Goal: Information Seeking & Learning: Learn about a topic

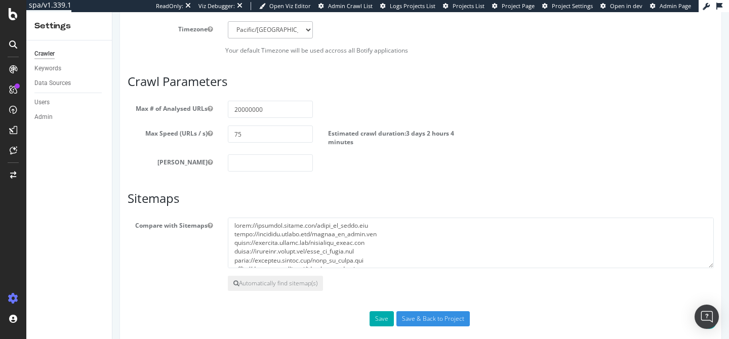
scroll to position [514, 0]
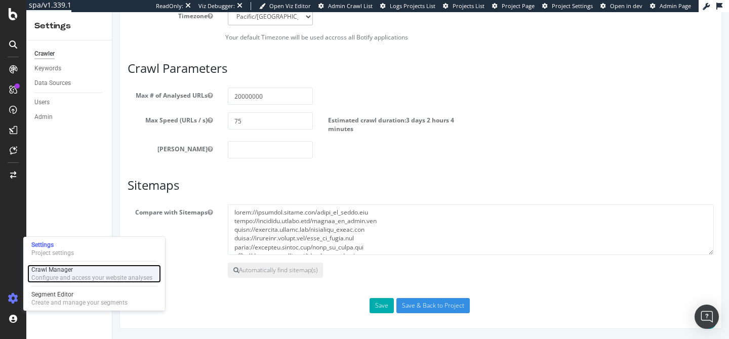
click at [57, 277] on div "Configure and access your website analyses" at bounding box center [91, 278] width 121 height 8
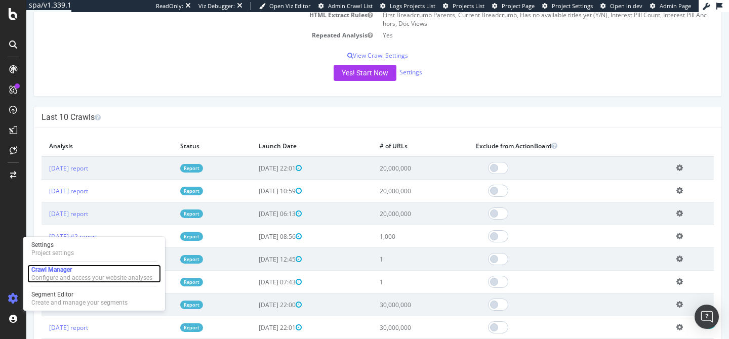
scroll to position [224, 0]
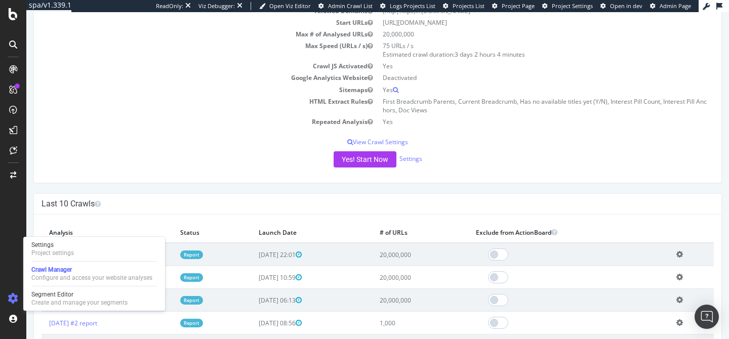
scroll to position [0, 0]
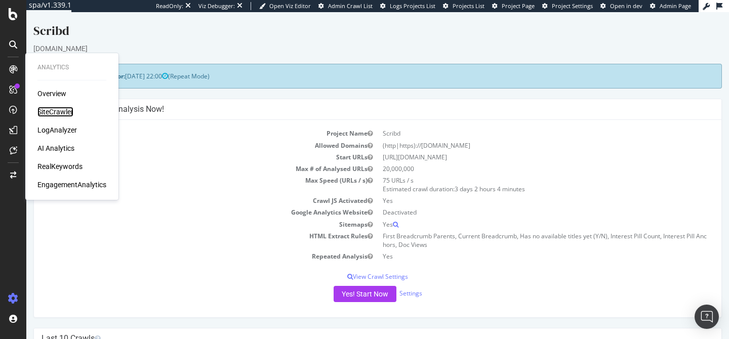
click at [70, 111] on div "SiteCrawler" at bounding box center [55, 112] width 36 height 10
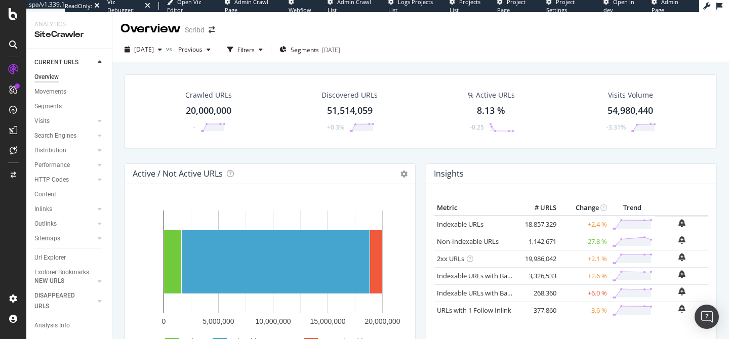
scroll to position [13, 0]
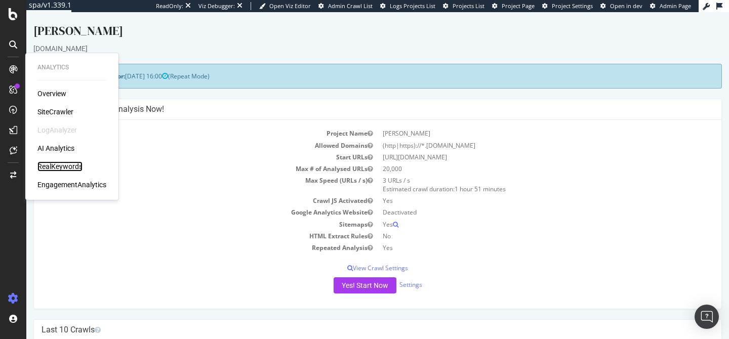
click at [60, 164] on div "RealKeywords" at bounding box center [59, 166] width 45 height 10
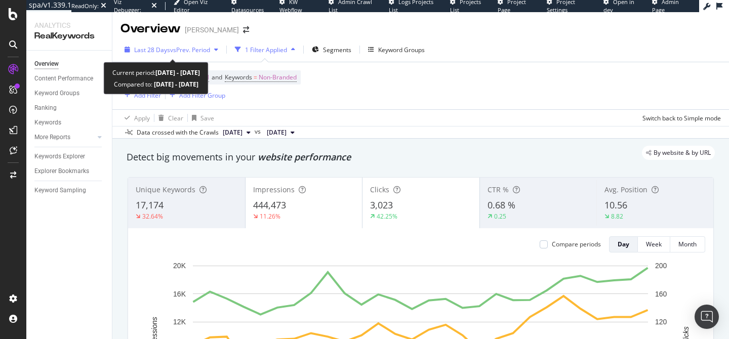
click at [179, 51] on span "vs Prev. Period" at bounding box center [190, 50] width 40 height 9
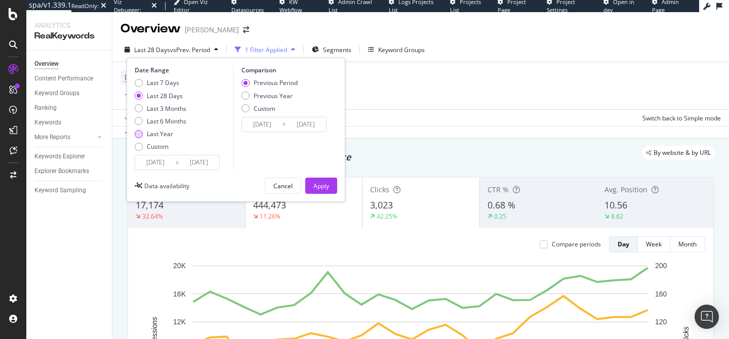
click at [165, 133] on div "Last Year" at bounding box center [160, 134] width 26 height 9
type input "2024/10/11"
type input "2023/10/12"
type input "2024/10/10"
click at [265, 96] on div "Previous Year" at bounding box center [273, 96] width 39 height 9
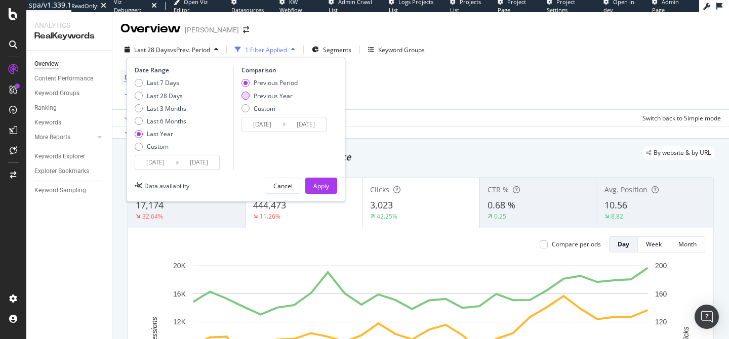
type input "2023/10/13"
type input "2024/10/11"
click at [327, 184] on div "Apply" at bounding box center [321, 186] width 16 height 9
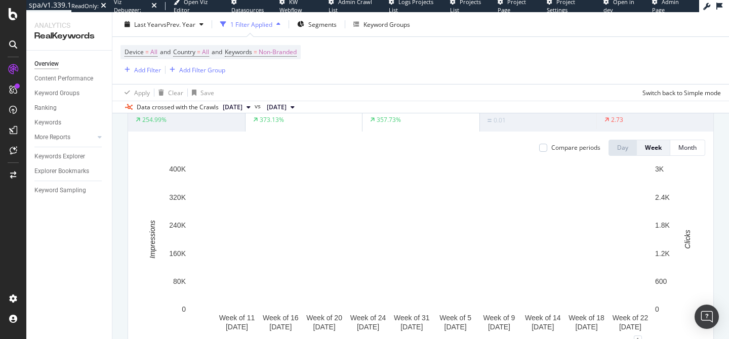
scroll to position [91, 0]
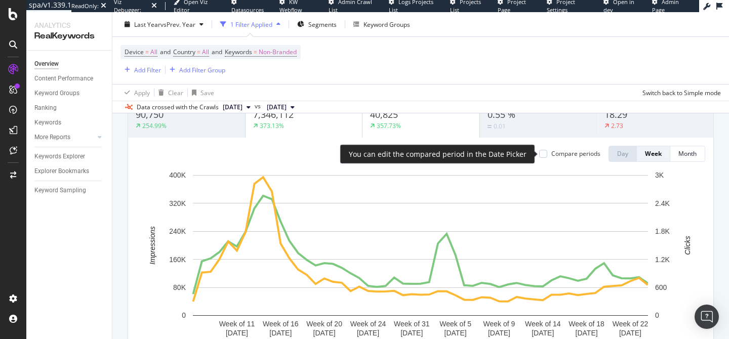
click at [543, 149] on div "Compare periods" at bounding box center [569, 153] width 61 height 9
click at [542, 156] on div at bounding box center [543, 154] width 8 height 8
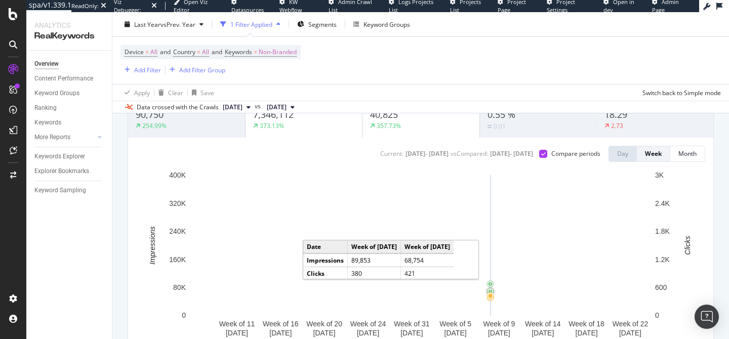
scroll to position [0, 0]
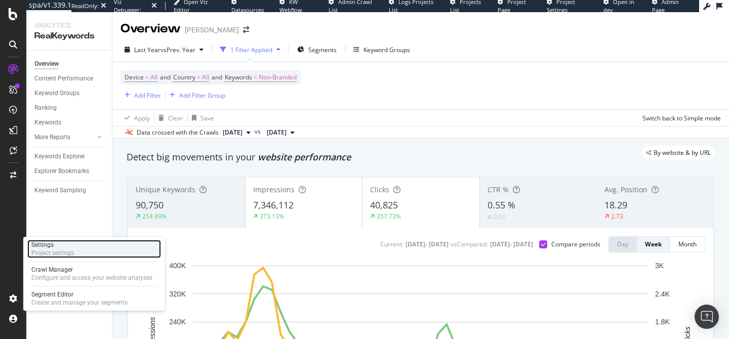
click at [74, 254] on div "Settings Project settings" at bounding box center [94, 249] width 134 height 18
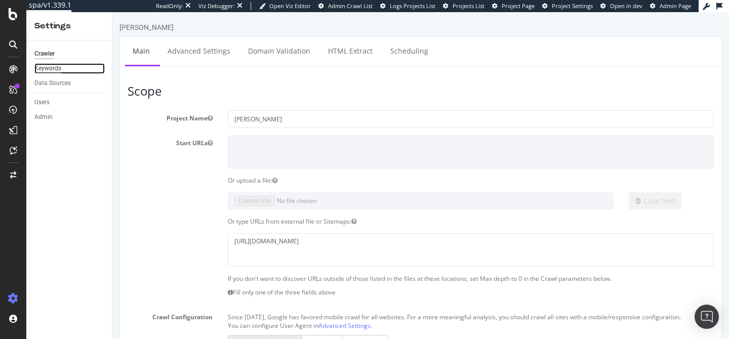
click at [52, 68] on div "Keywords" at bounding box center [47, 68] width 27 height 11
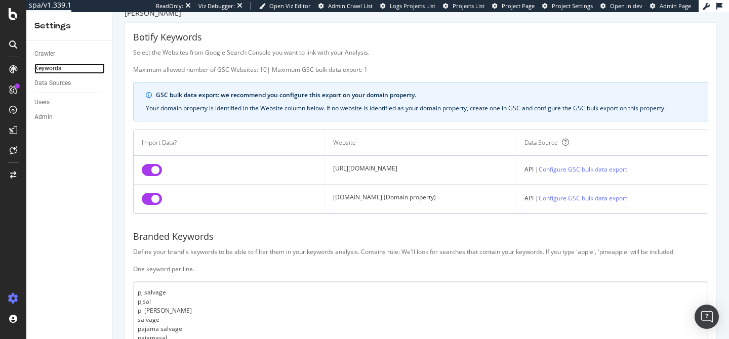
scroll to position [15, 0]
click at [55, 82] on div "Data Sources" at bounding box center [52, 83] width 36 height 11
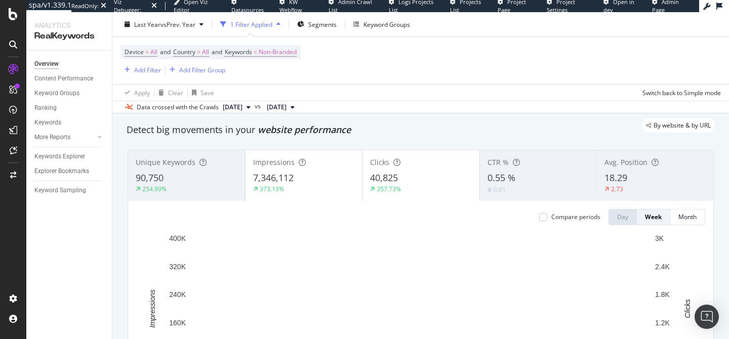
scroll to position [35, 0]
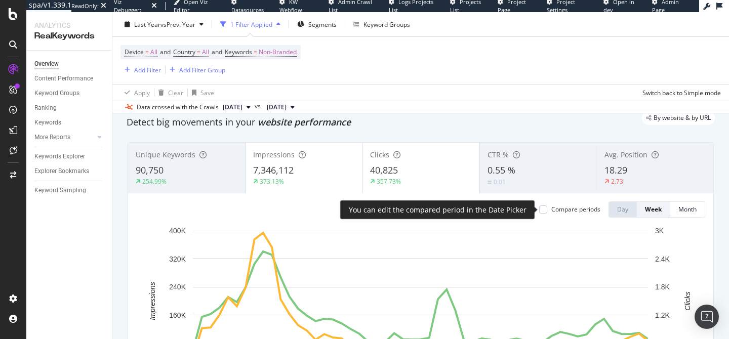
click at [573, 211] on div "Compare periods" at bounding box center [575, 209] width 49 height 9
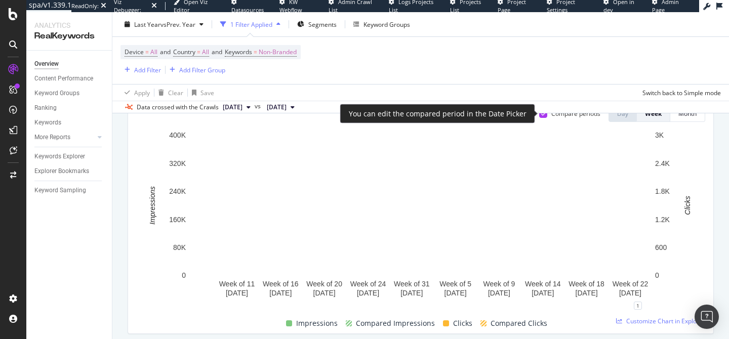
scroll to position [131, 0]
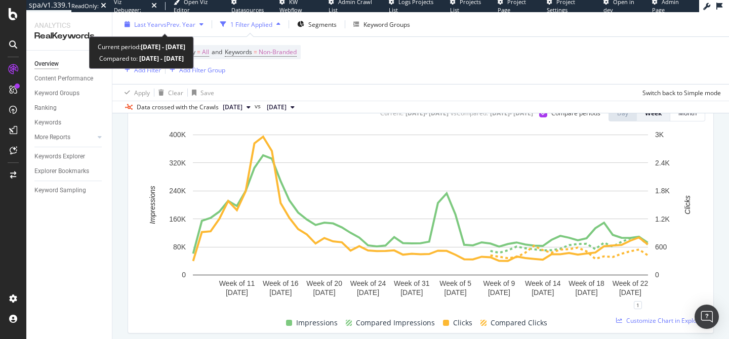
click at [159, 20] on span "Last Year" at bounding box center [147, 24] width 26 height 9
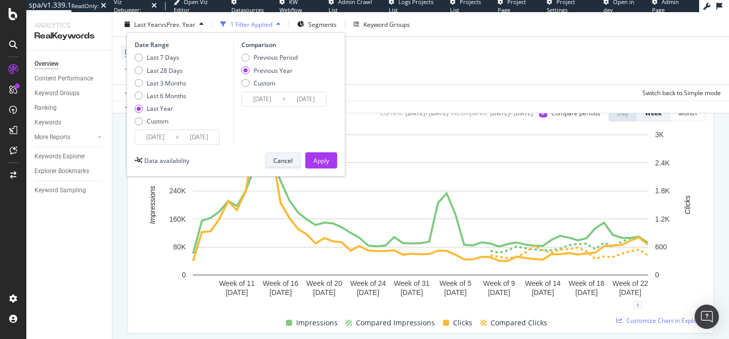
click at [275, 165] on div "Cancel" at bounding box center [282, 160] width 19 height 14
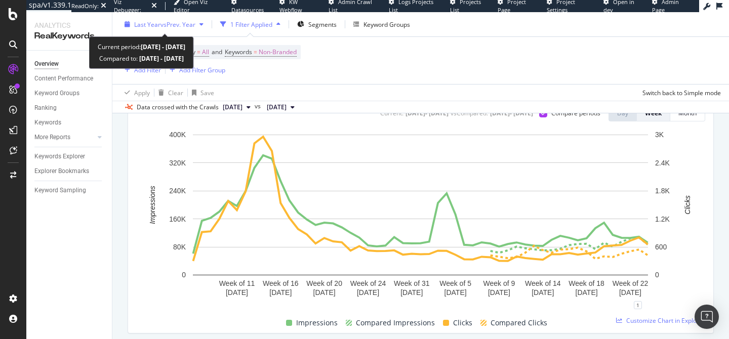
click at [172, 16] on button "Last Year vs Prev. Year" at bounding box center [163, 24] width 87 height 16
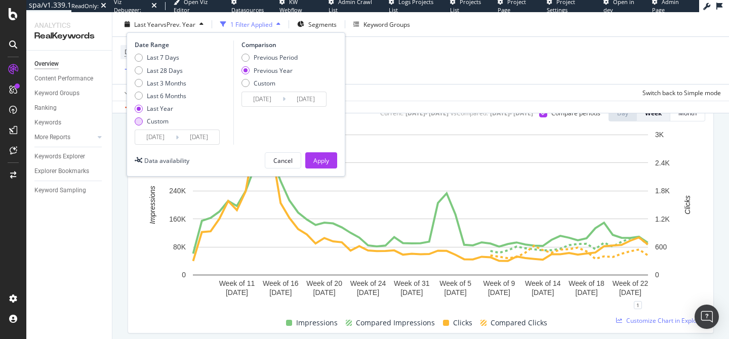
click at [169, 119] on div "Custom" at bounding box center [161, 121] width 52 height 9
type input "2025/09/13"
type input "2024/09/14"
click at [176, 135] on icon at bounding box center [177, 137] width 3 height 10
click at [159, 138] on input "2025/09/13" at bounding box center [155, 137] width 40 height 14
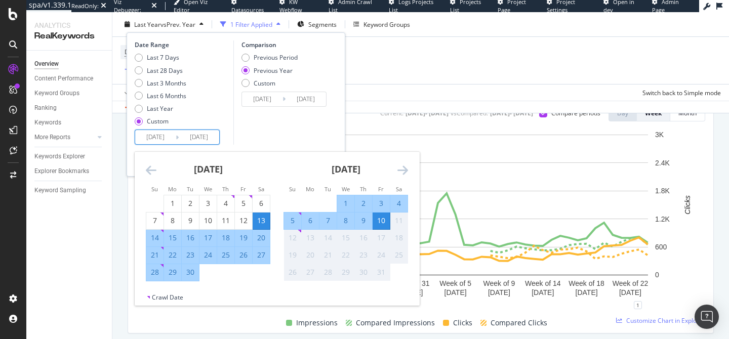
click at [146, 170] on icon "Move backward to switch to the previous month." at bounding box center [151, 170] width 11 height 12
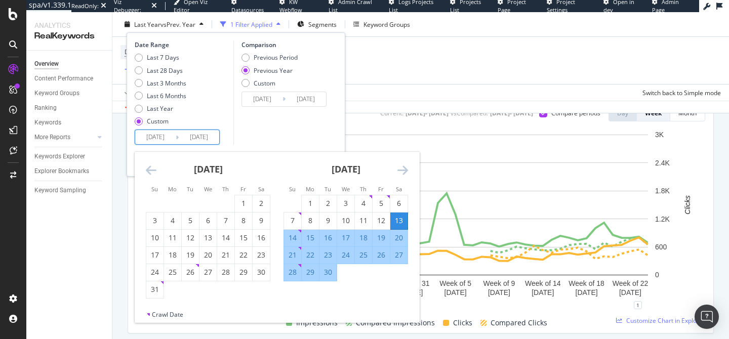
click at [146, 170] on icon "Move backward to switch to the previous month." at bounding box center [151, 170] width 11 height 12
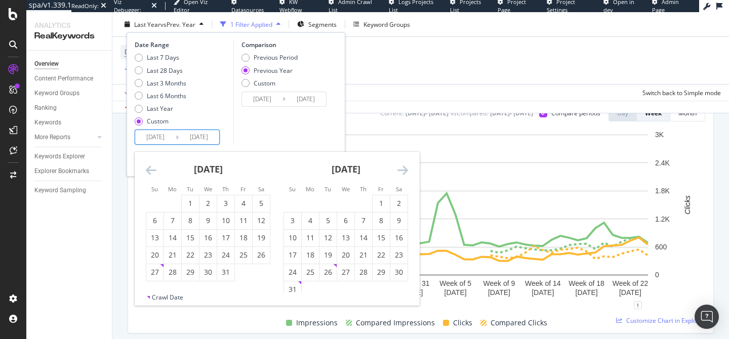
click at [146, 170] on icon "Move backward to switch to the previous month." at bounding box center [151, 170] width 11 height 12
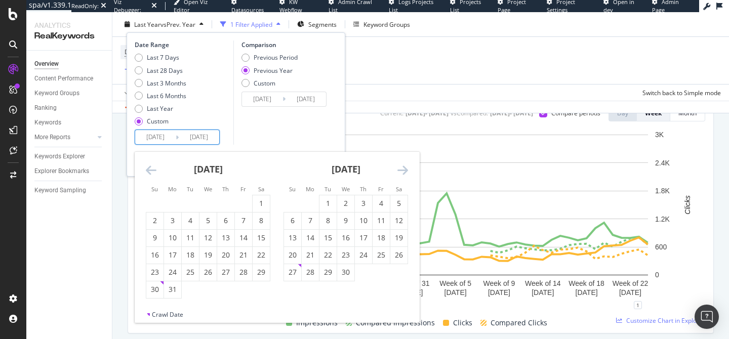
click at [146, 170] on icon "Move backward to switch to the previous month." at bounding box center [151, 170] width 11 height 12
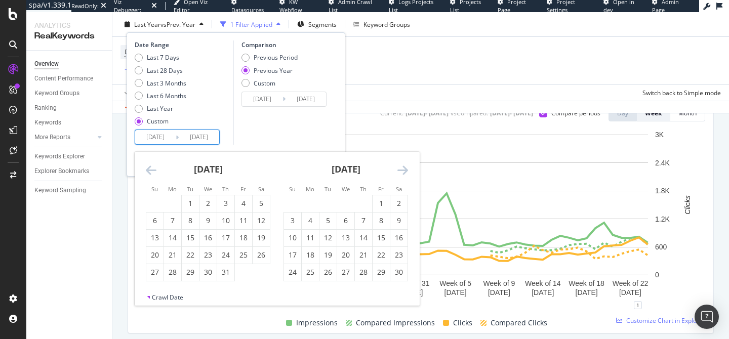
click at [146, 170] on icon "Move backward to switch to the previous month." at bounding box center [151, 170] width 11 height 12
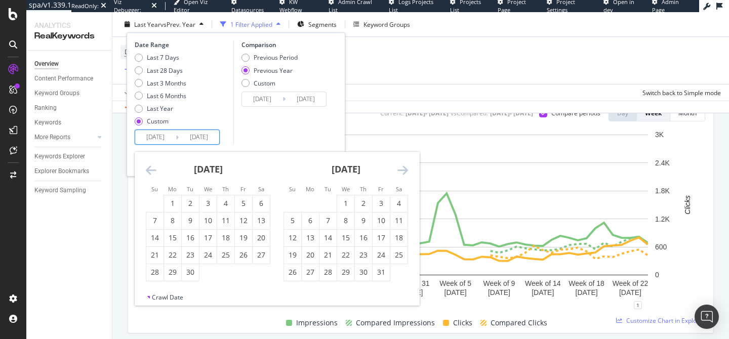
click at [146, 170] on icon "Move backward to switch to the previous month." at bounding box center [151, 170] width 11 height 12
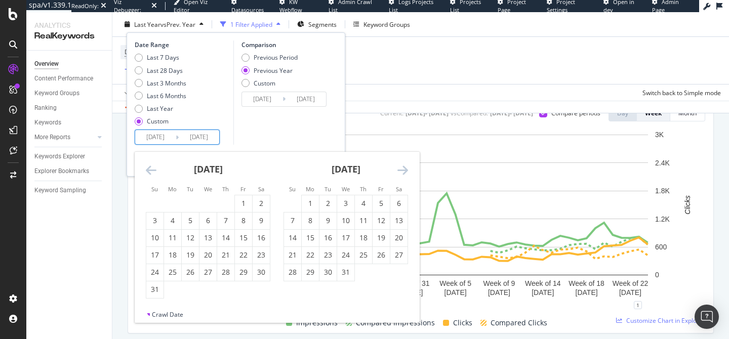
click at [146, 170] on icon "Move backward to switch to the previous month." at bounding box center [151, 170] width 11 height 12
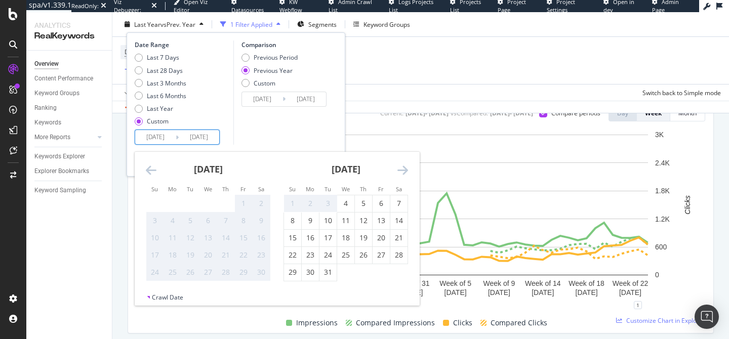
click at [146, 170] on icon "Move backward to switch to the previous month." at bounding box center [151, 170] width 11 height 12
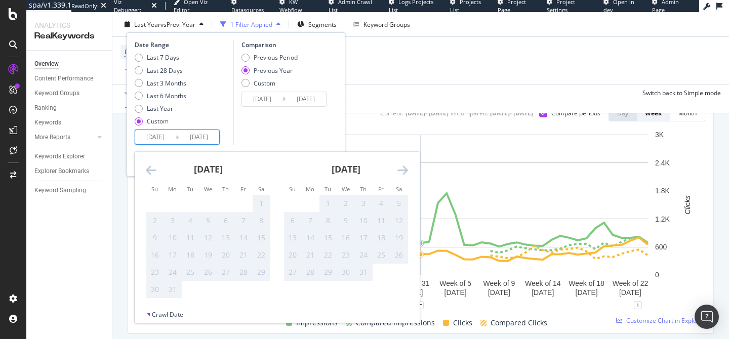
click at [402, 164] on icon "Move forward to switch to the next month." at bounding box center [402, 170] width 11 height 12
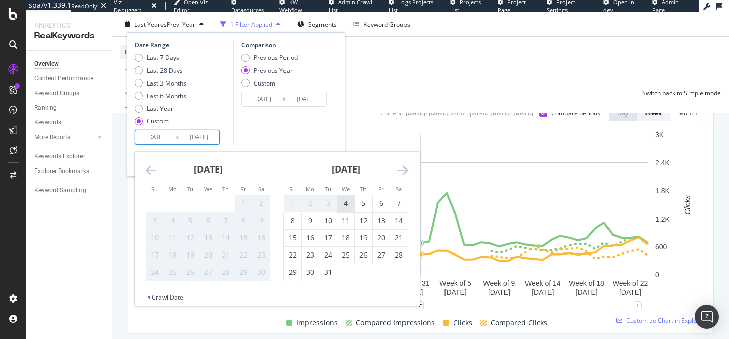
click at [348, 203] on div "4" at bounding box center [345, 203] width 17 height 10
type input "2023/10/04"
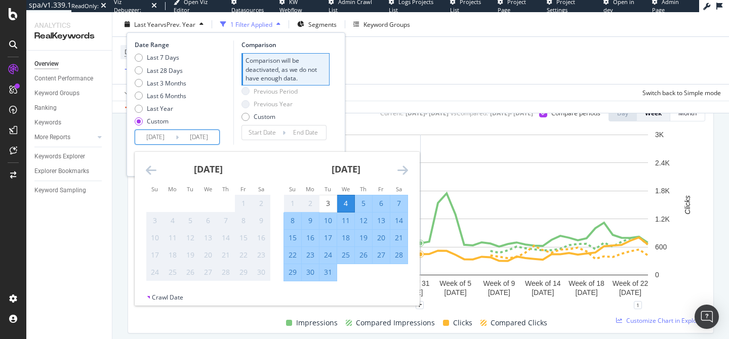
click at [244, 43] on div "Comparison" at bounding box center [285, 44] width 88 height 9
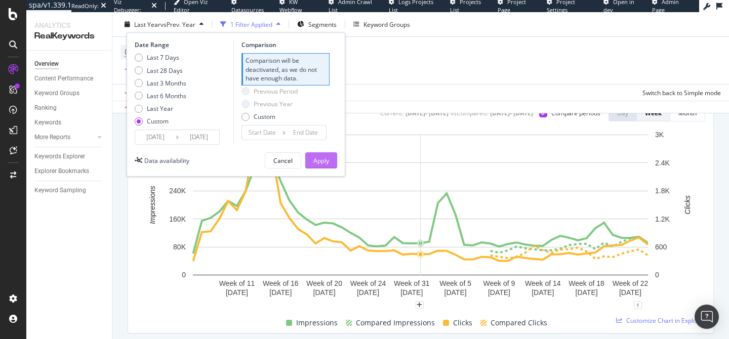
click at [318, 158] on div "Apply" at bounding box center [321, 160] width 16 height 9
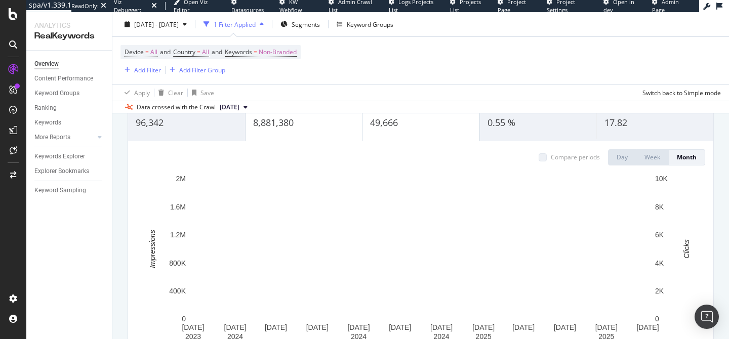
scroll to position [54, 0]
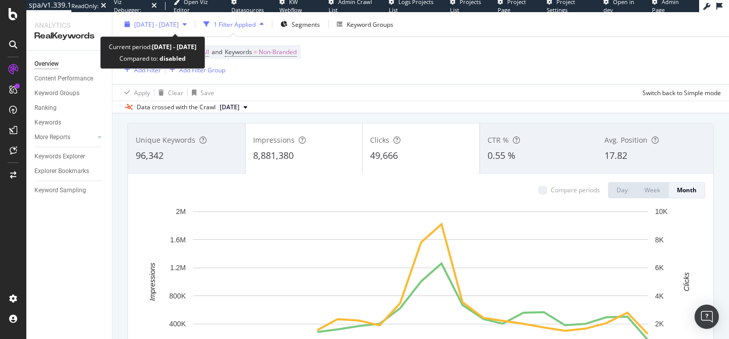
click at [158, 18] on div "[DATE] - [DATE]" at bounding box center [155, 24] width 70 height 15
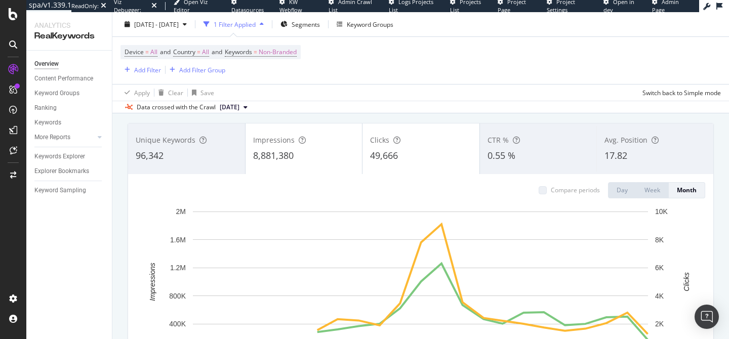
click at [484, 54] on div "Device = All and Country = All and Keywords = Non-Branded Add Filter Add Filter…" at bounding box center [420, 60] width 600 height 47
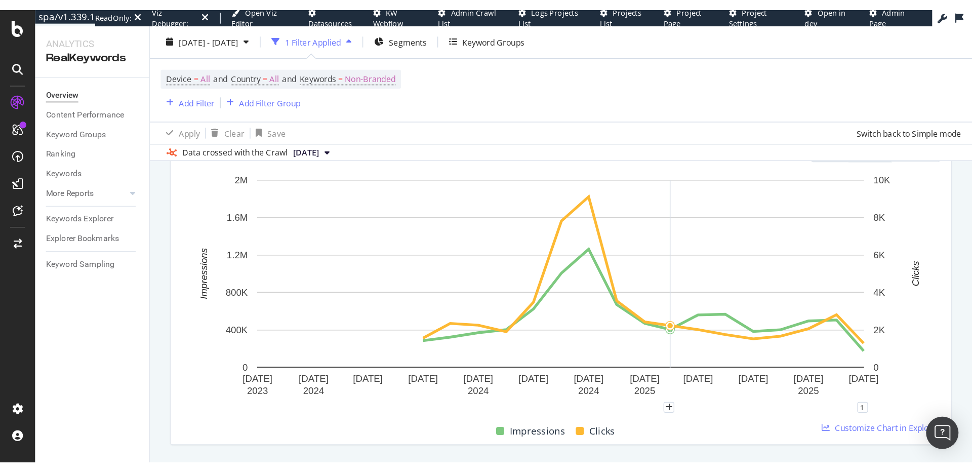
scroll to position [124, 0]
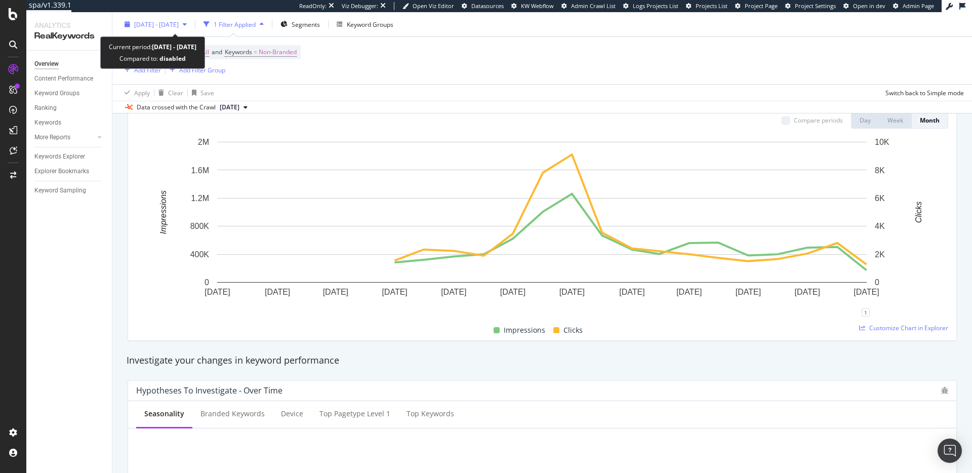
click at [143, 26] on span "[DATE] - [DATE]" at bounding box center [156, 24] width 45 height 9
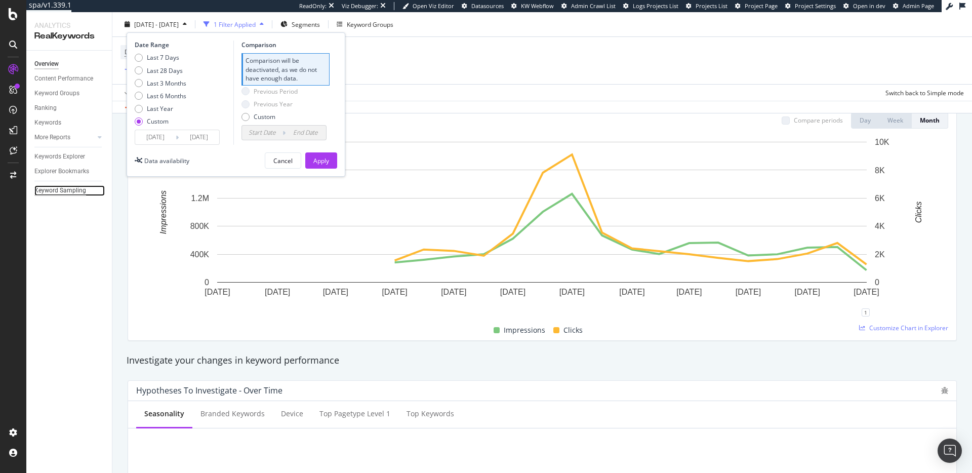
click at [61, 193] on div "Keyword Sampling" at bounding box center [60, 190] width 52 height 11
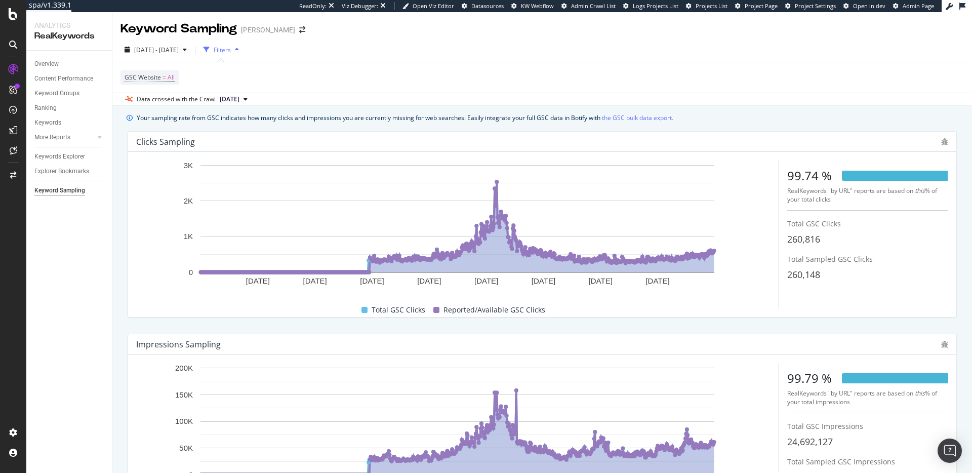
click at [233, 101] on span "2025 Oct. 5th" at bounding box center [230, 99] width 20 height 9
click at [196, 87] on div "GSC Website = All" at bounding box center [541, 77] width 843 height 30
click at [231, 50] on div "Filters" at bounding box center [222, 50] width 17 height 9
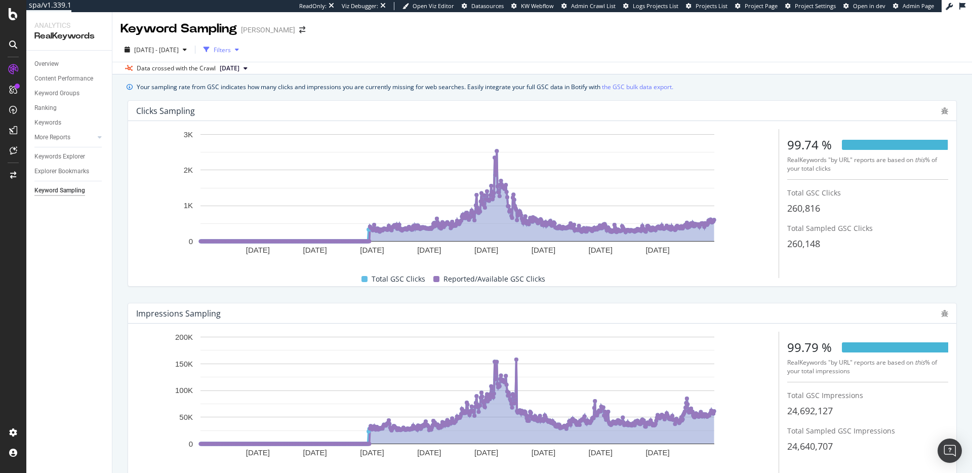
click at [231, 51] on div "Filters" at bounding box center [222, 50] width 17 height 9
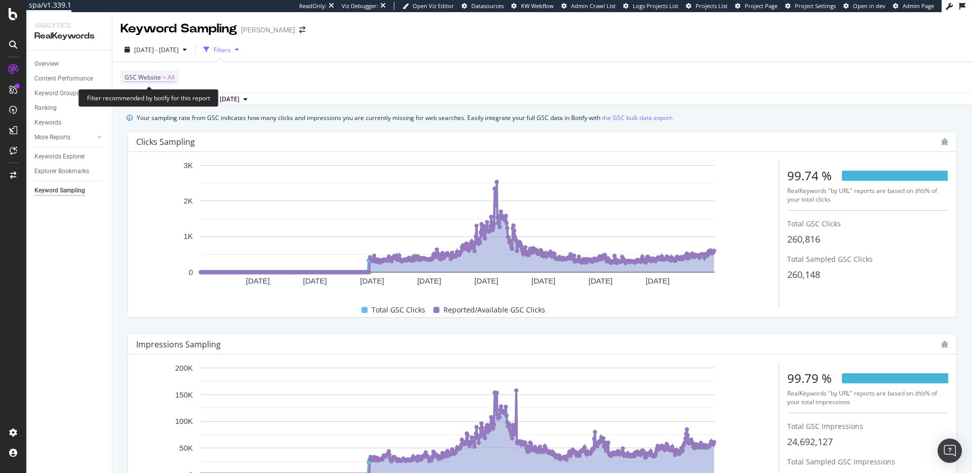
click at [148, 74] on span "GSC Website" at bounding box center [143, 77] width 36 height 9
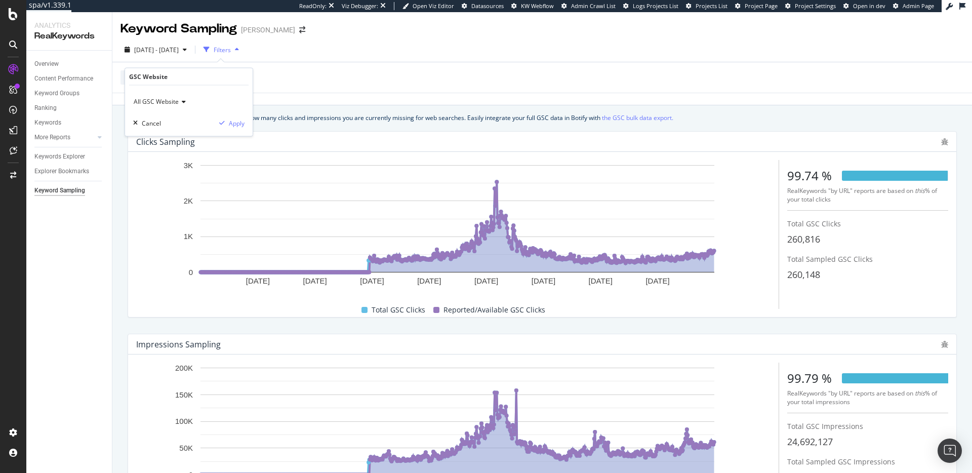
click at [188, 102] on div "All GSC Website" at bounding box center [188, 102] width 111 height 16
click at [196, 147] on span "https://www.pjsalvage.com/" at bounding box center [170, 148] width 64 height 9
click at [233, 118] on div "Apply" at bounding box center [237, 122] width 16 height 9
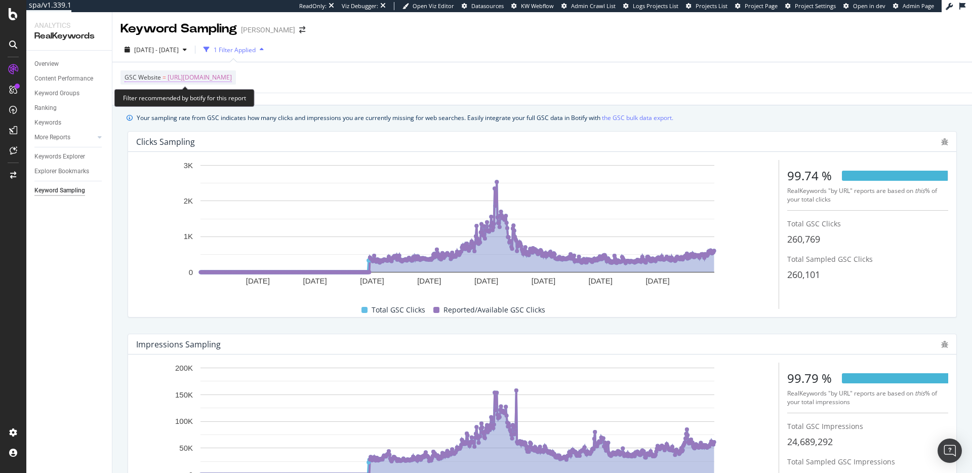
click at [195, 74] on span "https://www.pjsalvage.com/" at bounding box center [200, 77] width 64 height 14
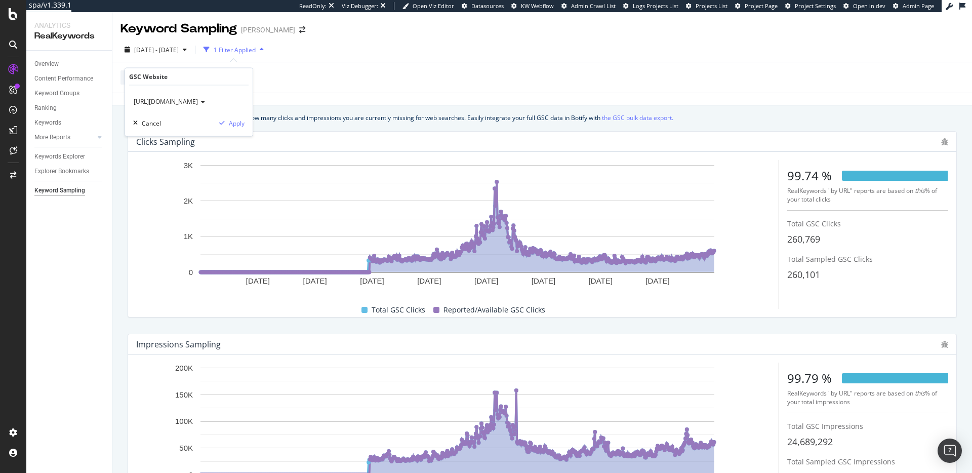
click at [189, 104] on span "https://www.pjsalvage.com/" at bounding box center [166, 101] width 64 height 9
click at [190, 134] on span "sc-domain:pjsalvage.com" at bounding box center [178, 135] width 80 height 9
click at [238, 120] on div "Apply" at bounding box center [237, 122] width 16 height 9
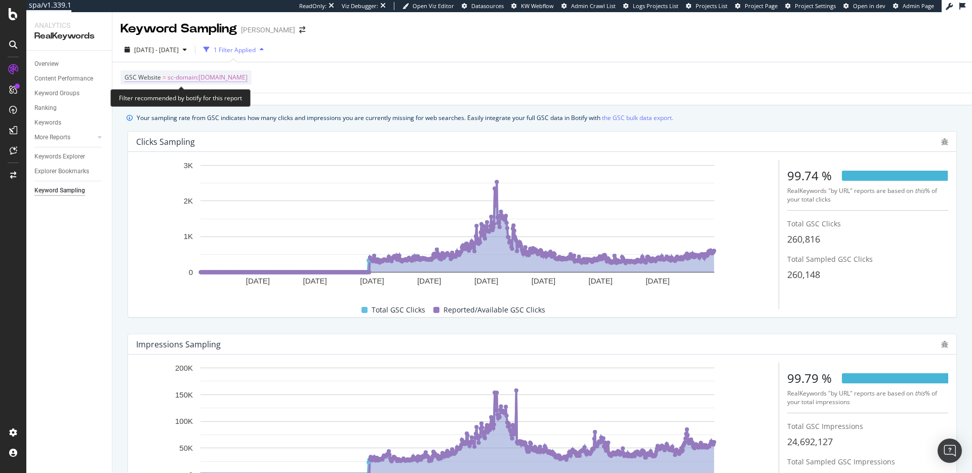
click at [181, 76] on span "sc-domain:pjsalvage.com" at bounding box center [208, 77] width 80 height 14
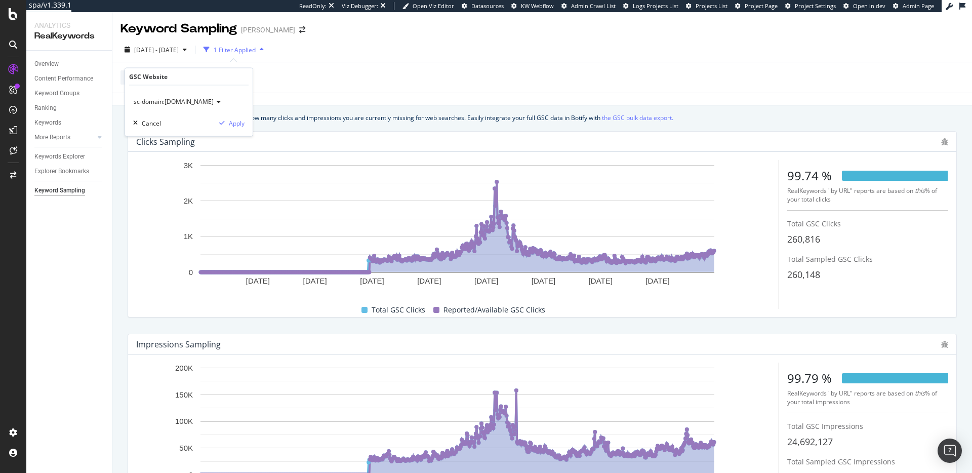
click at [192, 101] on span "sc-domain:pjsalvage.com" at bounding box center [174, 101] width 80 height 9
click at [185, 148] on span "https://www.pjsalvage.com/" at bounding box center [170, 148] width 64 height 9
click at [235, 125] on div "Apply" at bounding box center [237, 122] width 16 height 9
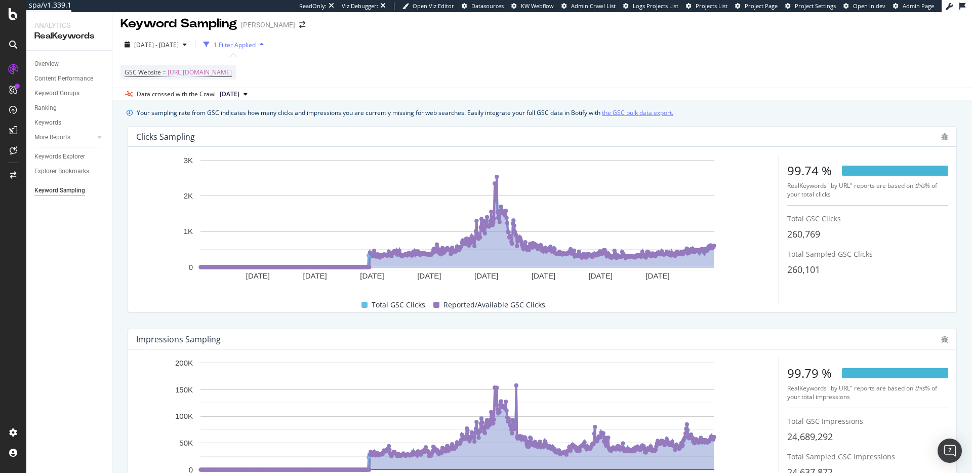
click at [635, 117] on link "the GSC bulk data export." at bounding box center [637, 112] width 71 height 11
click at [50, 65] on div "Overview" at bounding box center [46, 64] width 24 height 11
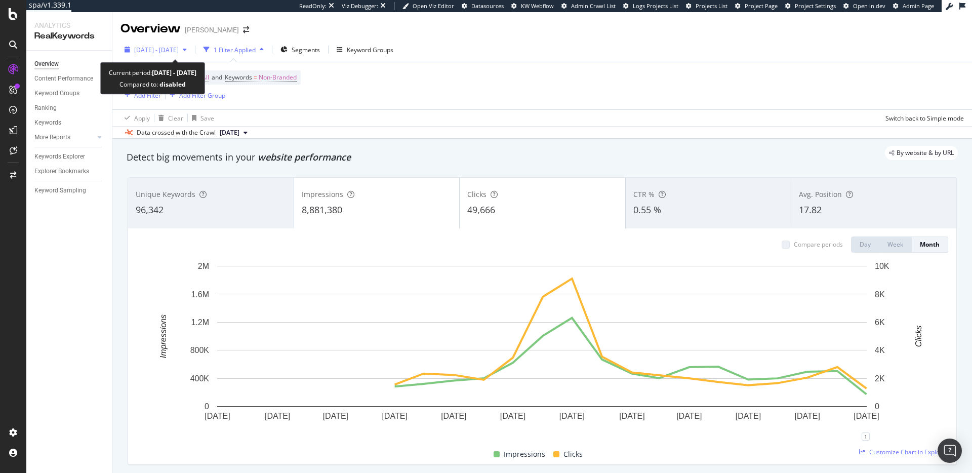
click at [137, 54] on div "2023 Oct. 4th - 2025 Oct. 10th" at bounding box center [155, 49] width 70 height 15
click at [487, 102] on div "Device = All and Country = All and Keywords = Non-Branded Add Filter Add Filter…" at bounding box center [541, 85] width 843 height 47
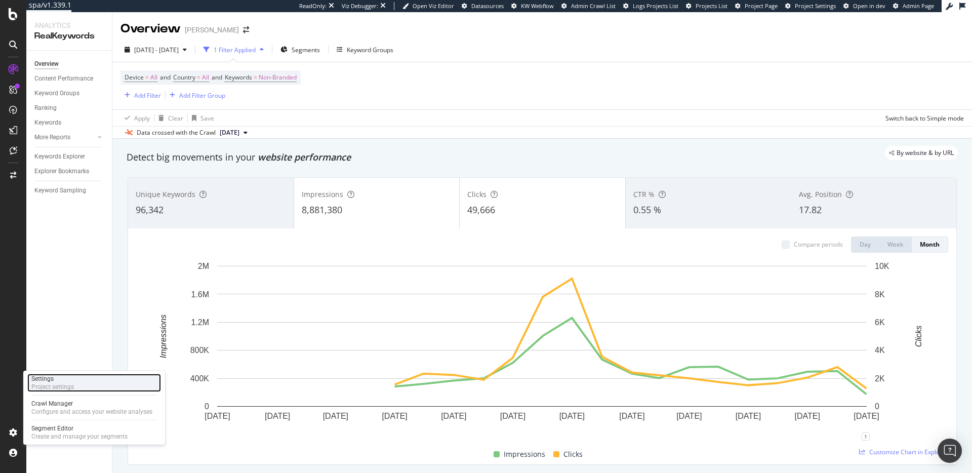
click at [62, 339] on div "Project settings" at bounding box center [52, 387] width 43 height 8
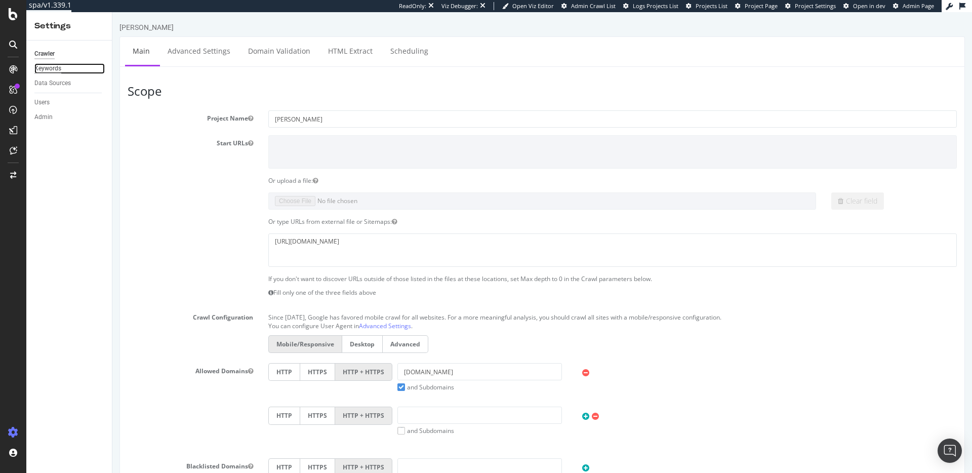
click at [58, 69] on div "Keywords" at bounding box center [47, 68] width 27 height 11
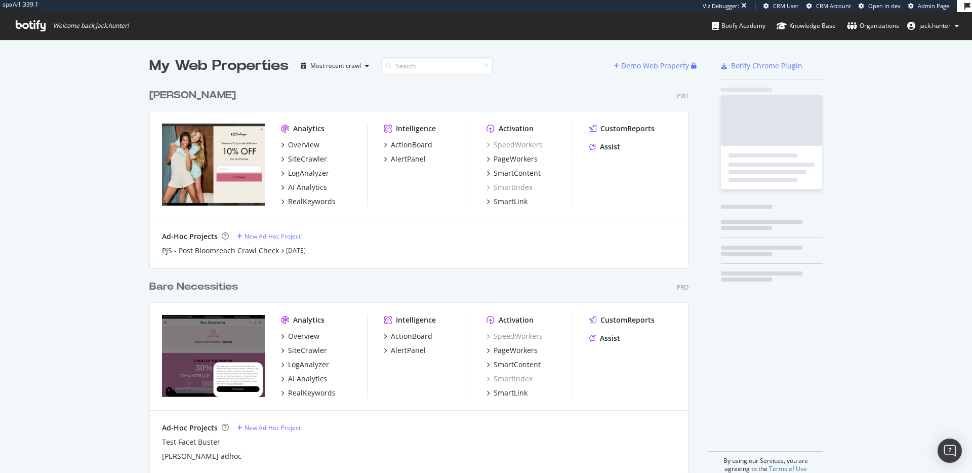
scroll to position [397, 547]
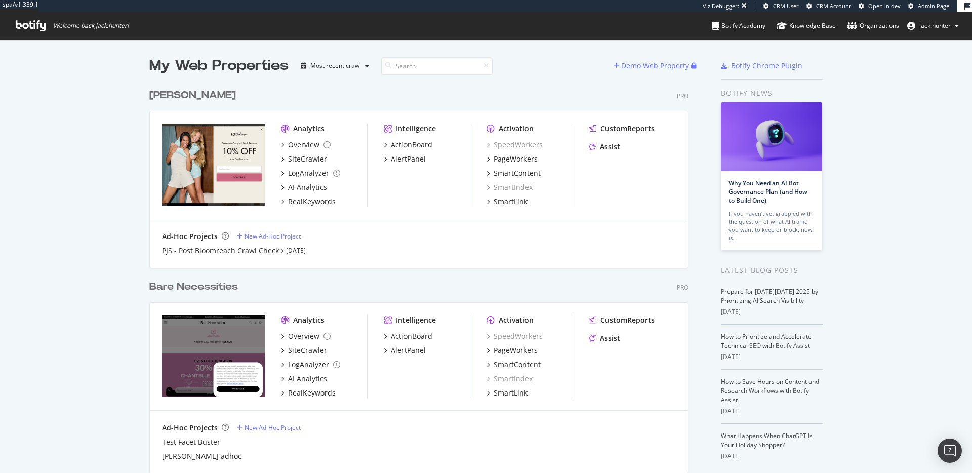
click at [202, 287] on div "Bare Necessities" at bounding box center [193, 286] width 89 height 15
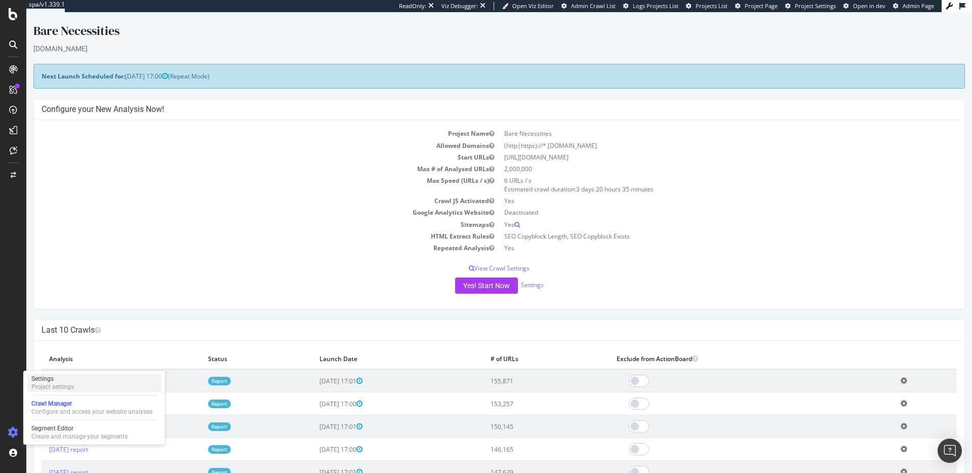
click at [76, 388] on div "Settings Project settings" at bounding box center [94, 383] width 134 height 18
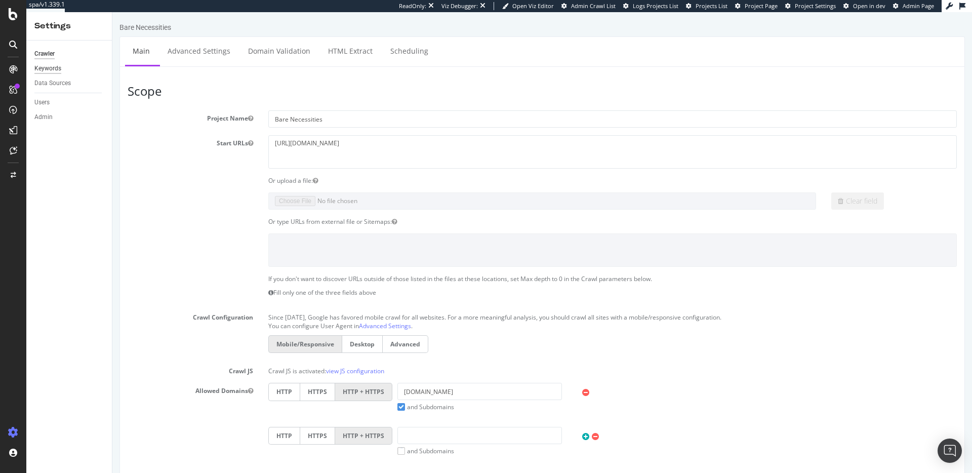
click at [56, 72] on div "Keywords" at bounding box center [47, 68] width 27 height 11
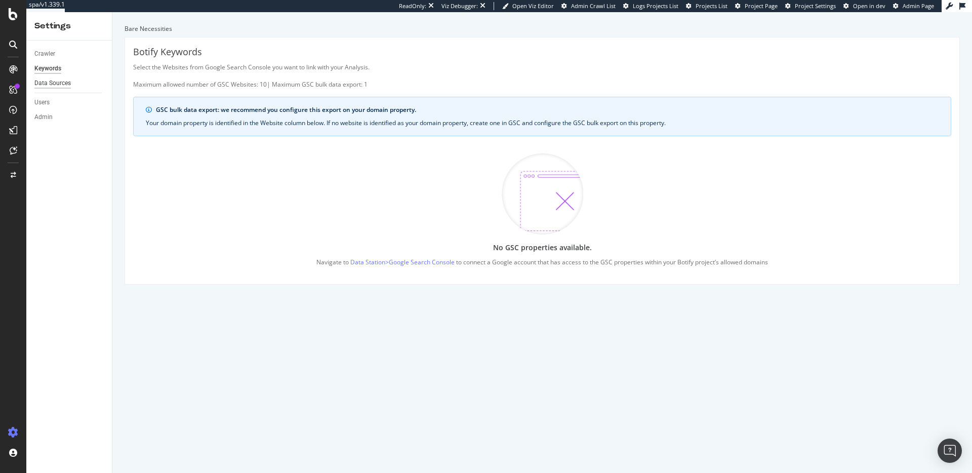
click at [55, 80] on div "Data Sources" at bounding box center [52, 83] width 36 height 11
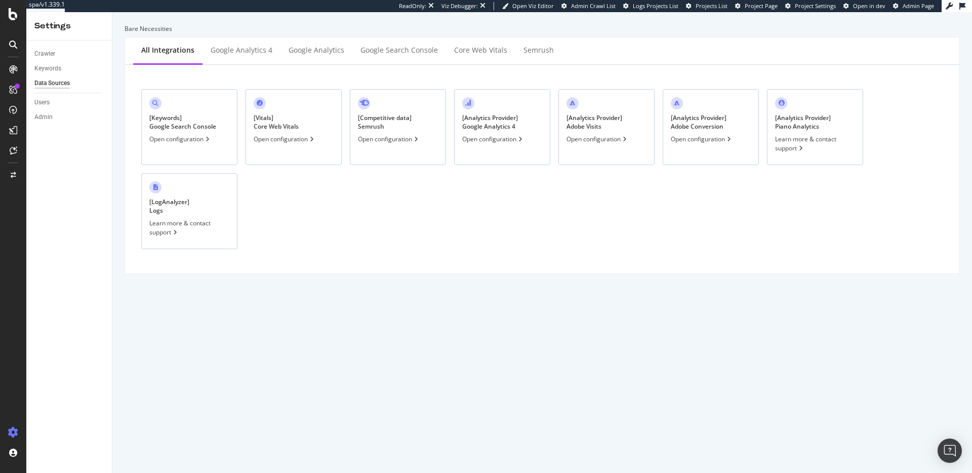
click at [199, 143] on div "Open configuration" at bounding box center [180, 139] width 62 height 9
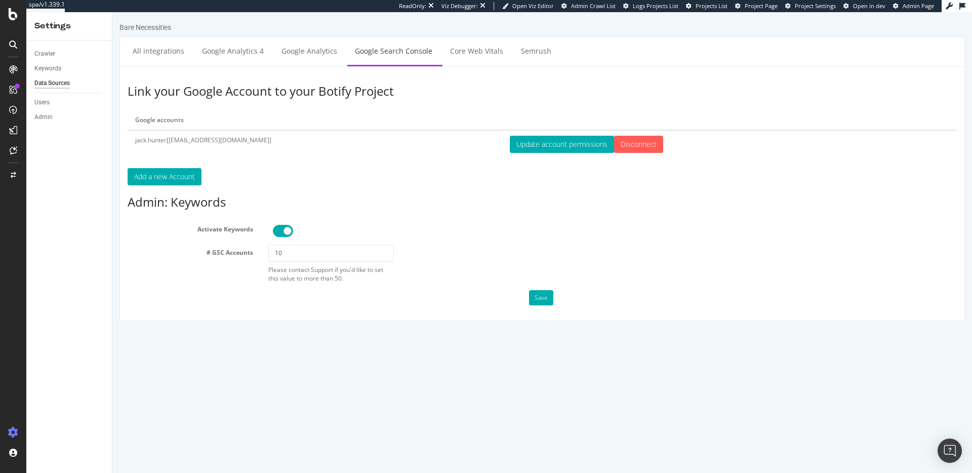
click at [209, 143] on td "jack.hunter[jack.hunter@botify.com]" at bounding box center [315, 144] width 375 height 28
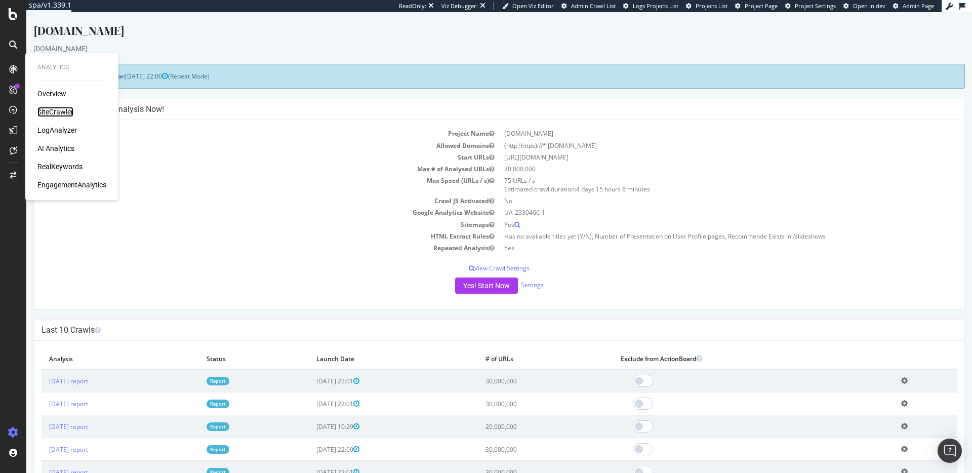
click at [52, 110] on div "SiteCrawler" at bounding box center [55, 112] width 36 height 10
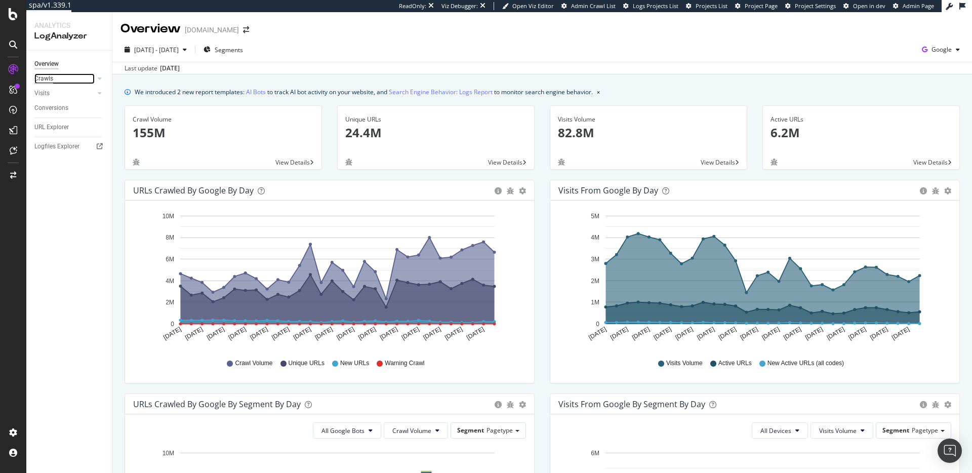
click at [52, 79] on div "Crawls" at bounding box center [43, 78] width 19 height 11
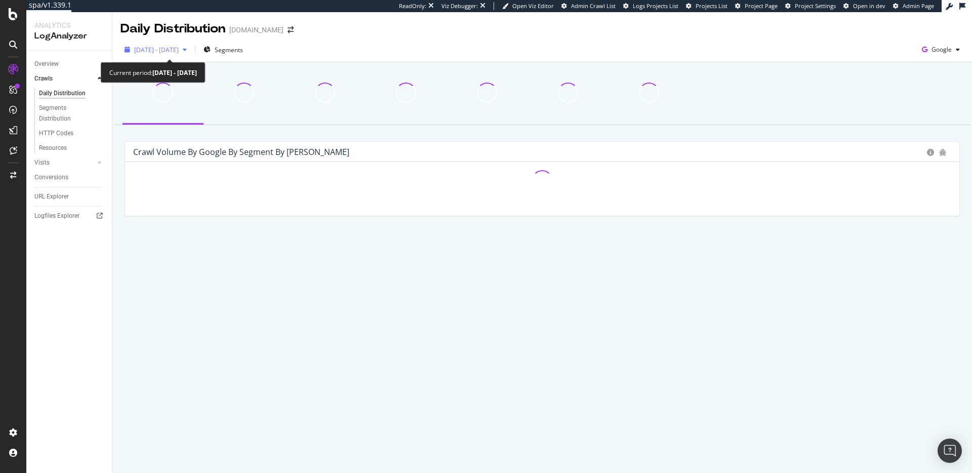
click at [174, 46] on span "2025 Sep. 13th - Oct. 12th" at bounding box center [156, 50] width 45 height 9
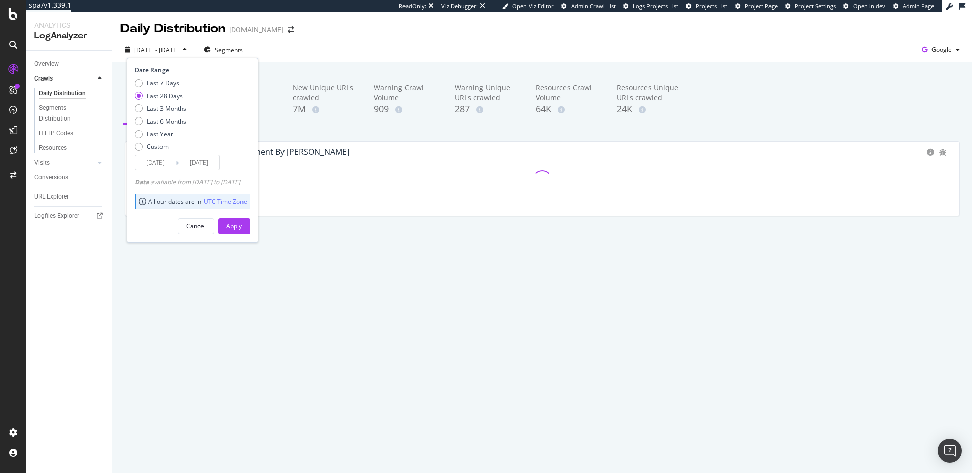
click at [162, 161] on input "2025/09/15" at bounding box center [155, 162] width 40 height 14
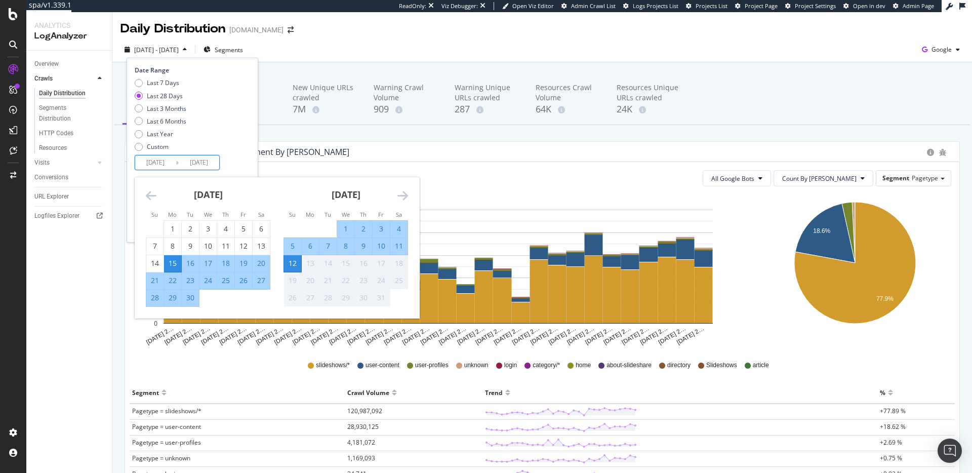
click at [152, 198] on icon "Move backward to switch to the previous month." at bounding box center [151, 195] width 11 height 12
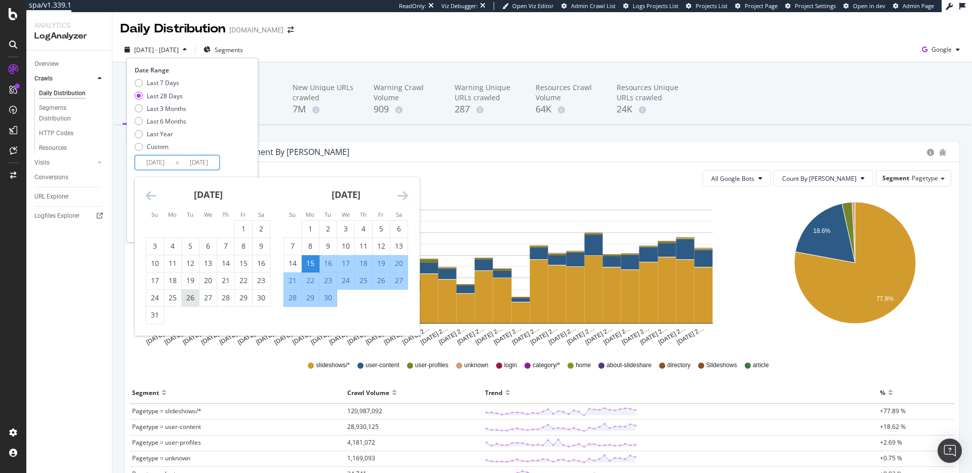
click at [187, 297] on div "26" at bounding box center [190, 298] width 17 height 10
type input "2025/08/26"
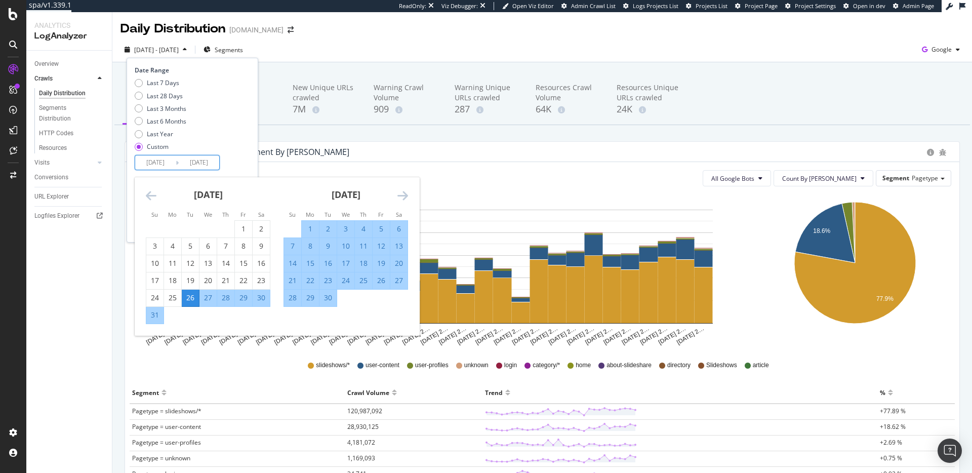
drag, startPoint x: 407, startPoint y: 196, endPoint x: 400, endPoint y: 218, distance: 23.4
click at [407, 196] on icon "Move forward to switch to the next month." at bounding box center [402, 195] width 11 height 12
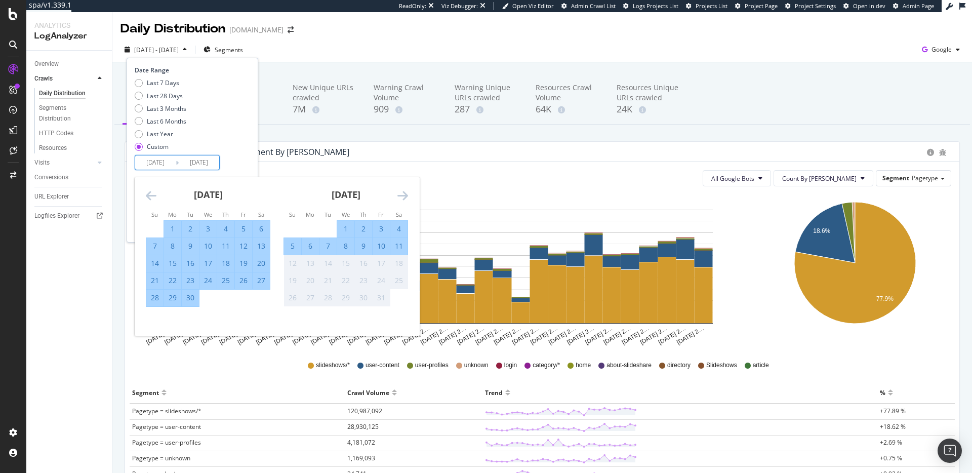
click at [363, 233] on div "2" at bounding box center [363, 229] width 17 height 10
type input "2025/10/02"
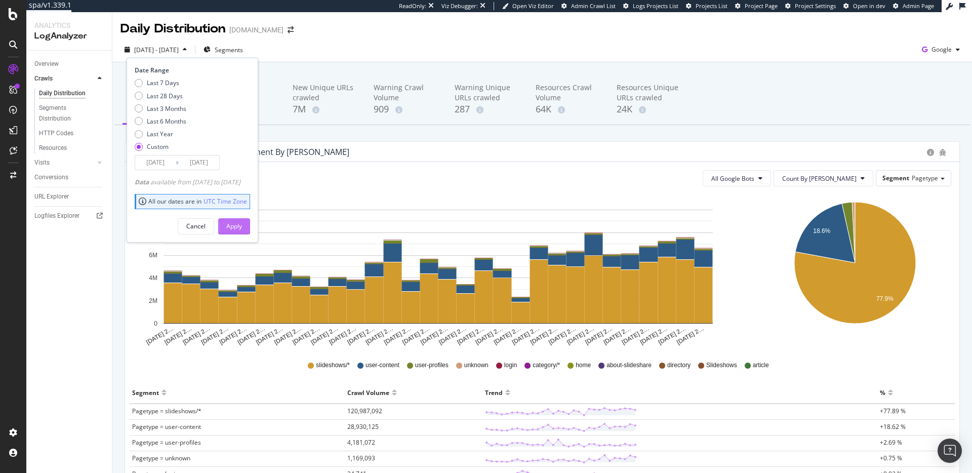
click at [242, 226] on div "Apply" at bounding box center [234, 226] width 16 height 9
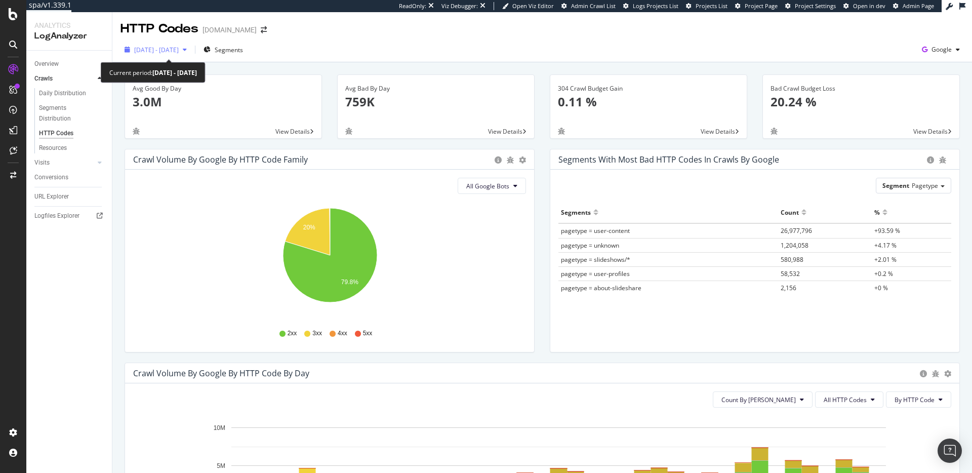
click at [179, 51] on span "[DATE] - [DATE]" at bounding box center [156, 50] width 45 height 9
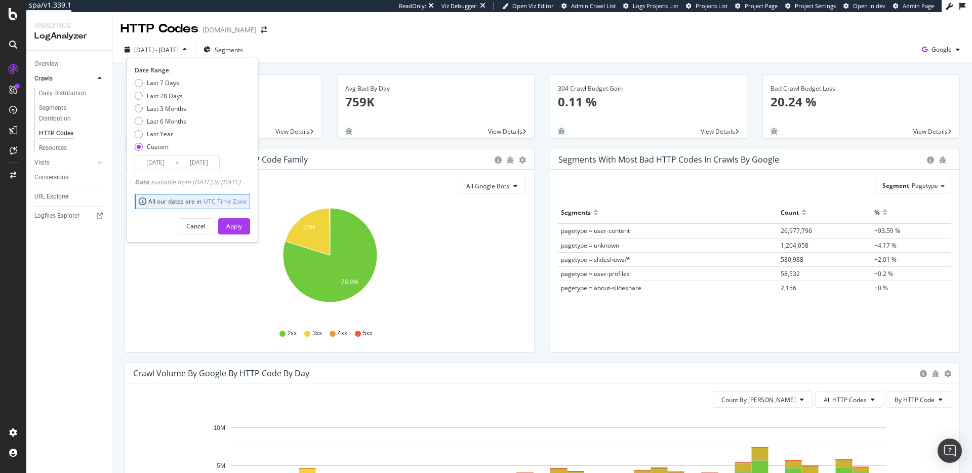
click at [323, 54] on div "[DATE] - [DATE] Segments Date Range Last 7 Days Last 28 Days Last 3 Months Last…" at bounding box center [541, 52] width 859 height 20
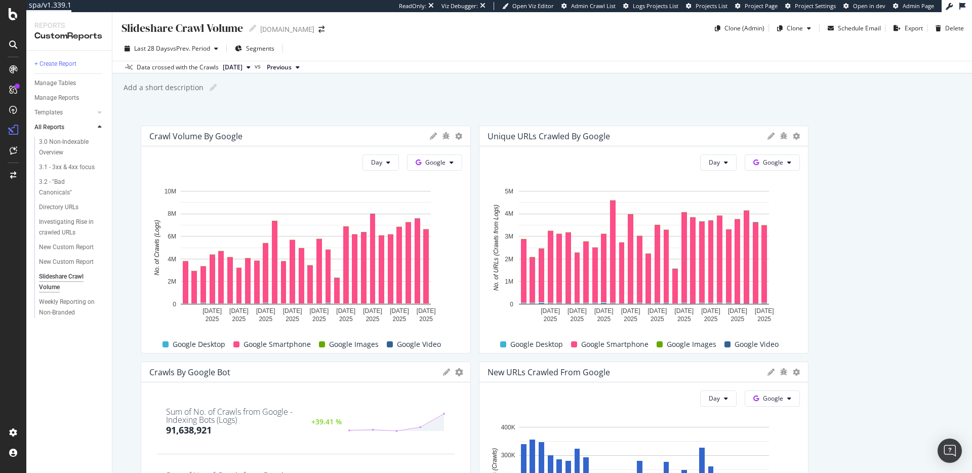
click at [159, 108] on div "Slideshare Crawl Volume Slideshare Crawl Volume [DOMAIN_NAME] Clone (Admin) Clo…" at bounding box center [541, 242] width 859 height 461
click at [192, 114] on div "Slideshare Crawl Volume Slideshare Crawl Volume [DOMAIN_NAME] Clone (Admin) Clo…" at bounding box center [541, 242] width 859 height 461
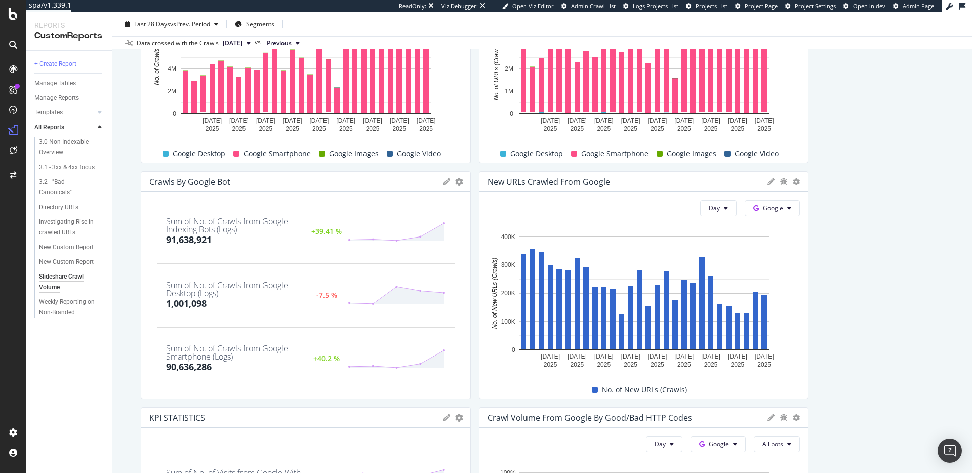
scroll to position [191, 0]
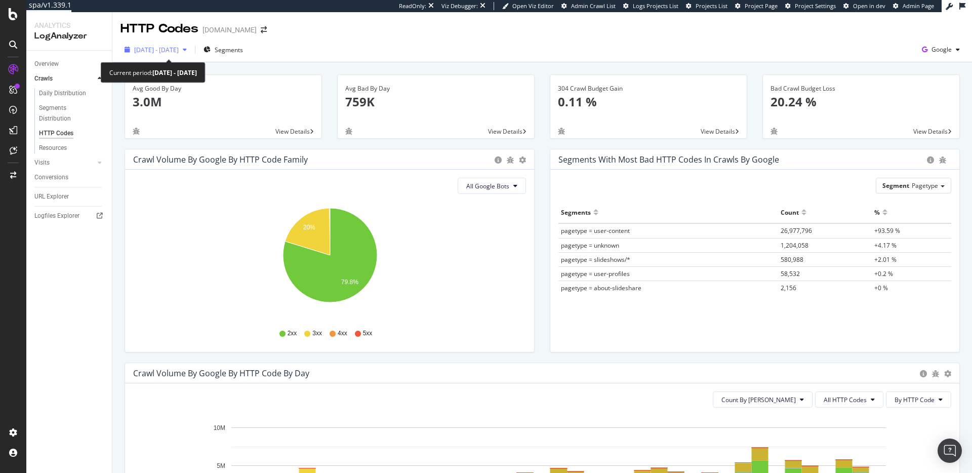
click at [157, 50] on span "[DATE] - [DATE]" at bounding box center [156, 50] width 45 height 9
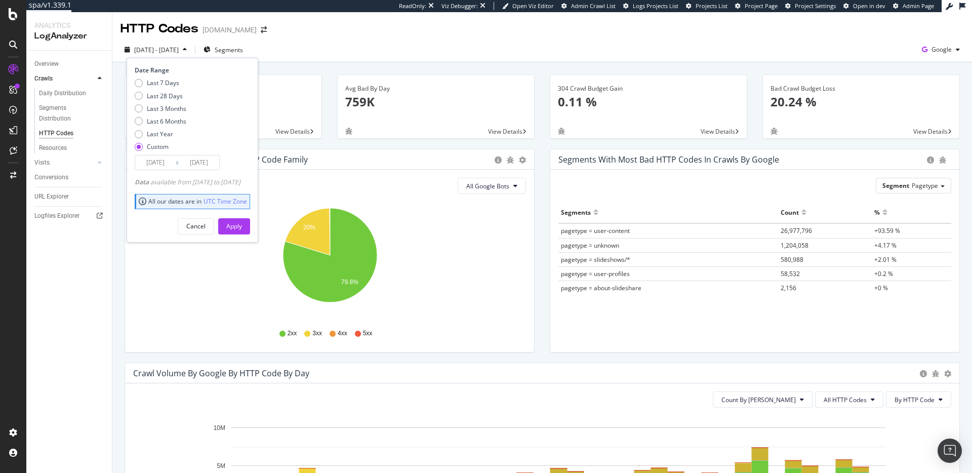
click at [143, 162] on input "2025/08/26" at bounding box center [155, 162] width 40 height 14
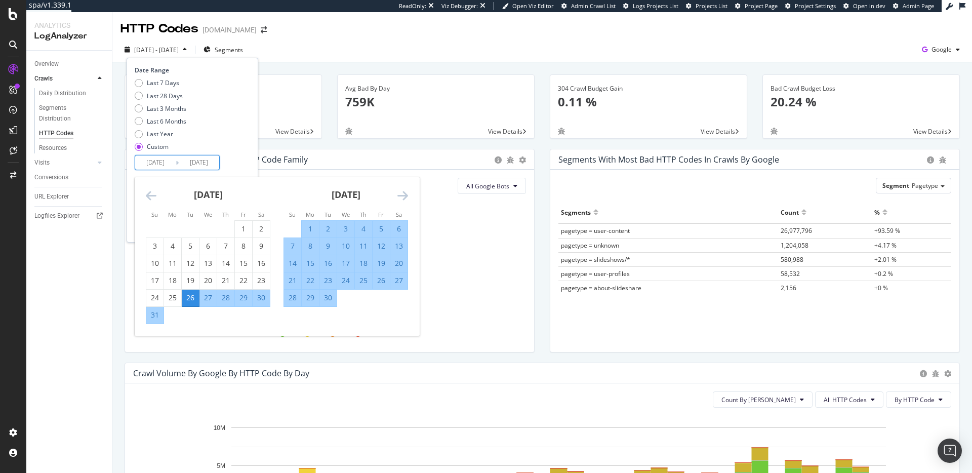
click at [405, 192] on icon "Move forward to switch to the next month." at bounding box center [402, 195] width 11 height 12
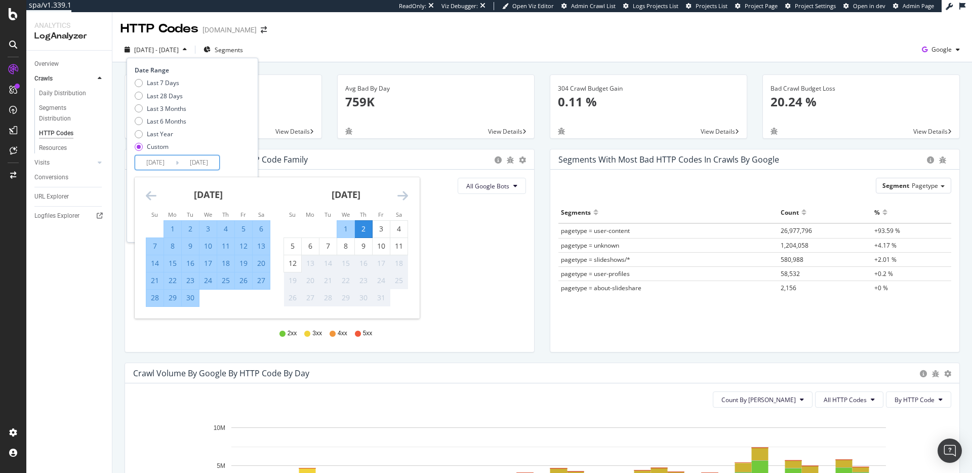
click at [148, 197] on icon "Move backward to switch to the previous month." at bounding box center [151, 195] width 11 height 12
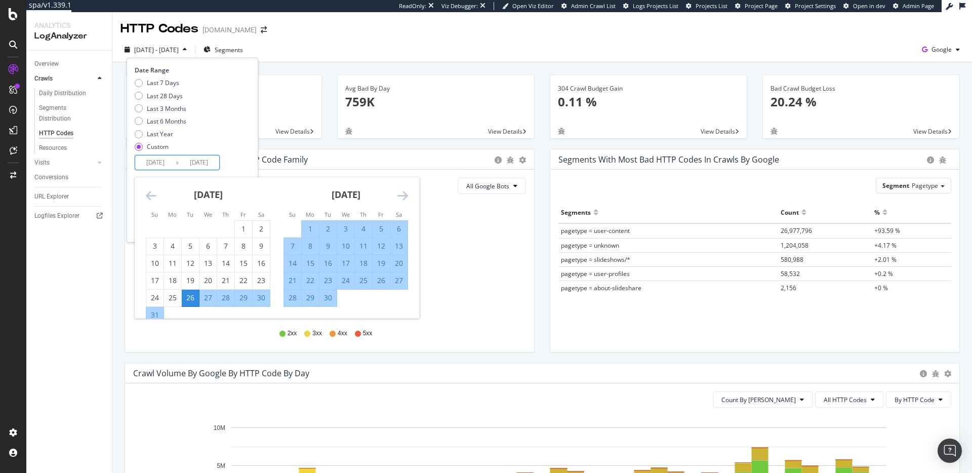
click at [148, 197] on icon "Move backward to switch to the previous month." at bounding box center [151, 195] width 11 height 12
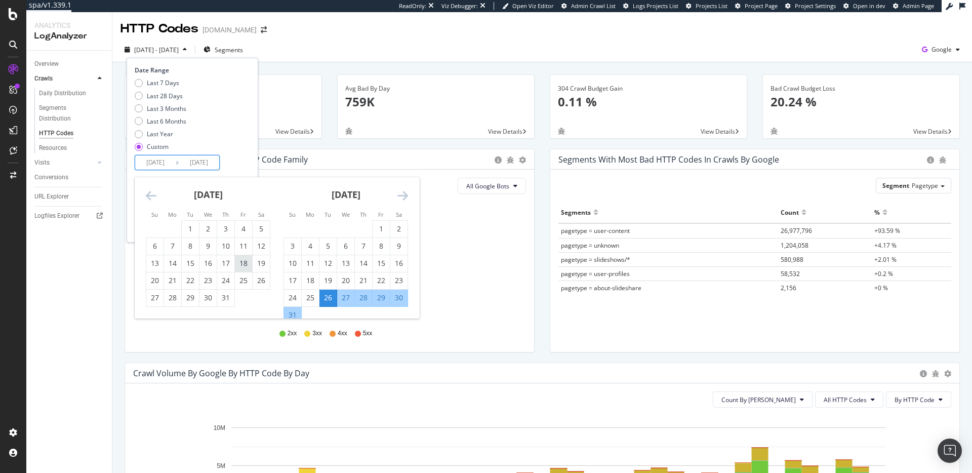
click at [245, 266] on div "18" at bounding box center [243, 263] width 17 height 10
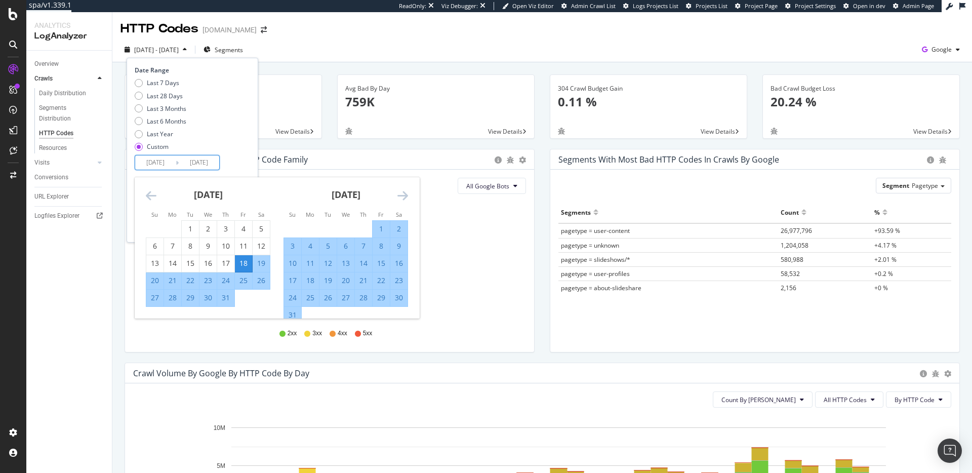
type input "2025/07/18"
click at [309, 297] on div "25" at bounding box center [310, 298] width 17 height 10
type input "2025/08/25"
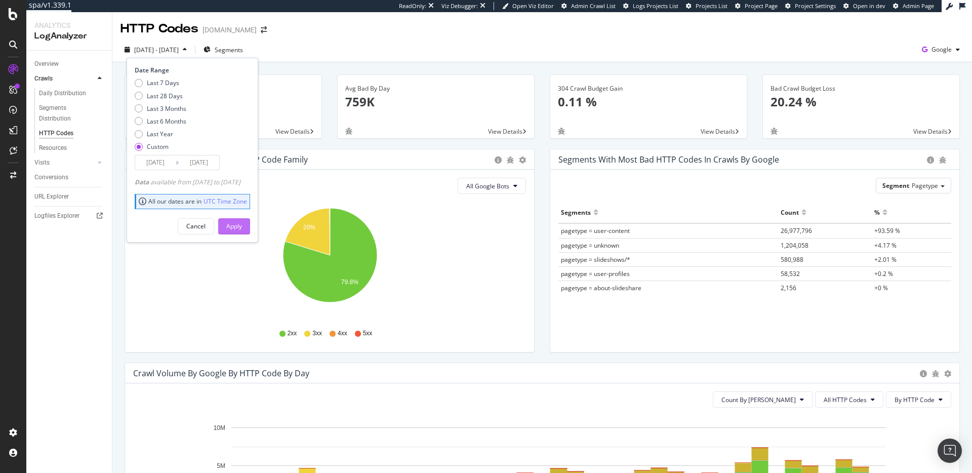
click at [242, 224] on div "Apply" at bounding box center [234, 226] width 16 height 9
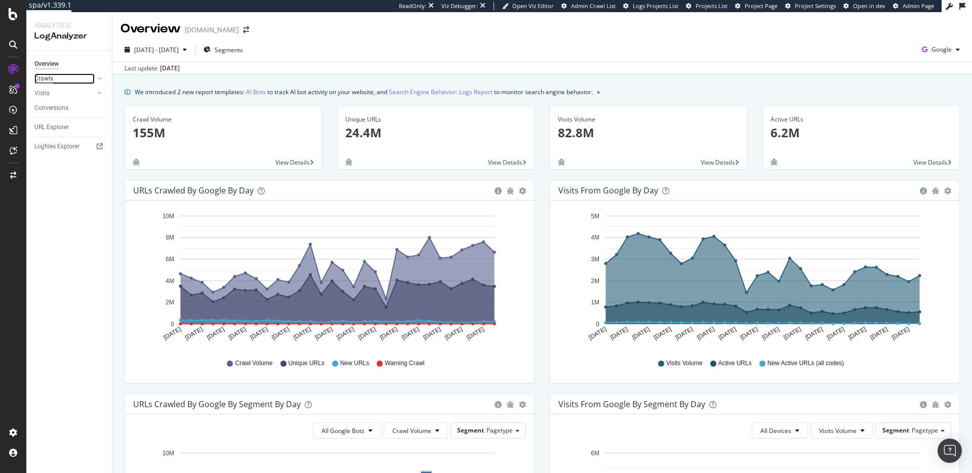
click at [49, 76] on div "Crawls" at bounding box center [43, 78] width 19 height 11
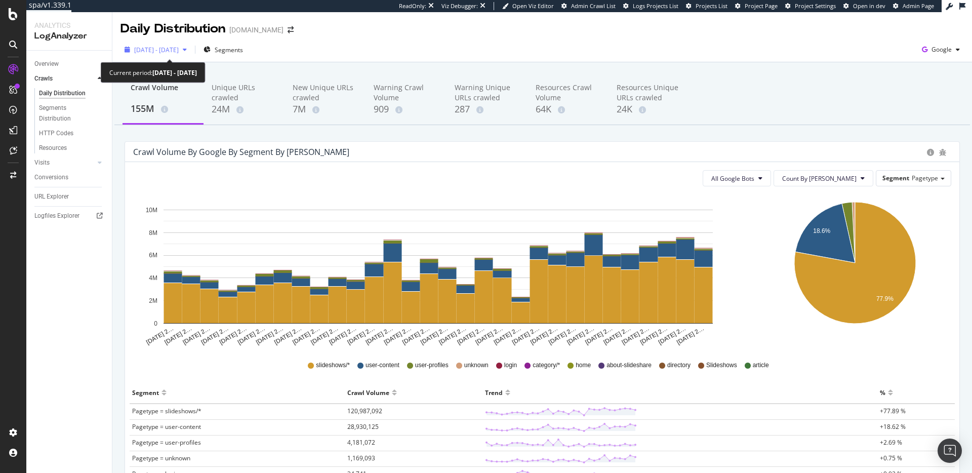
click at [162, 43] on div "2025 Sep. 13th - Oct. 12th" at bounding box center [155, 49] width 70 height 15
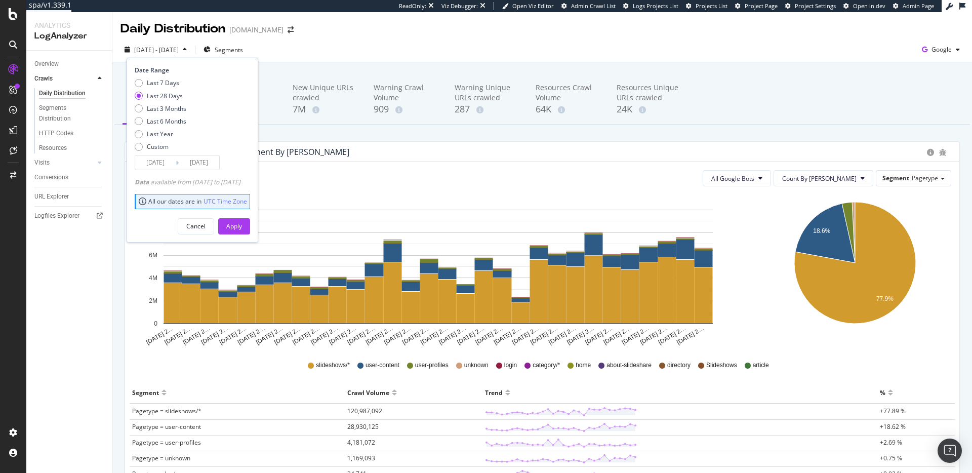
drag, startPoint x: 162, startPoint y: 104, endPoint x: 197, endPoint y: 184, distance: 86.8
click at [162, 104] on div "Last 3 Months" at bounding box center [166, 108] width 39 height 9
type input "2025/07/13"
click at [242, 228] on div "Apply" at bounding box center [234, 226] width 16 height 9
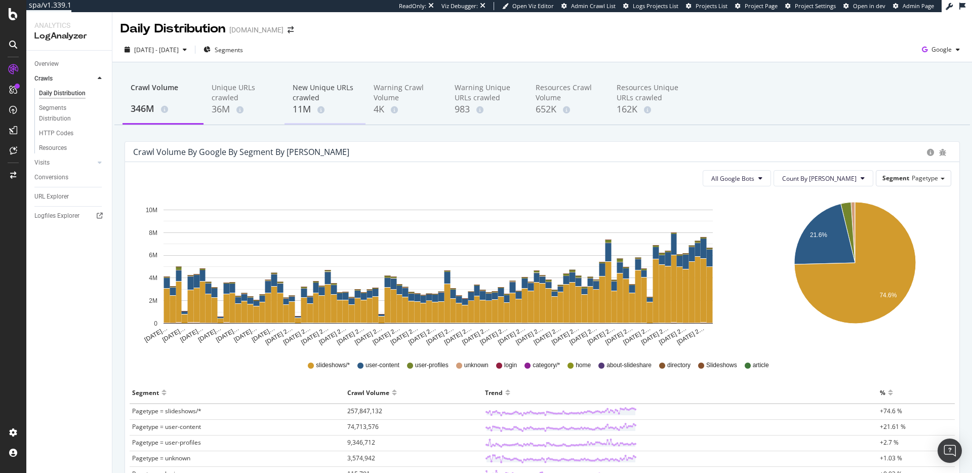
click at [311, 118] on div "New Unique URLs crawled 11M" at bounding box center [324, 99] width 81 height 50
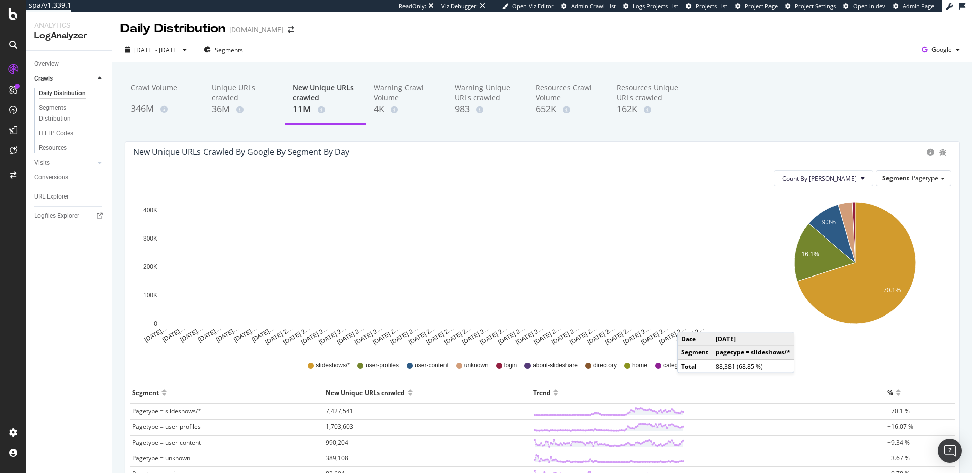
scroll to position [16, 0]
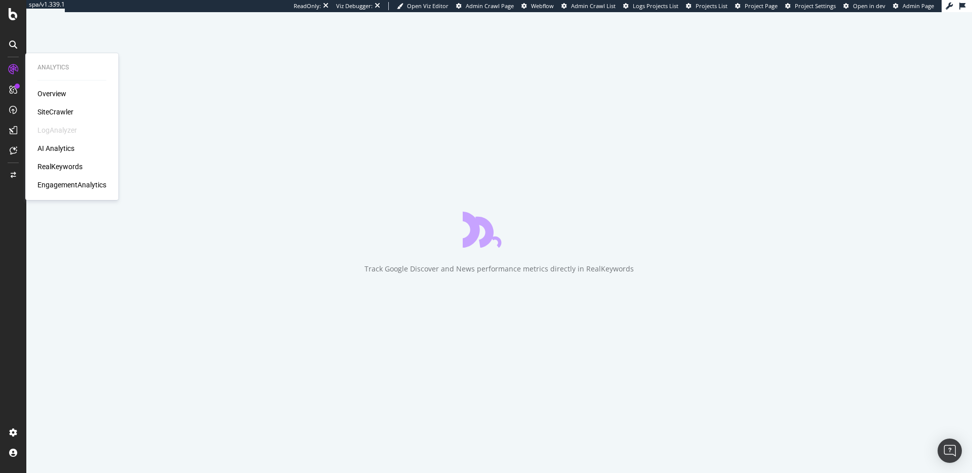
click at [63, 166] on div "RealKeywords" at bounding box center [59, 166] width 45 height 10
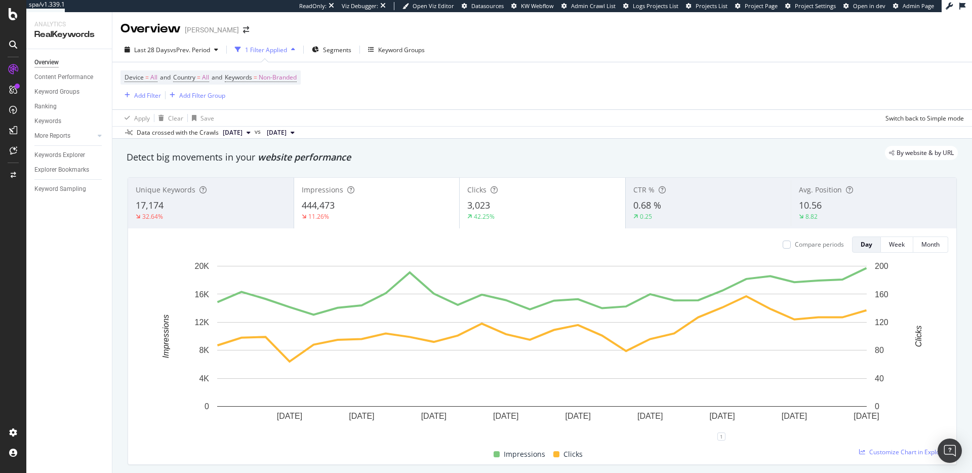
click at [13, 16] on icon at bounding box center [13, 14] width 9 height 12
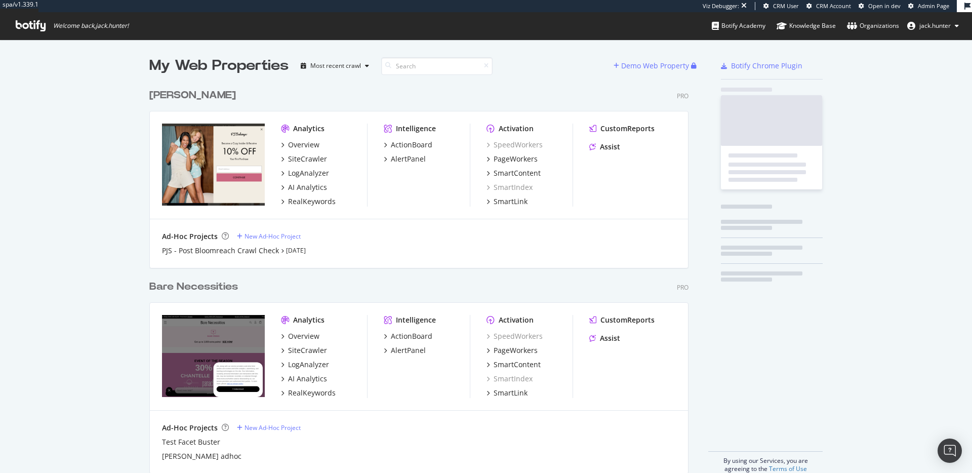
scroll to position [397, 547]
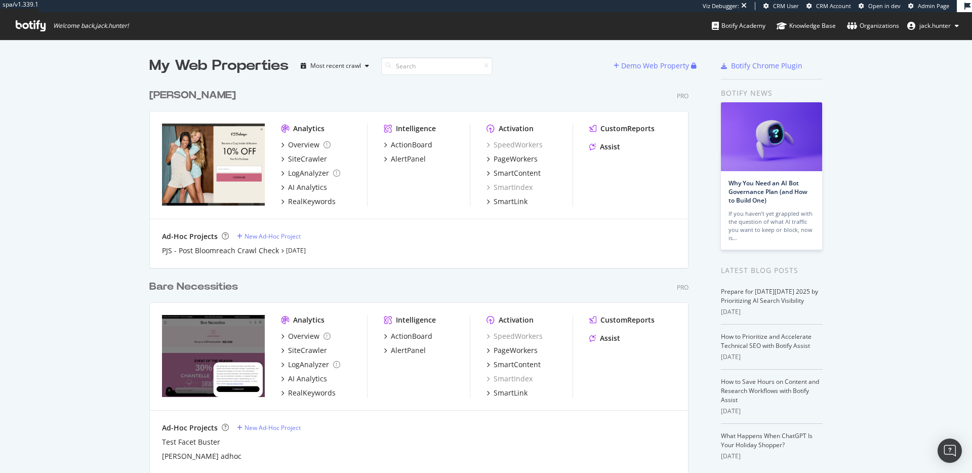
click at [194, 286] on div "Bare Necessities" at bounding box center [193, 286] width 89 height 15
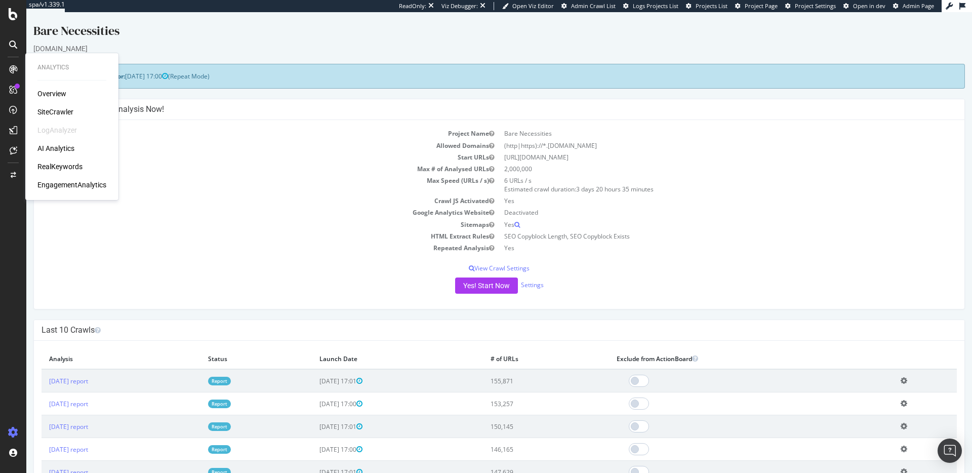
click at [66, 167] on div "RealKeywords" at bounding box center [59, 166] width 45 height 10
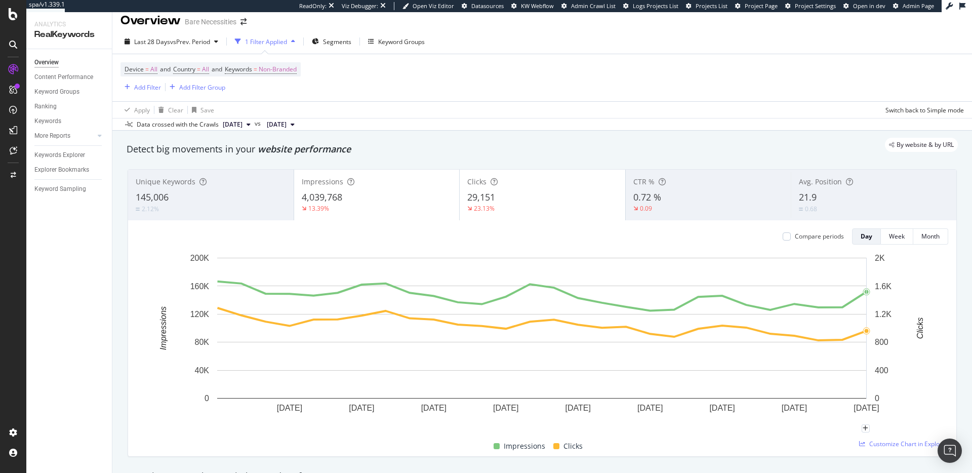
scroll to position [9, 0]
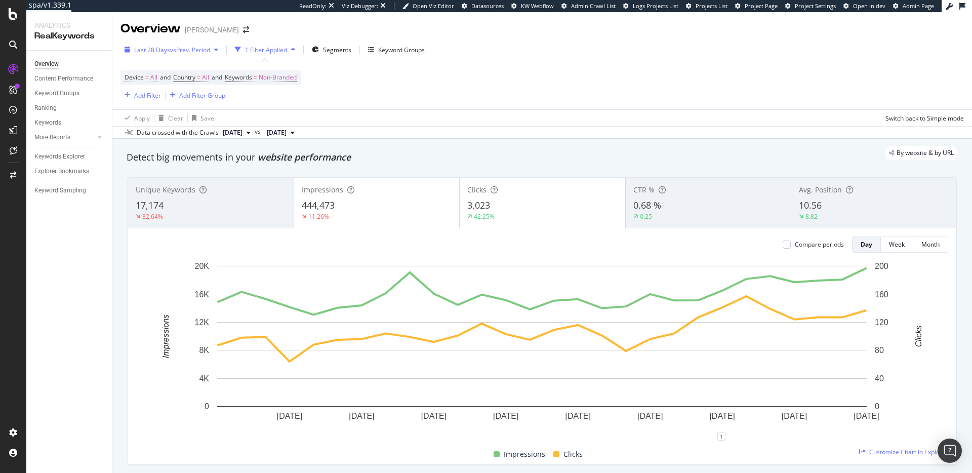
click at [176, 39] on div "Overview PJ Salvage Last 28 Days vs Prev. Period 1 Filter Applied Segments Keyw…" at bounding box center [541, 242] width 859 height 461
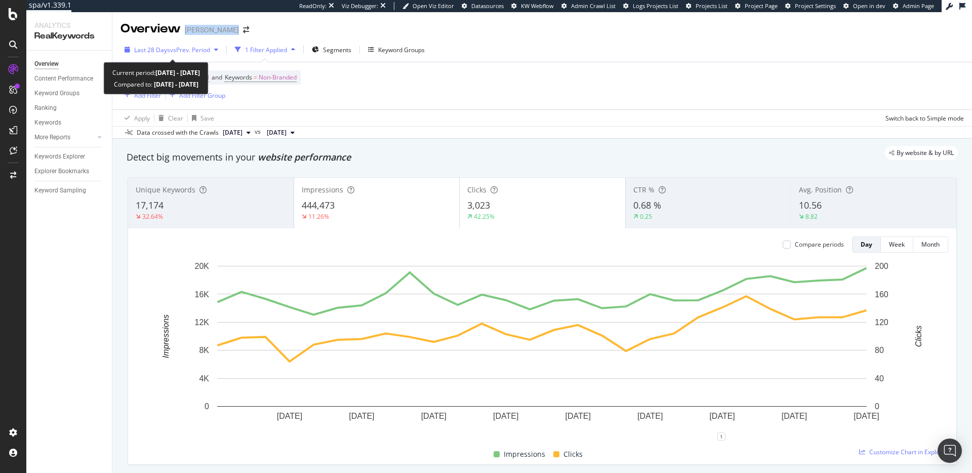
click at [172, 47] on span "vs Prev. Period" at bounding box center [190, 50] width 40 height 9
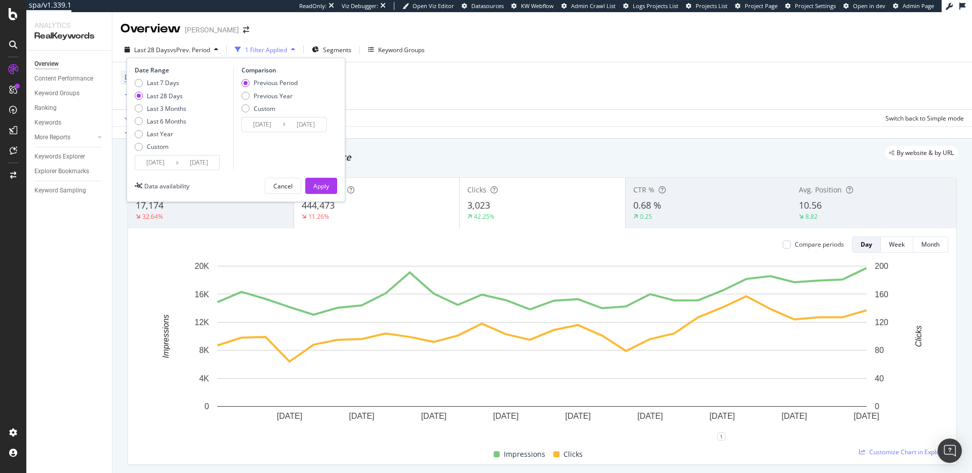
click at [162, 158] on input "2025/09/13" at bounding box center [155, 162] width 40 height 14
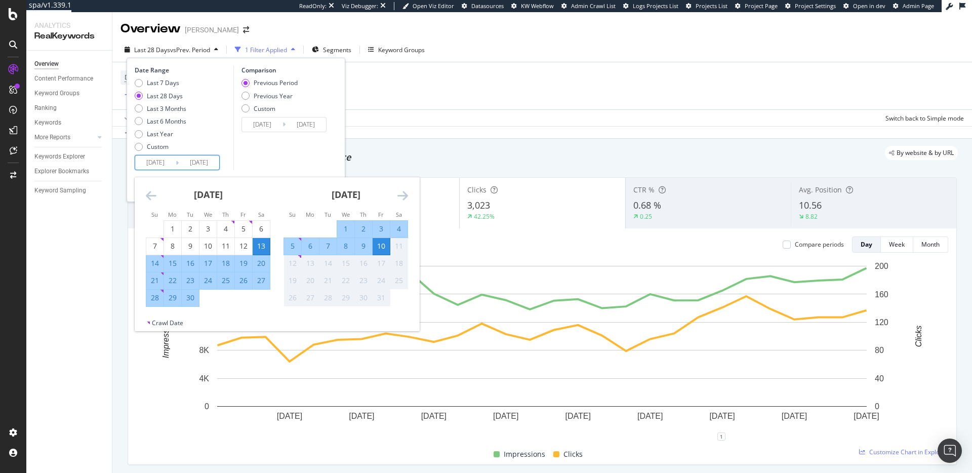
click at [146, 198] on icon "Move backward to switch to the previous month." at bounding box center [151, 195] width 11 height 12
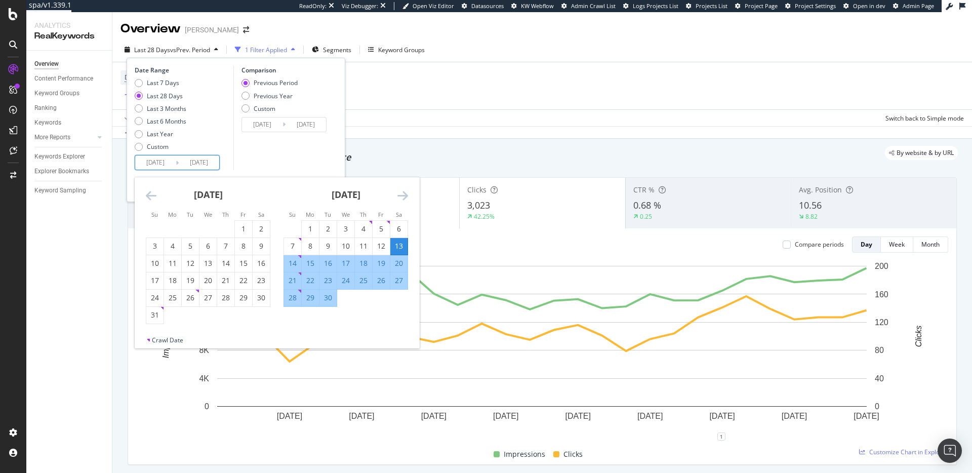
click at [146, 198] on icon "Move backward to switch to the previous month." at bounding box center [151, 195] width 11 height 12
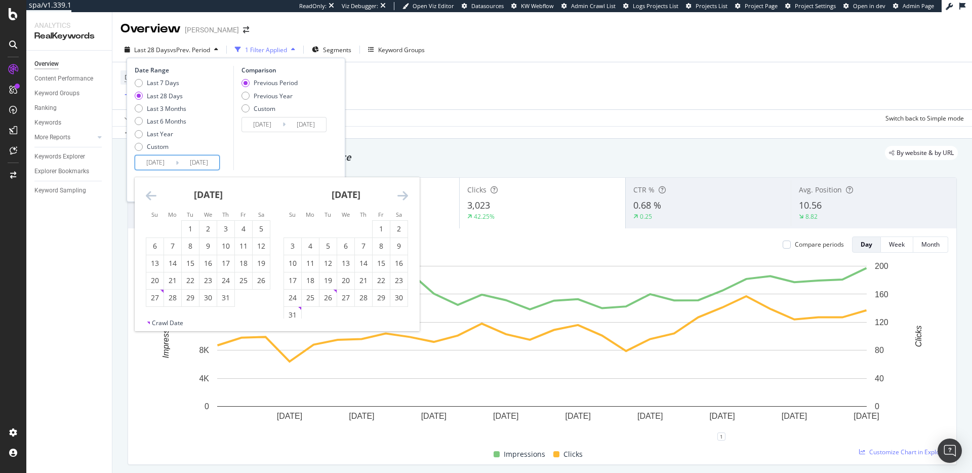
click at [146, 198] on icon "Move backward to switch to the previous month." at bounding box center [151, 195] width 11 height 12
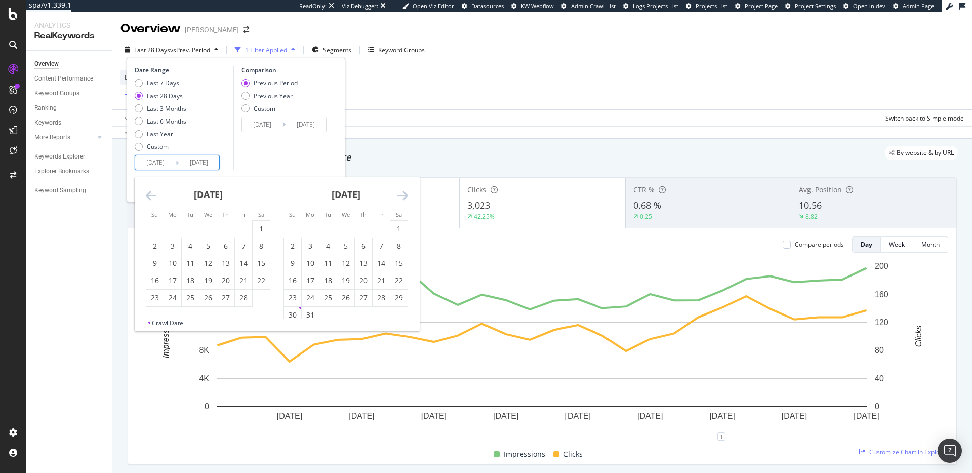
click at [146, 198] on icon "Move backward to switch to the previous month." at bounding box center [151, 195] width 11 height 12
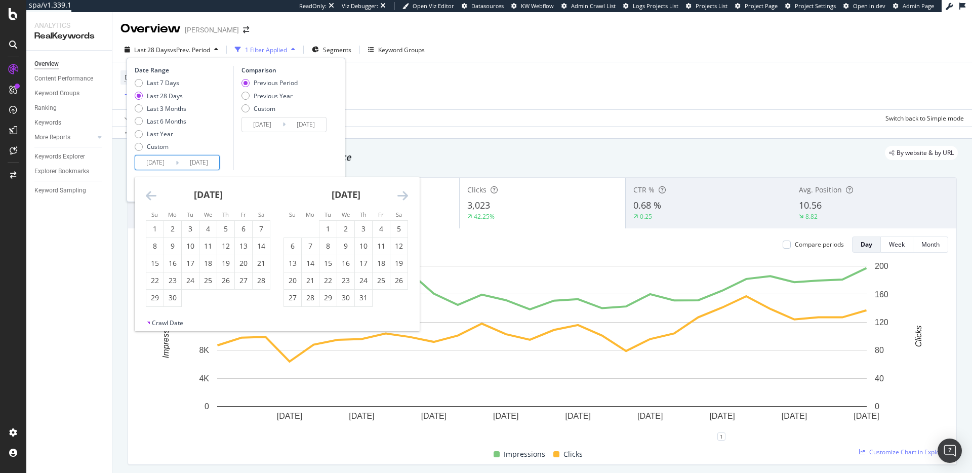
click at [146, 198] on icon "Move backward to switch to the previous month." at bounding box center [151, 195] width 11 height 12
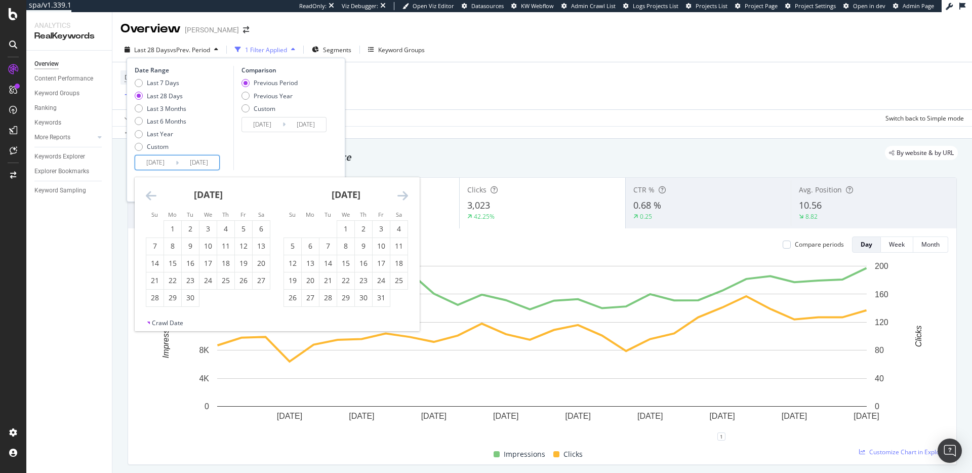
click at [146, 198] on icon "Move backward to switch to the previous month." at bounding box center [151, 195] width 11 height 12
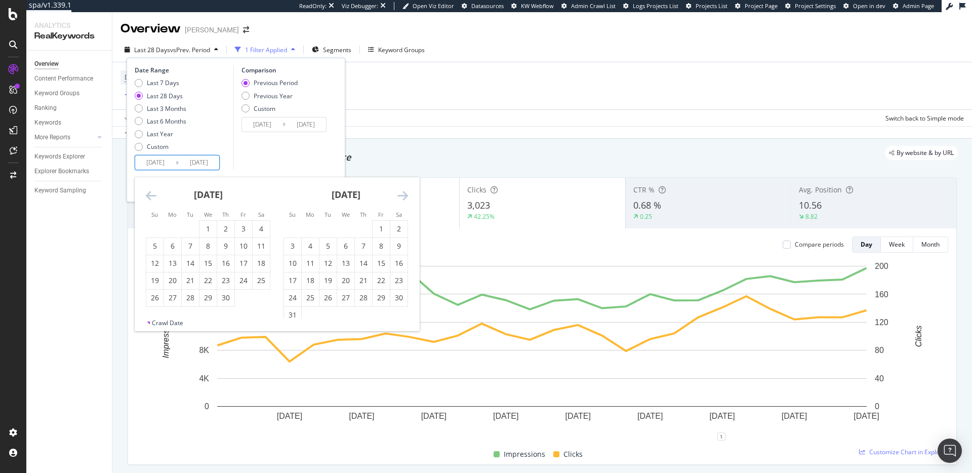
click at [146, 198] on icon "Move backward to switch to the previous month." at bounding box center [151, 195] width 11 height 12
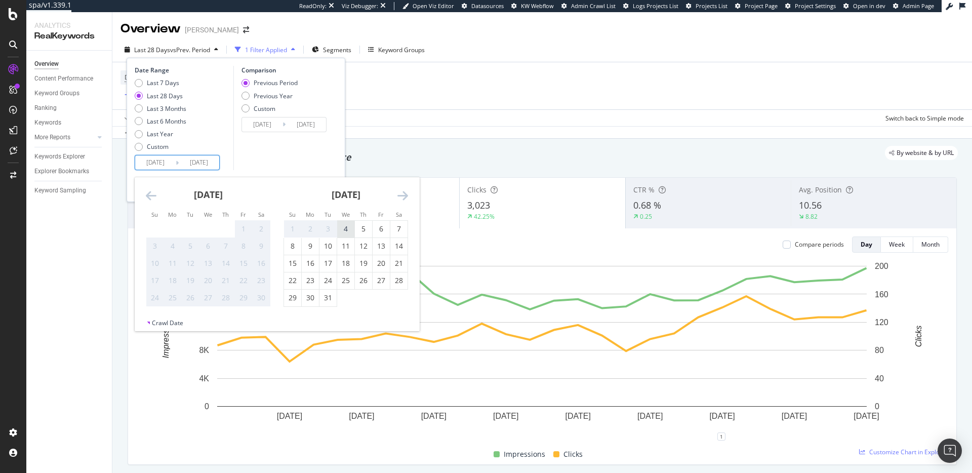
click at [349, 226] on div "4" at bounding box center [345, 229] width 17 height 10
type input "2023/10/04"
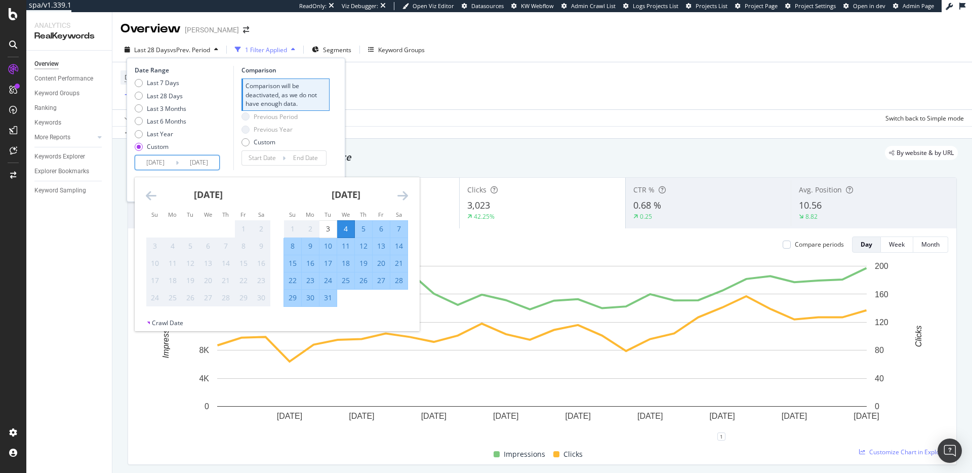
click at [325, 138] on div "Previous Period Previous Year Custom" at bounding box center [285, 131] width 88 height 38
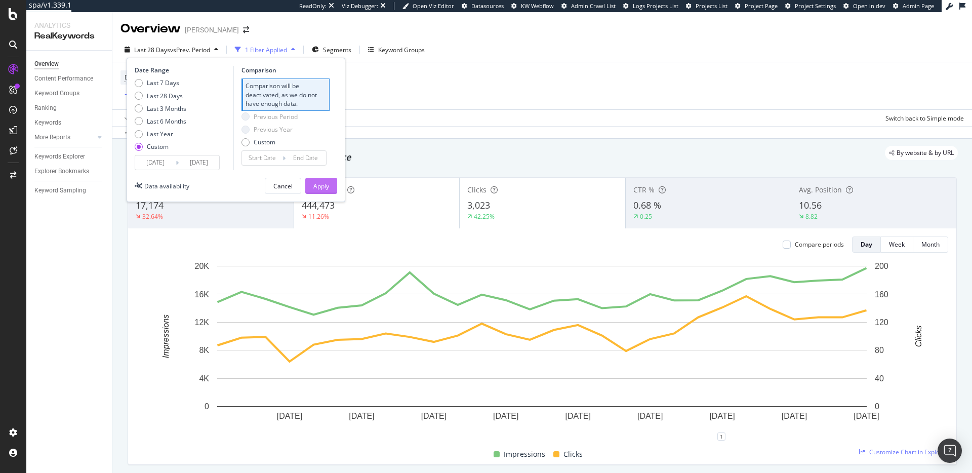
click at [323, 188] on div "Apply" at bounding box center [321, 186] width 16 height 9
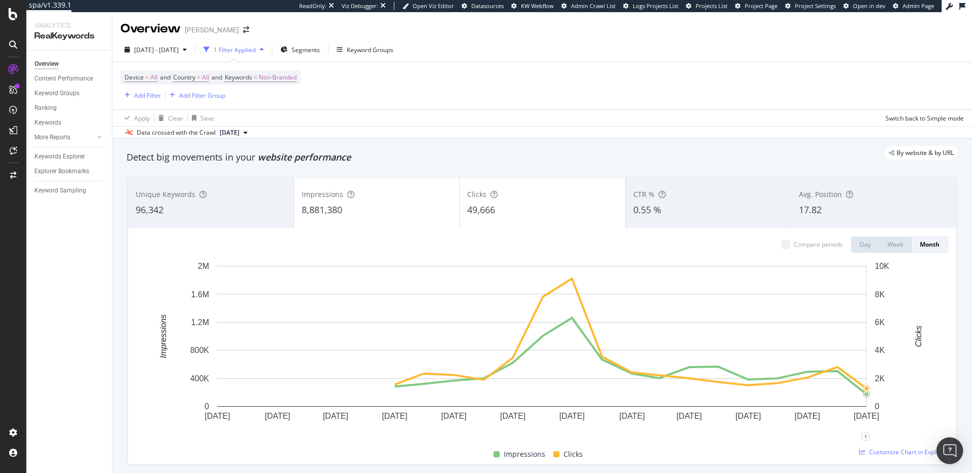
click at [946, 443] on div "Open Intercom Messenger" at bounding box center [949, 450] width 27 height 27
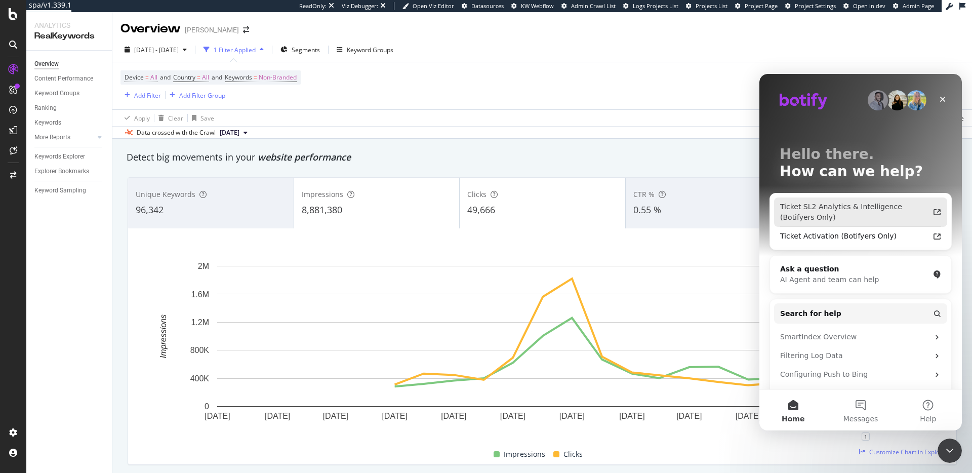
click at [844, 206] on div "Ticket SL2 Analytics & Intelligence (Botifyers Only)" at bounding box center [854, 211] width 149 height 21
click at [939, 99] on icon "Close" at bounding box center [942, 99] width 8 height 8
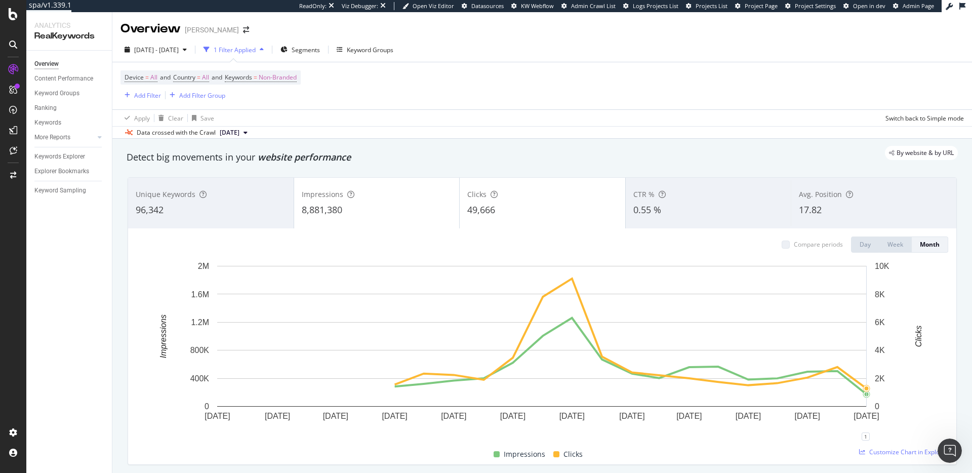
scroll to position [8, 0]
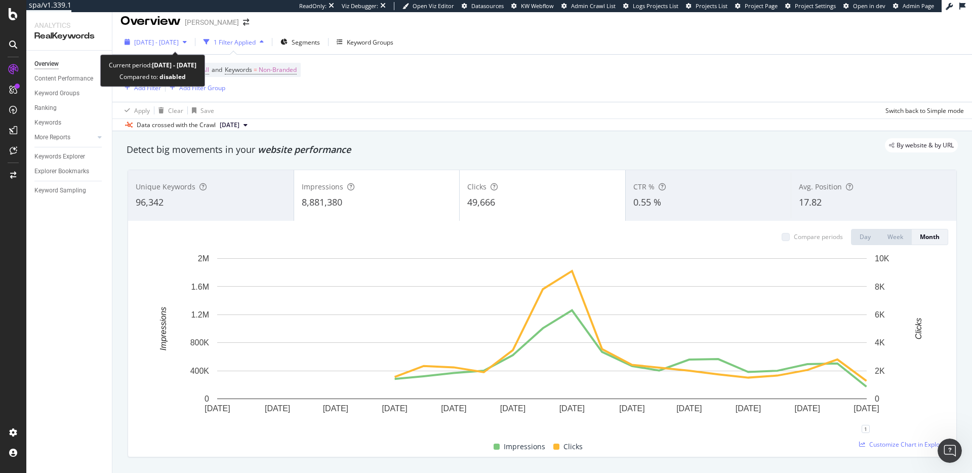
click at [166, 40] on span "2023 Oct. 4th - 2025 Oct. 10th" at bounding box center [156, 42] width 45 height 9
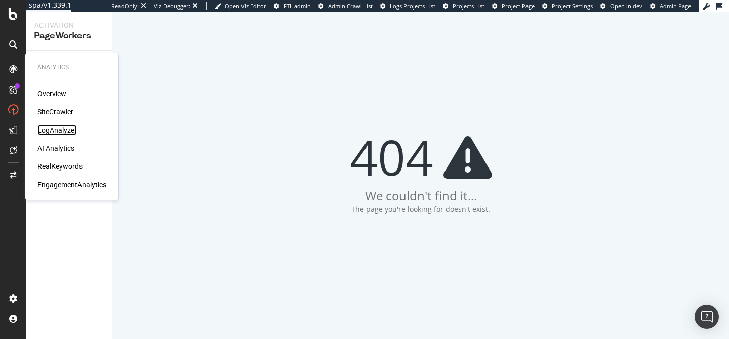
click at [65, 129] on div "LogAnalyzer" at bounding box center [56, 130] width 39 height 10
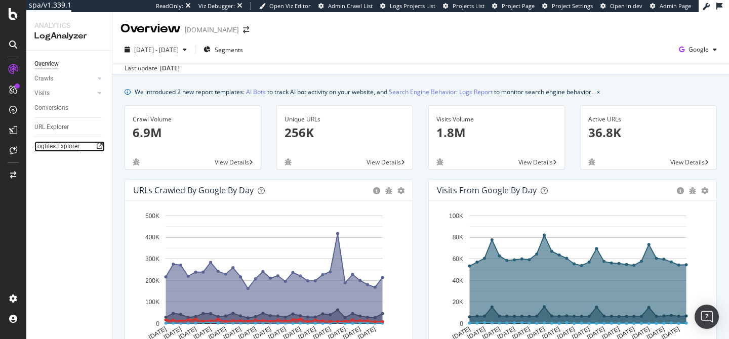
click at [63, 150] on div "Logfiles Explorer" at bounding box center [56, 146] width 45 height 11
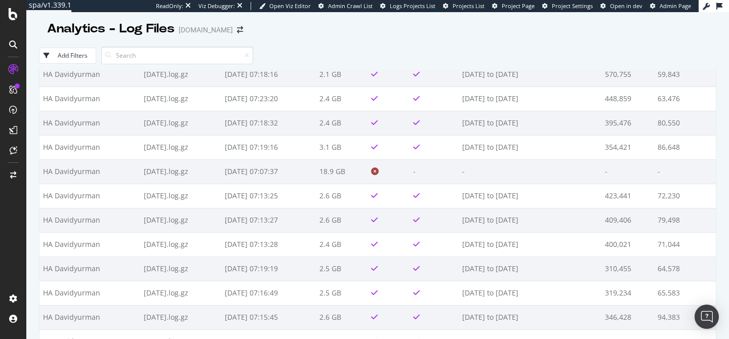
scroll to position [801, 0]
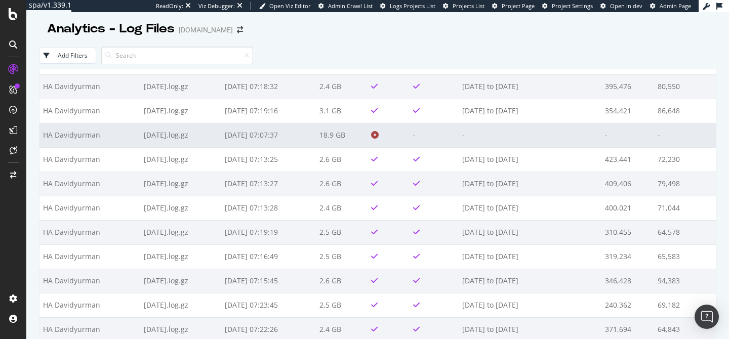
click at [379, 136] on icon at bounding box center [375, 135] width 8 height 8
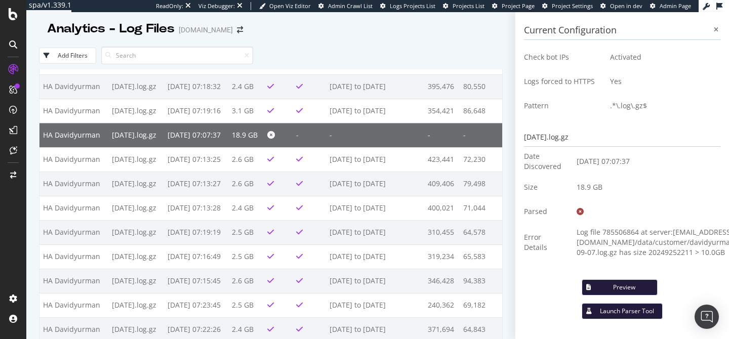
click at [638, 311] on div "Launch Parser Tool" at bounding box center [627, 311] width 54 height 9
click at [633, 283] on div "Preview" at bounding box center [624, 287] width 50 height 9
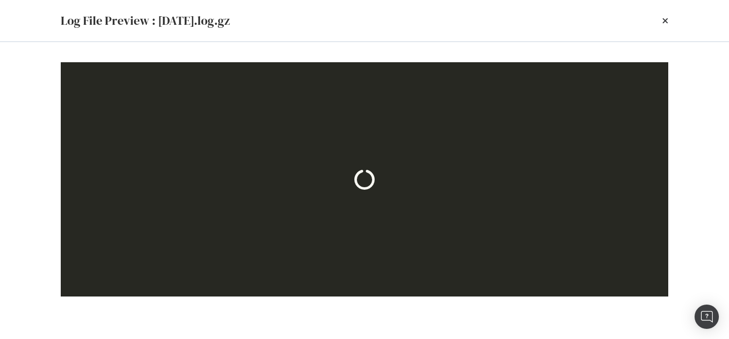
scroll to position [0, 0]
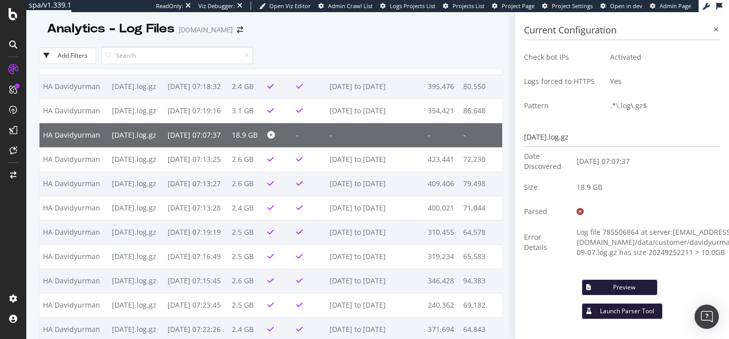
click at [635, 290] on div "Preview" at bounding box center [624, 287] width 50 height 9
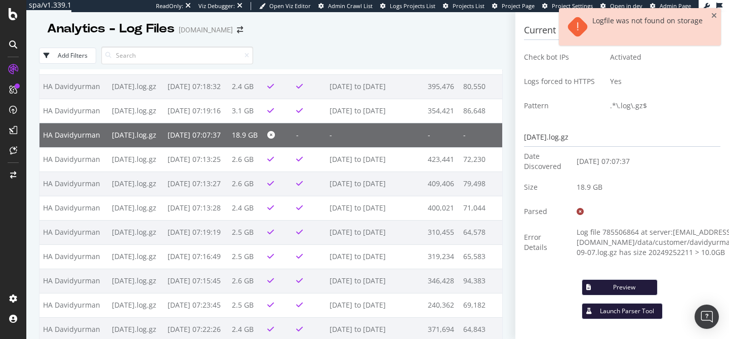
click at [615, 21] on div "Logfile was not found on storage" at bounding box center [647, 26] width 110 height 21
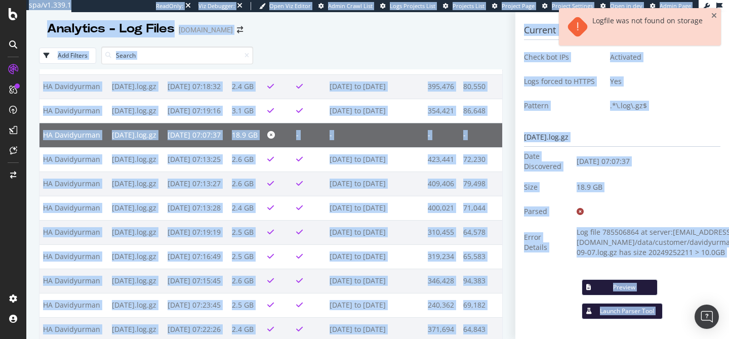
click at [615, 21] on div "Logfile was not found on storage" at bounding box center [647, 26] width 110 height 21
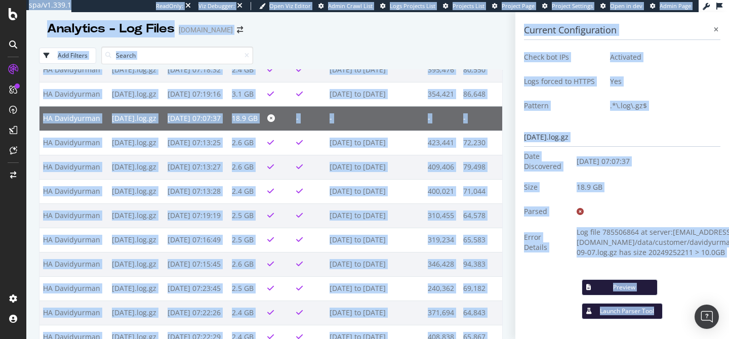
scroll to position [802, 0]
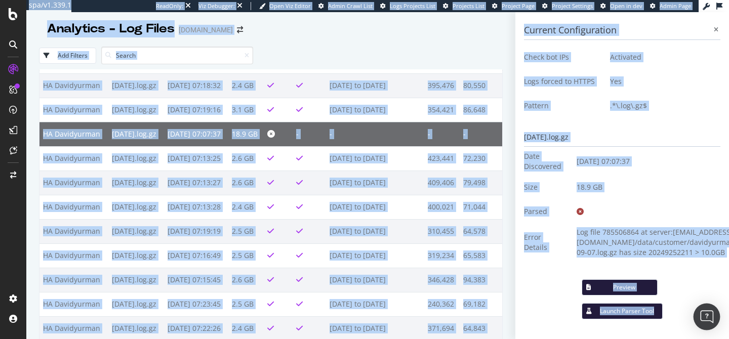
click at [703, 316] on img "Open Intercom Messenger" at bounding box center [706, 316] width 13 height 13
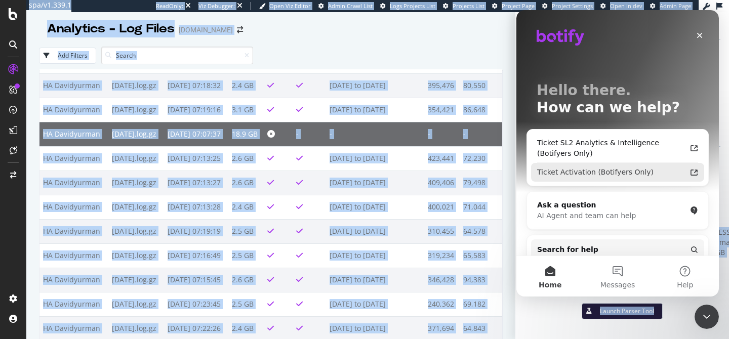
scroll to position [0, 0]
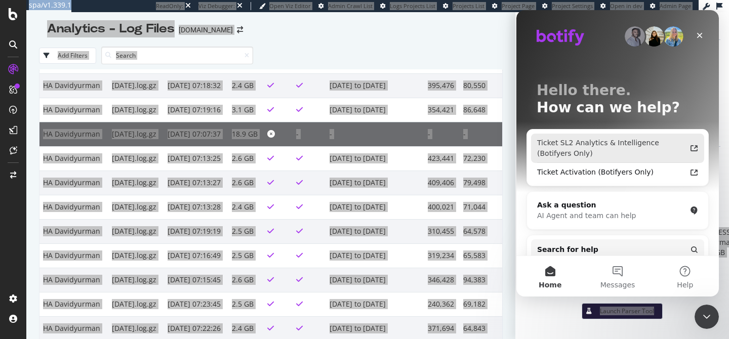
click at [606, 153] on div "Ticket SL2 Analytics & Intelligence (Botifyers Only)" at bounding box center [611, 148] width 149 height 21
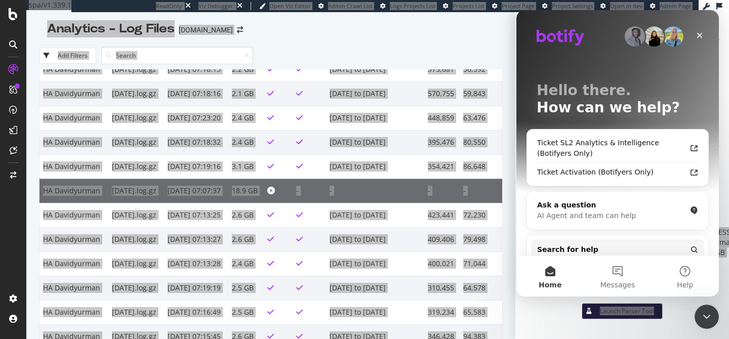
scroll to position [751, 0]
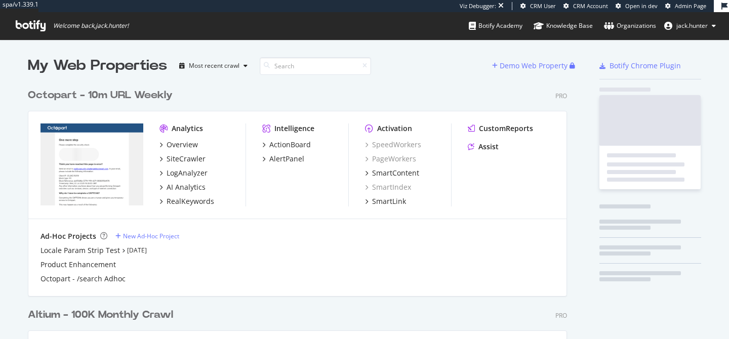
scroll to position [411, 547]
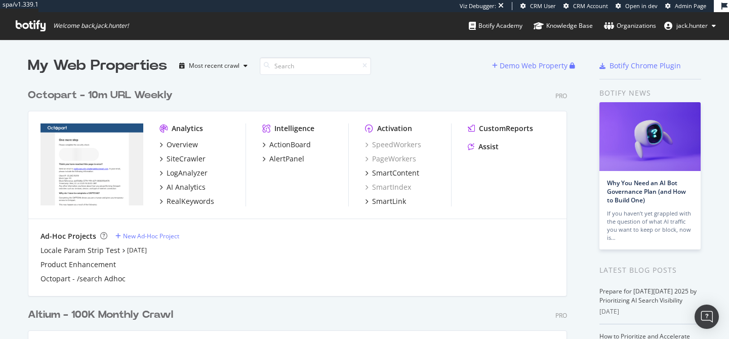
click at [107, 96] on div "Octopart - 10m URL Weekly" at bounding box center [100, 95] width 145 height 15
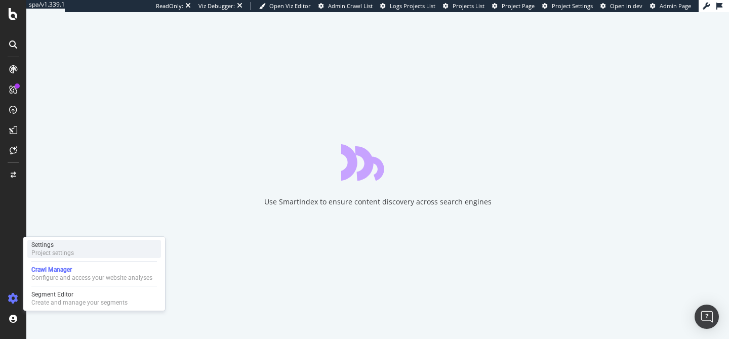
click at [54, 248] on div "Settings" at bounding box center [52, 245] width 43 height 8
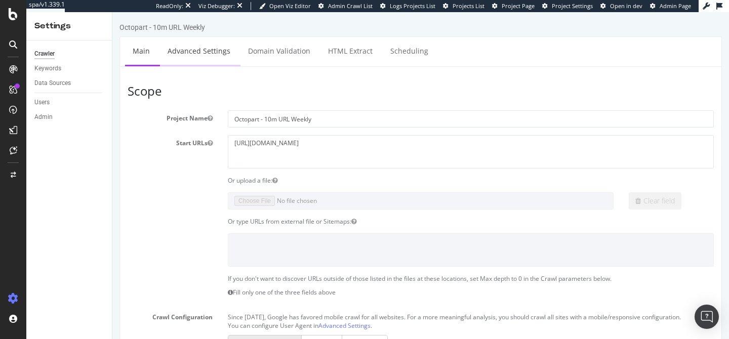
click at [206, 42] on link "Advanced Settings" at bounding box center [199, 51] width 78 height 28
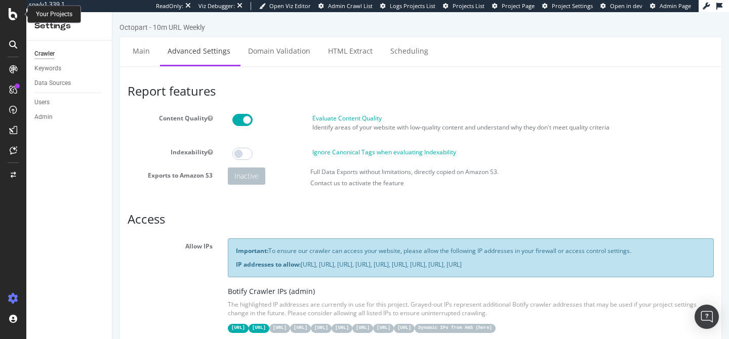
click at [11, 12] on icon at bounding box center [13, 14] width 9 height 12
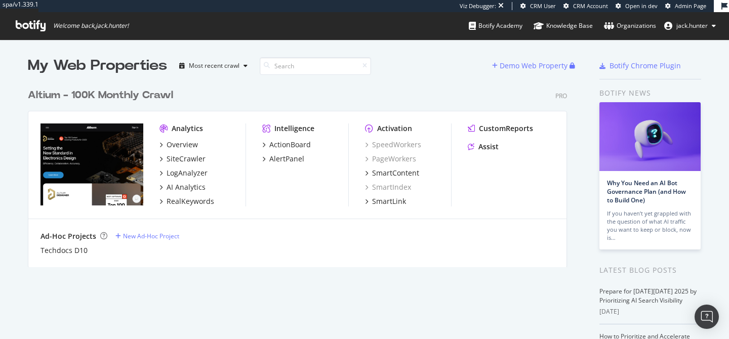
scroll to position [27, 0]
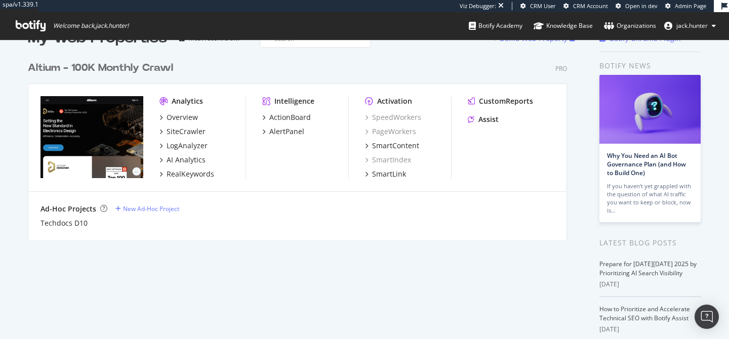
click at [93, 69] on div "Altium - 100K Monthly Crawl" at bounding box center [100, 68] width 145 height 15
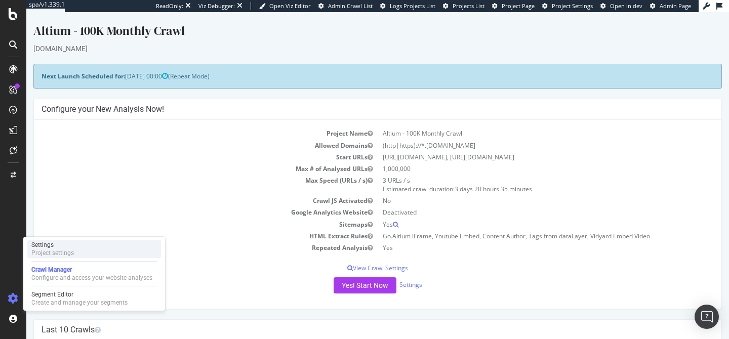
click at [49, 244] on div "Settings" at bounding box center [52, 245] width 43 height 8
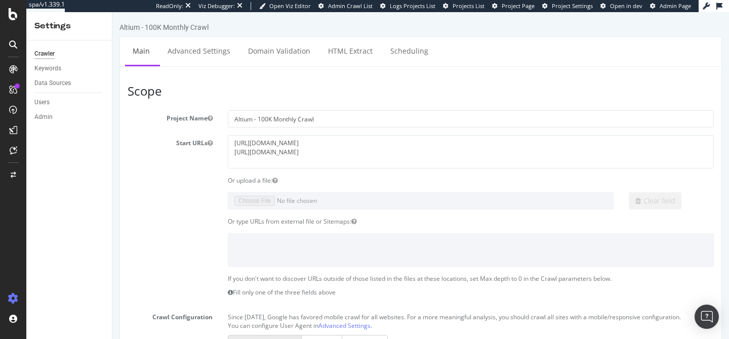
click at [197, 65] on ul "Main Advanced Settings Domain Validation HTML Extract Scheduling" at bounding box center [420, 51] width 602 height 30
click at [199, 58] on link "Advanced Settings" at bounding box center [199, 51] width 78 height 28
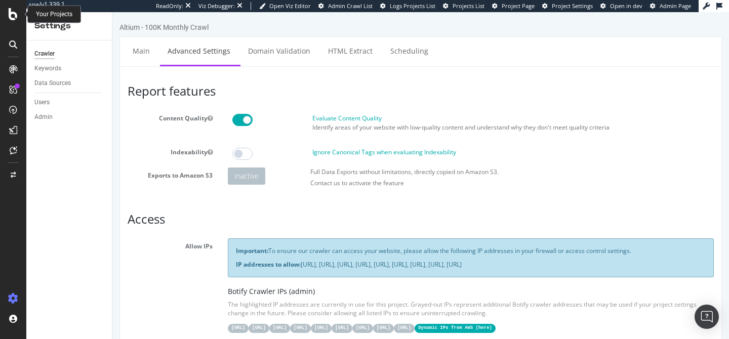
click at [7, 9] on div at bounding box center [13, 14] width 24 height 12
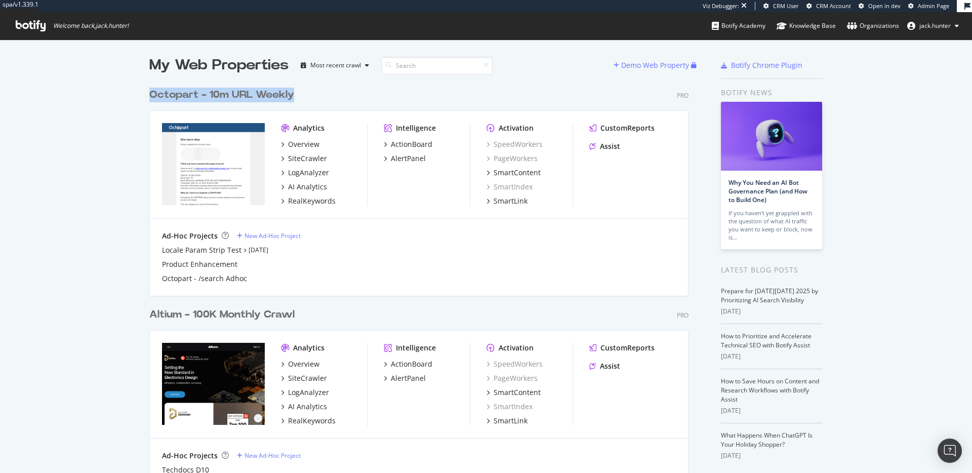
scroll to position [473, 972]
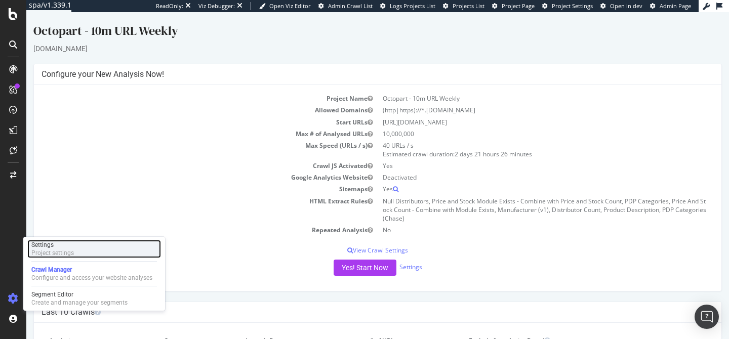
click at [68, 251] on div "Project settings" at bounding box center [52, 253] width 43 height 8
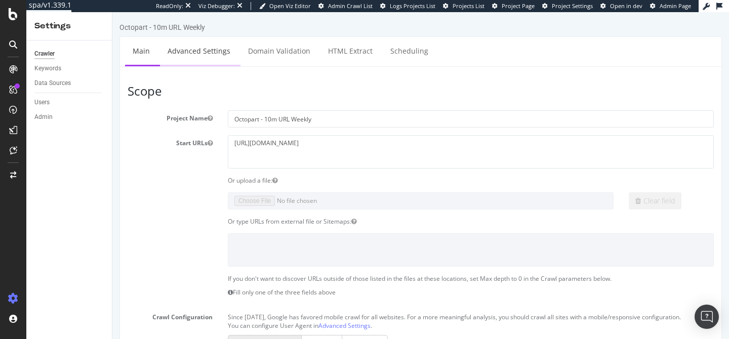
click at [224, 59] on link "Advanced Settings" at bounding box center [199, 51] width 78 height 28
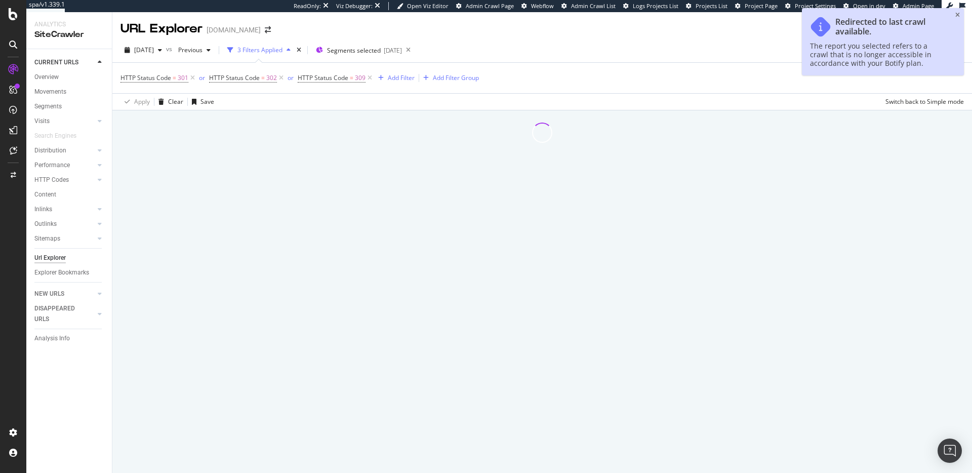
click at [955, 14] on icon "close toast" at bounding box center [957, 15] width 5 height 6
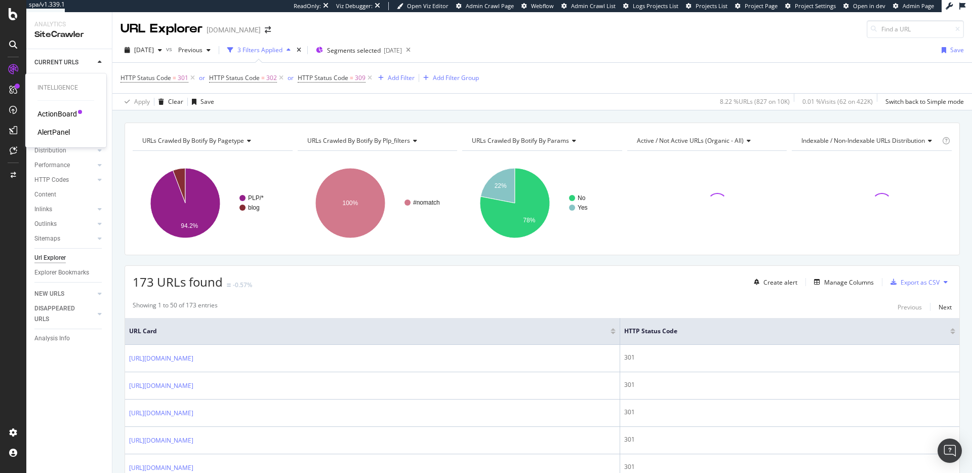
click at [56, 132] on div "AlertPanel" at bounding box center [53, 132] width 32 height 10
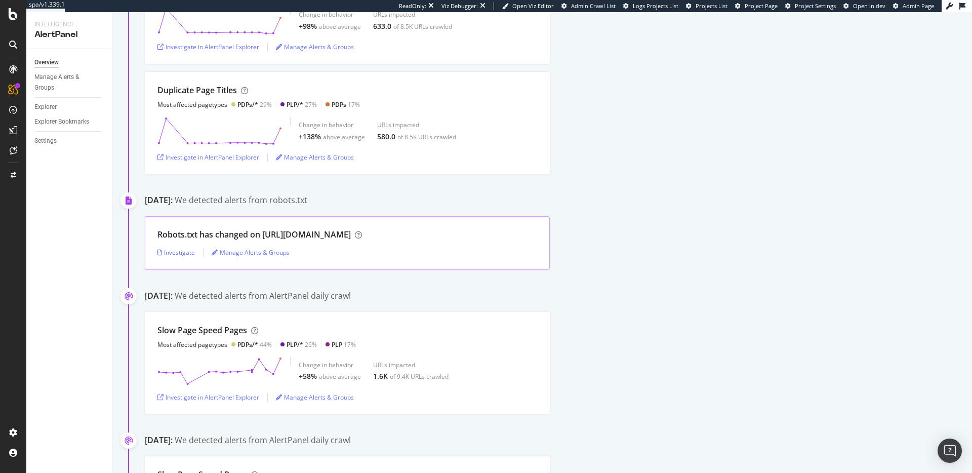
scroll to position [566, 0]
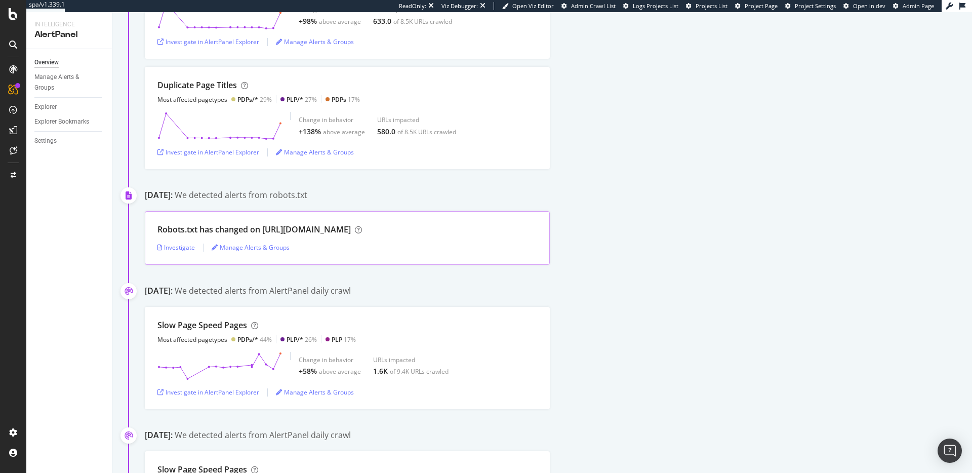
click at [212, 229] on div "Robots.txt has changed on https://checkout.tecovas.com/" at bounding box center [253, 230] width 193 height 12
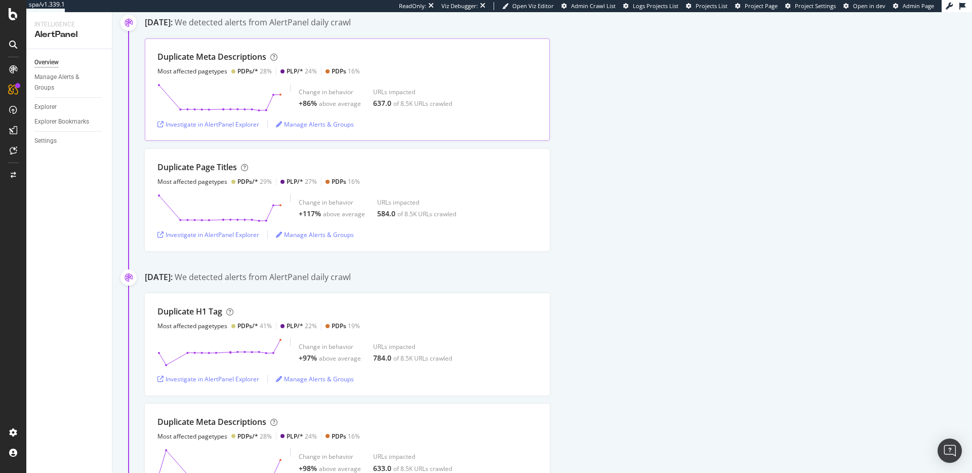
scroll to position [0, 0]
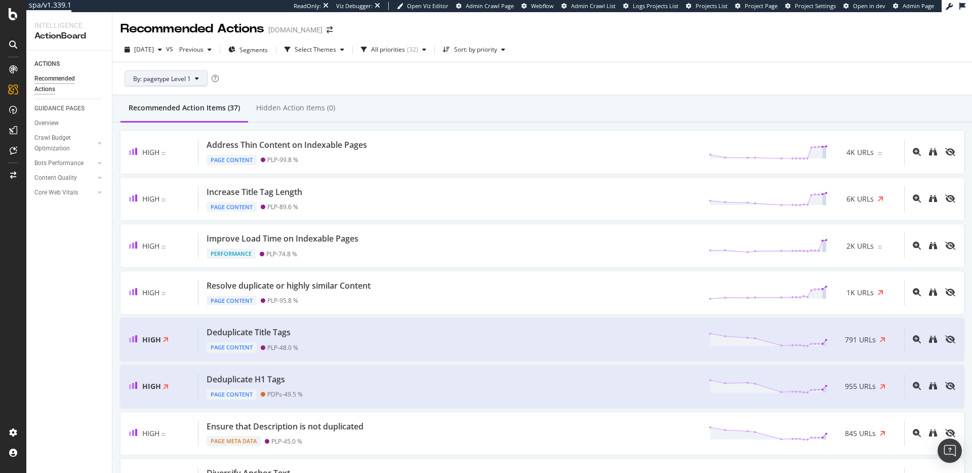
click at [189, 78] on span "By: pagetype Level 1" at bounding box center [162, 78] width 58 height 9
click at [349, 78] on div "By: pagetype Level 1" at bounding box center [541, 78] width 843 height 32
click at [265, 106] on div "Hidden Action Items (0)" at bounding box center [295, 108] width 79 height 10
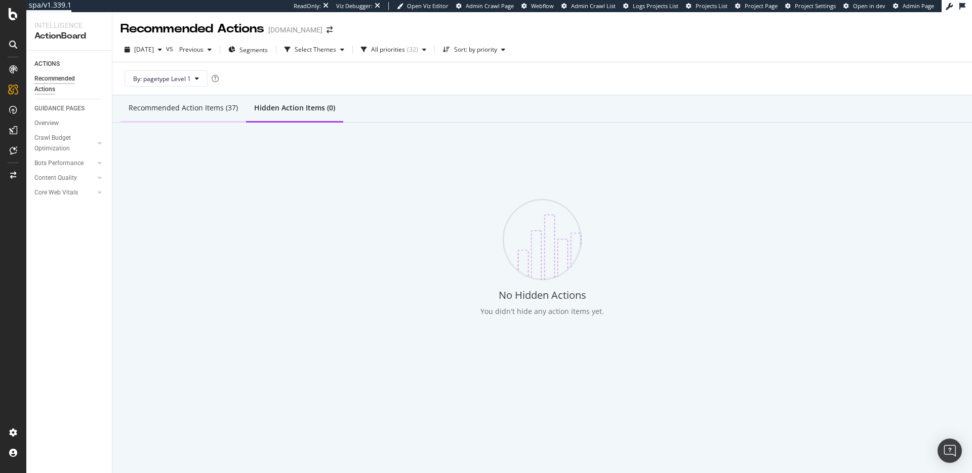
click at [205, 111] on div "Recommended Action Items (37)" at bounding box center [183, 108] width 109 height 10
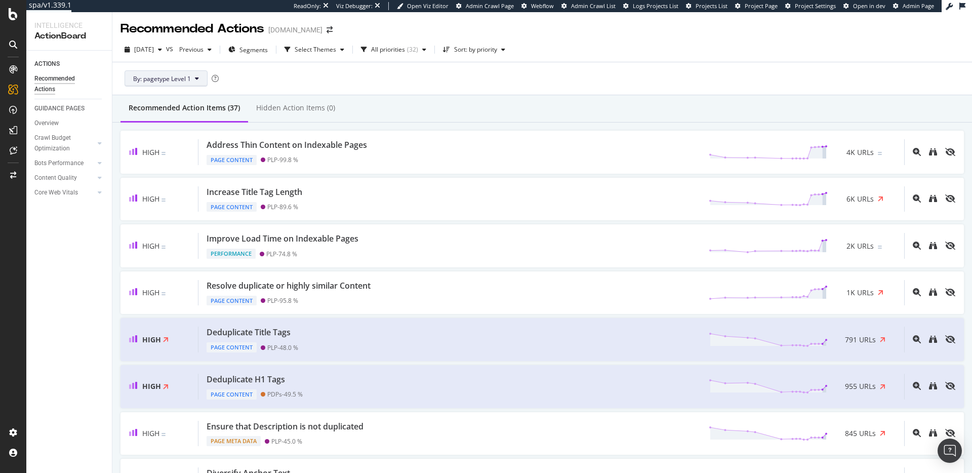
click at [192, 83] on button "By: pagetype Level 1" at bounding box center [166, 78] width 83 height 16
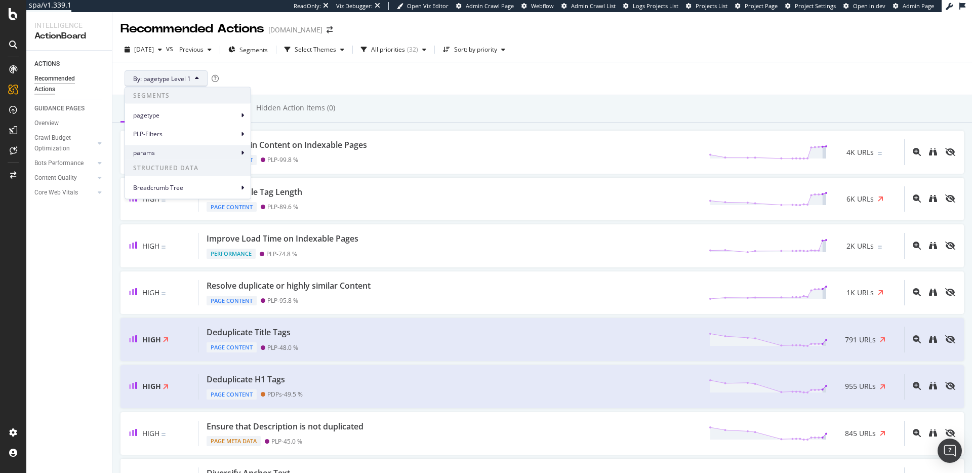
click at [242, 150] on icon at bounding box center [242, 152] width 3 height 6
click at [283, 159] on span "params Level 1" at bounding box center [284, 156] width 43 height 9
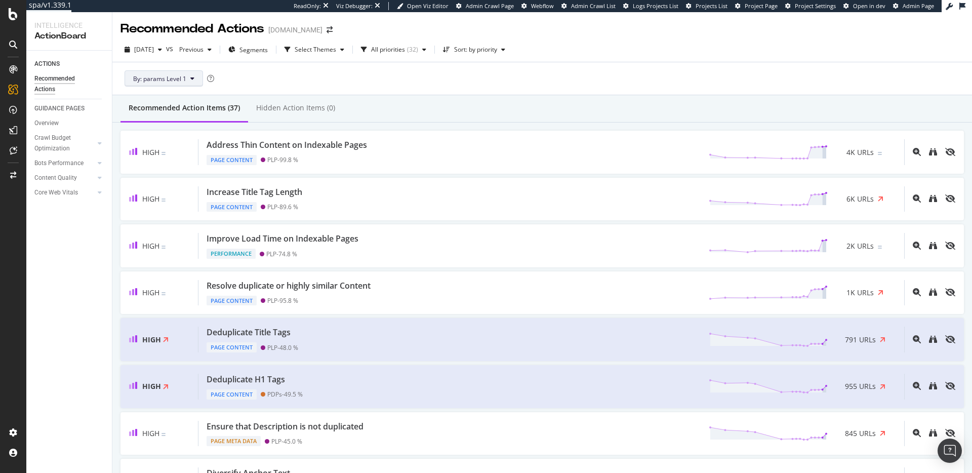
click at [185, 78] on span "By: params Level 1" at bounding box center [159, 78] width 53 height 9
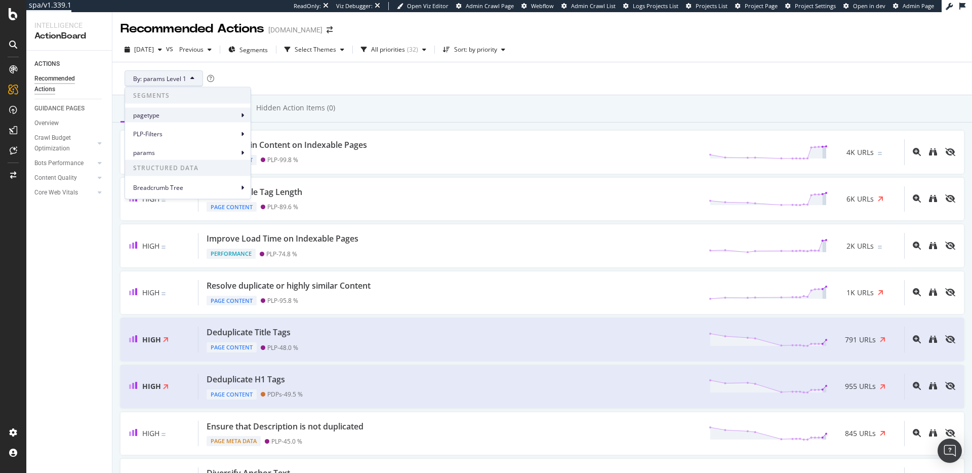
click at [183, 119] on span "pagetype" at bounding box center [185, 114] width 105 height 9
click at [229, 77] on div "By: params Level 1" at bounding box center [541, 78] width 843 height 32
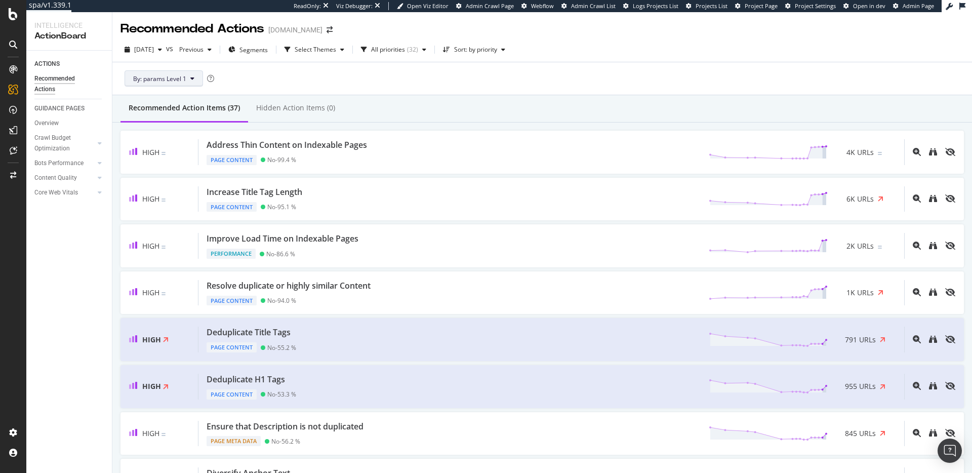
click at [180, 74] on span "By: params Level 1" at bounding box center [159, 78] width 53 height 9
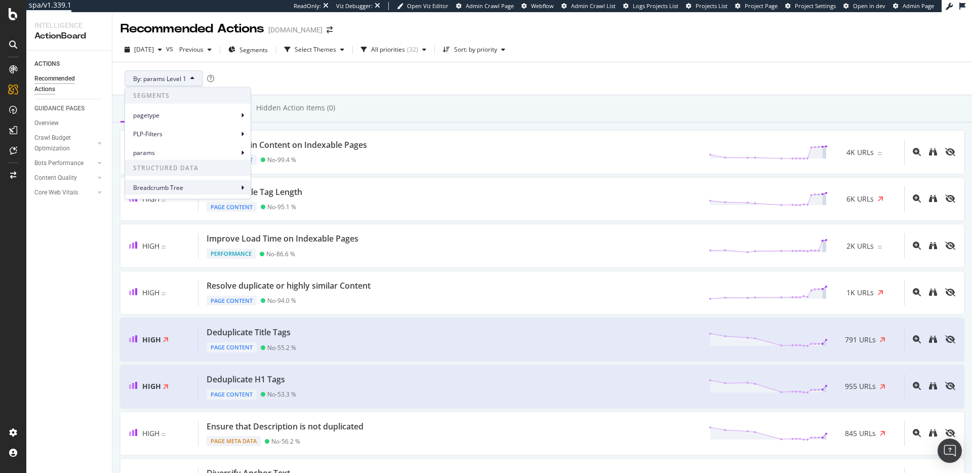
click at [176, 183] on span "Breadcrumb Tree" at bounding box center [185, 187] width 105 height 9
click at [186, 78] on button "By: params Level 1" at bounding box center [164, 78] width 78 height 16
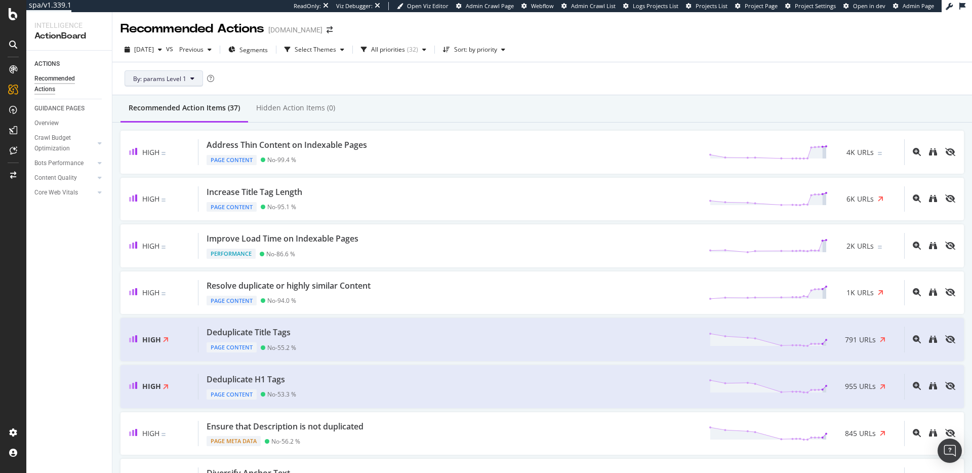
click at [186, 78] on button "By: params Level 1" at bounding box center [164, 78] width 78 height 16
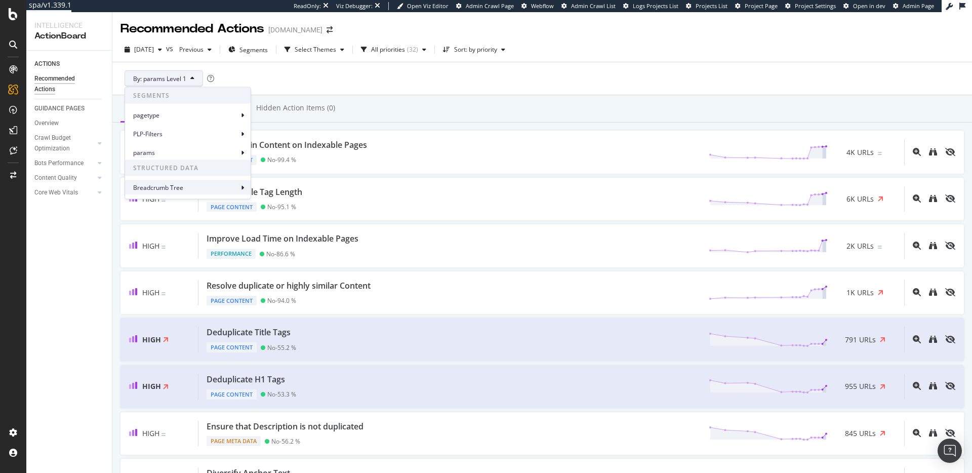
click at [202, 184] on span "Breadcrumb Tree" at bounding box center [185, 187] width 105 height 9
click at [219, 113] on span "pagetype" at bounding box center [185, 114] width 105 height 9
click at [218, 147] on div "params" at bounding box center [188, 152] width 126 height 15
click at [223, 118] on span "pagetype" at bounding box center [185, 114] width 105 height 9
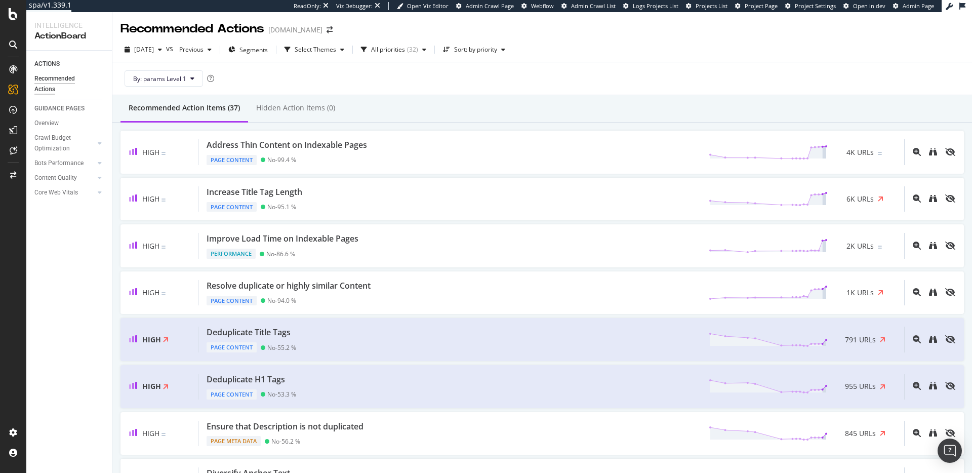
click at [275, 83] on div "By: params Level 1" at bounding box center [541, 78] width 843 height 32
click at [56, 132] on div "AlertPanel" at bounding box center [53, 132] width 32 height 10
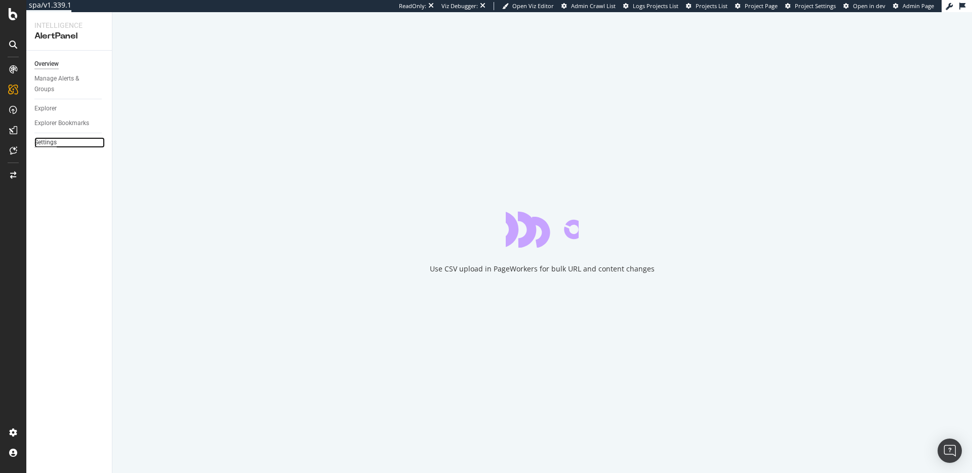
click at [38, 147] on div "Settings" at bounding box center [45, 142] width 22 height 11
select select "10"
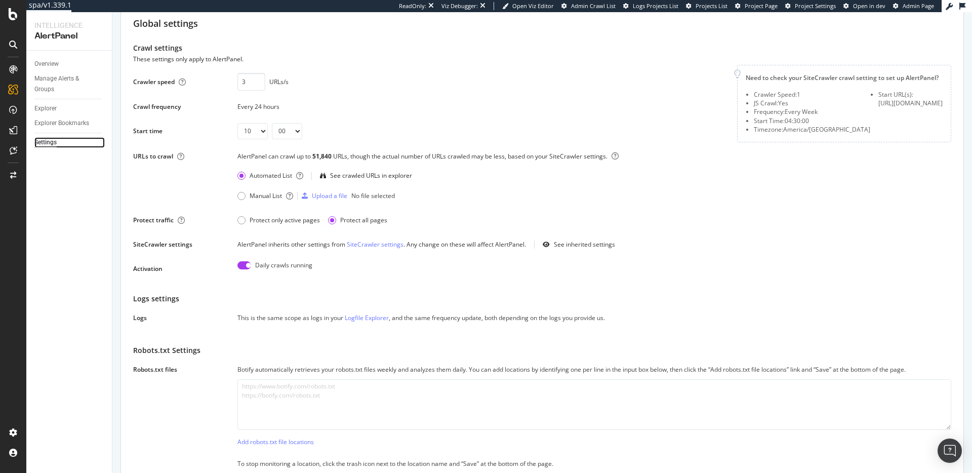
scroll to position [48, 0]
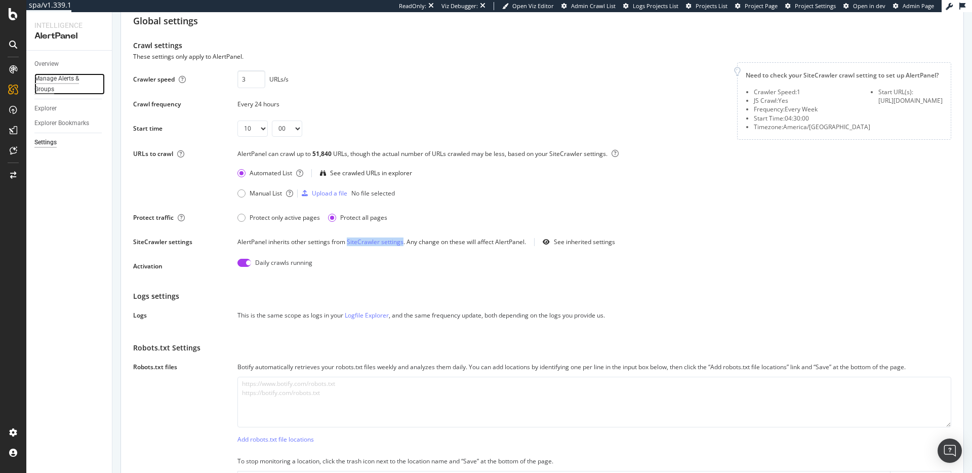
click at [55, 84] on div "Manage Alerts & Groups" at bounding box center [64, 83] width 61 height 21
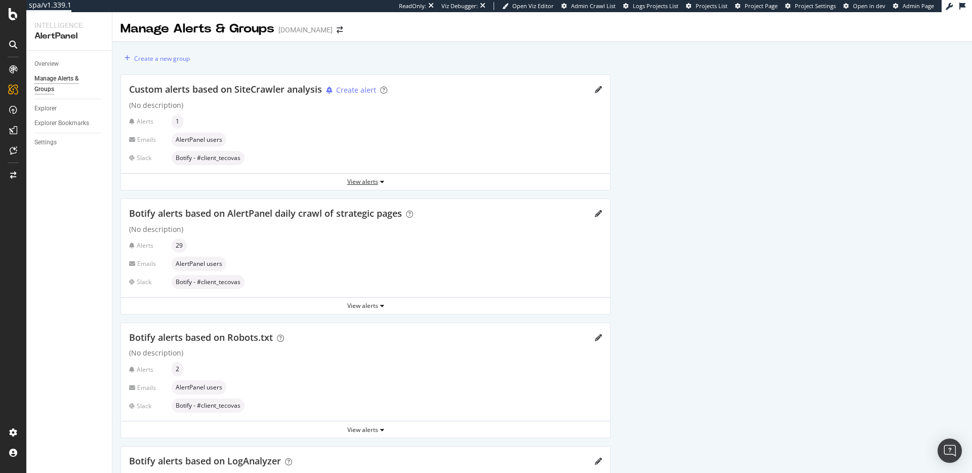
click at [374, 180] on div "View alerts" at bounding box center [365, 181] width 489 height 9
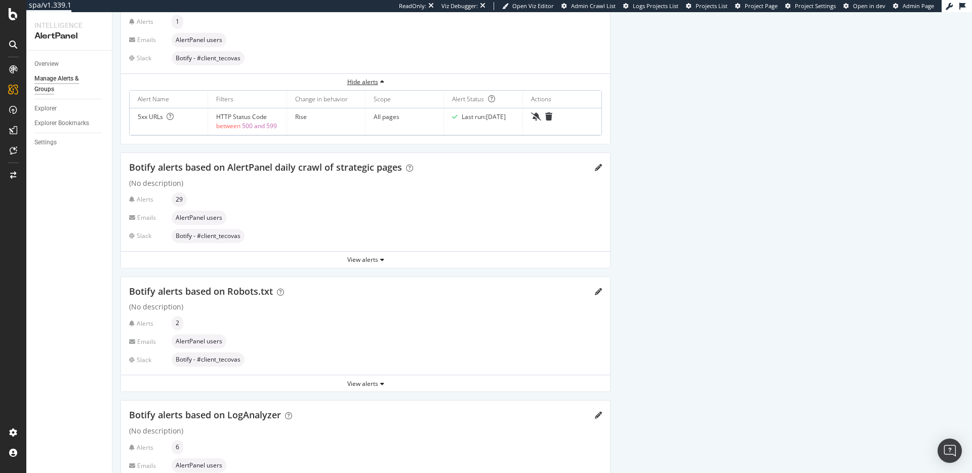
scroll to position [105, 0]
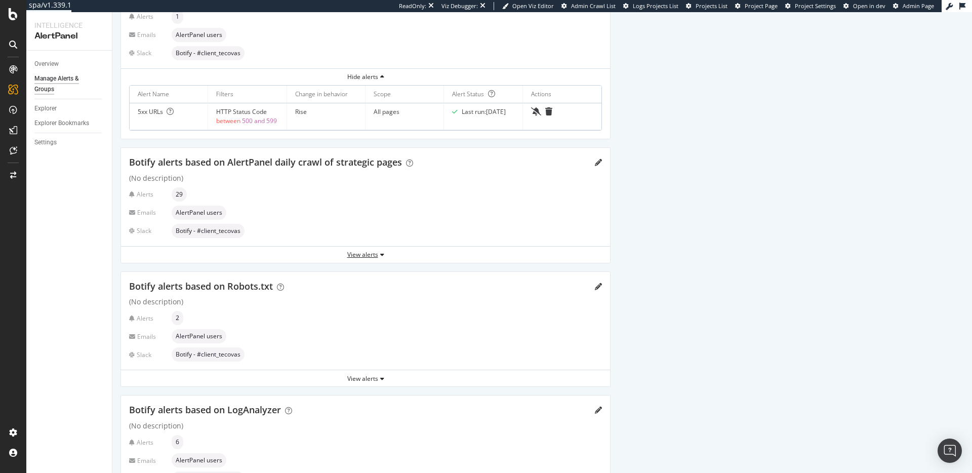
click at [370, 255] on div "View alerts" at bounding box center [365, 254] width 489 height 9
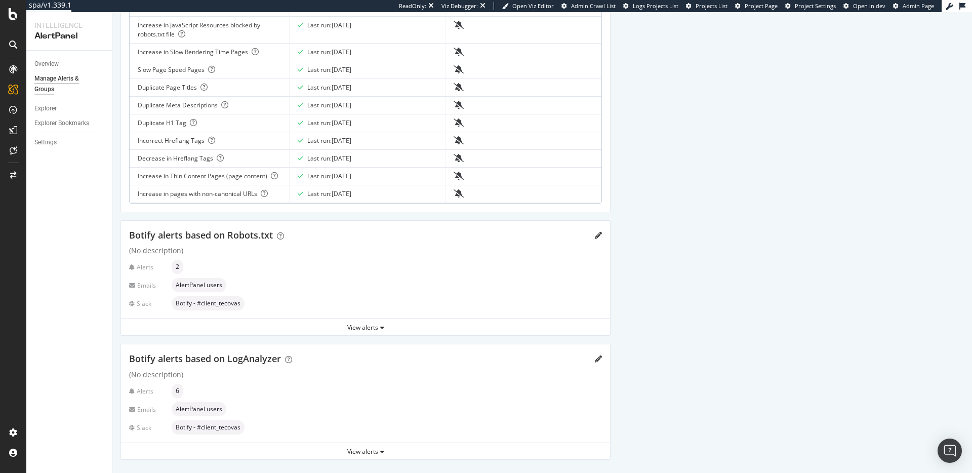
scroll to position [709, 0]
click at [364, 325] on div "View alerts" at bounding box center [365, 324] width 489 height 9
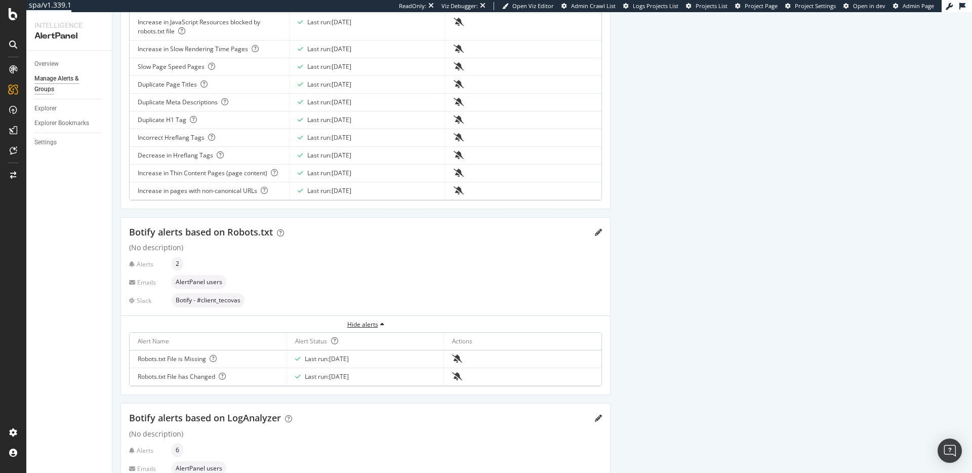
scroll to position [771, 0]
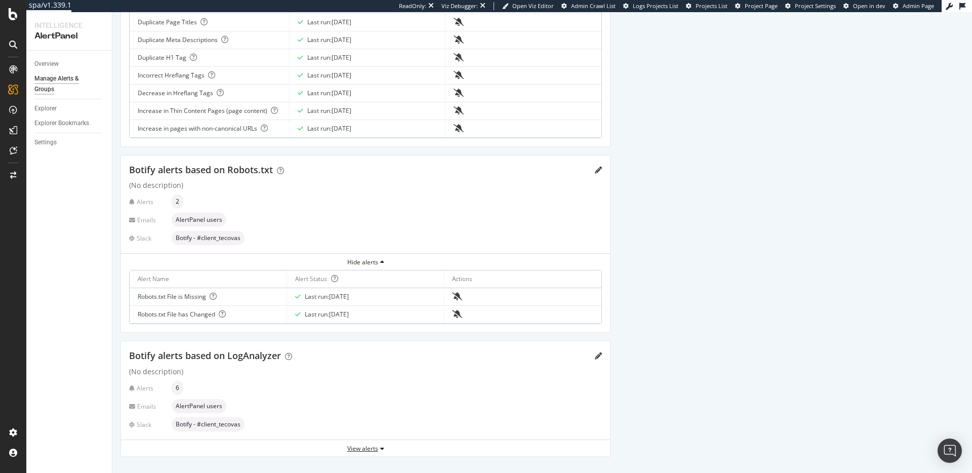
click at [372, 446] on div "View alerts" at bounding box center [365, 448] width 489 height 9
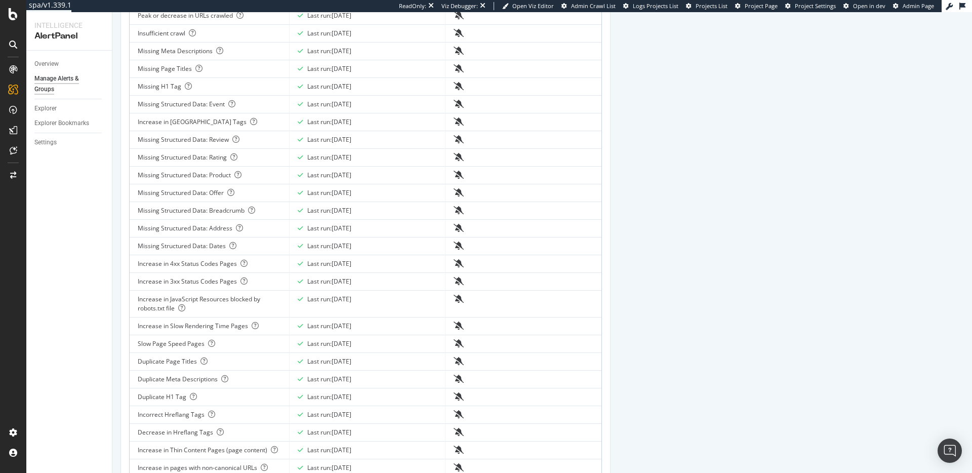
scroll to position [913, 0]
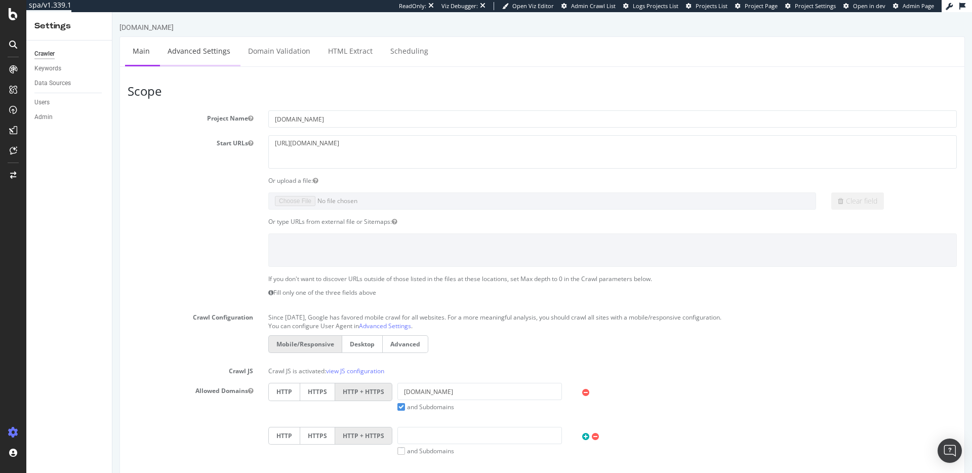
click at [224, 54] on link "Advanced Settings" at bounding box center [199, 51] width 78 height 28
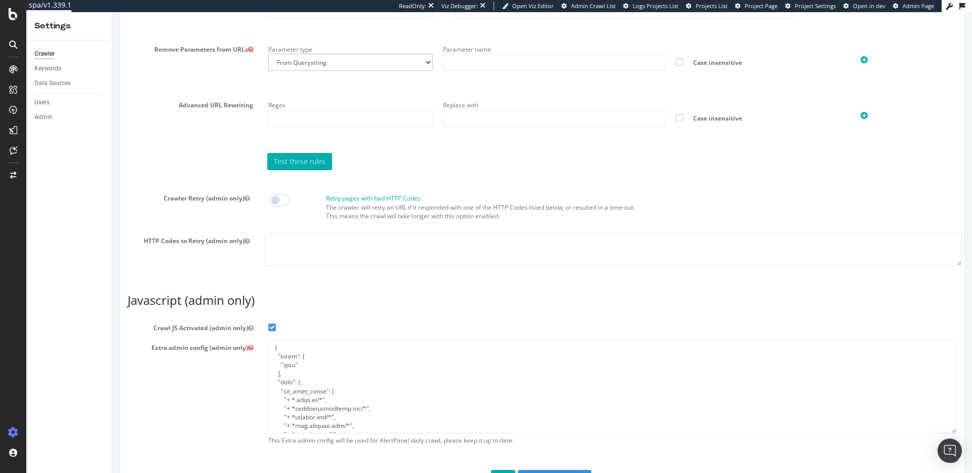
scroll to position [759, 0]
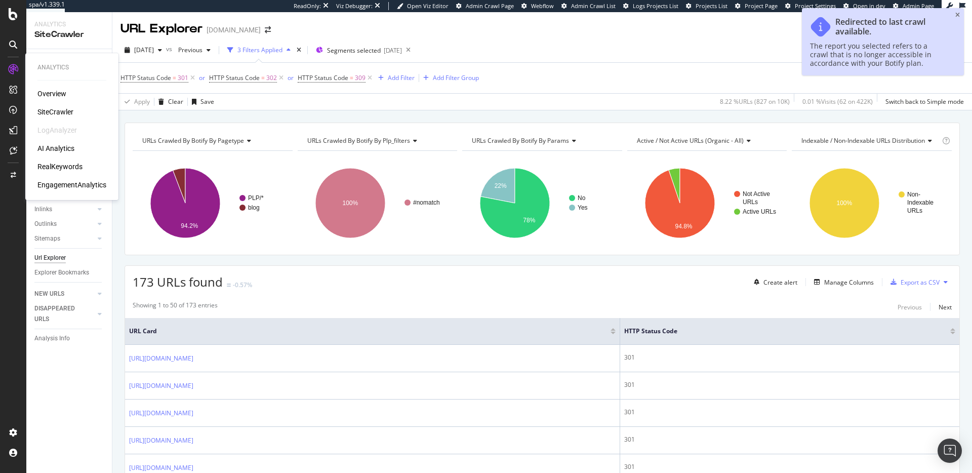
click at [56, 185] on div "EngagementAnalytics" at bounding box center [71, 185] width 69 height 10
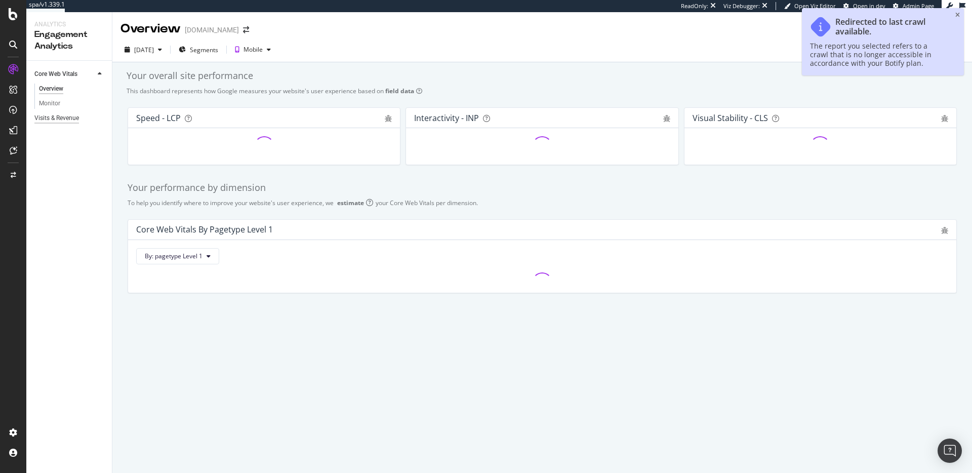
click at [54, 114] on div "Visits & Revenue" at bounding box center [56, 118] width 45 height 11
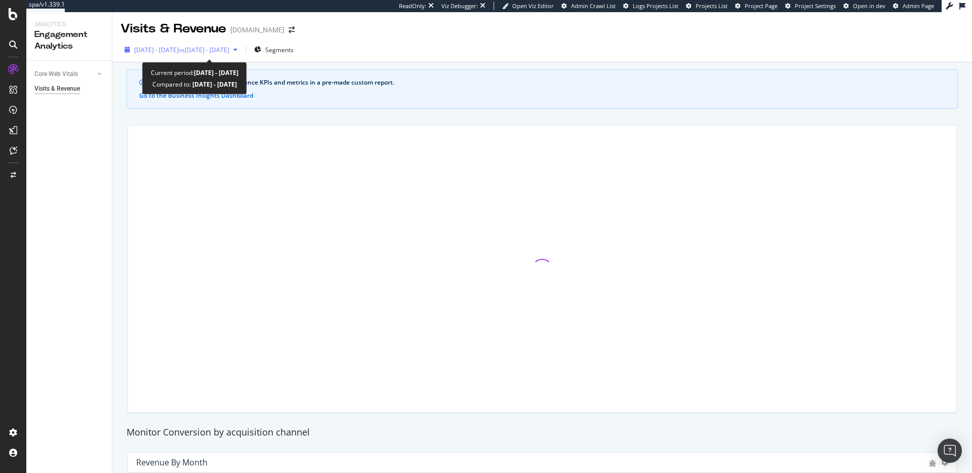
click at [209, 51] on span "vs 2025 Aug. 15th - Sep. 11th" at bounding box center [204, 50] width 51 height 9
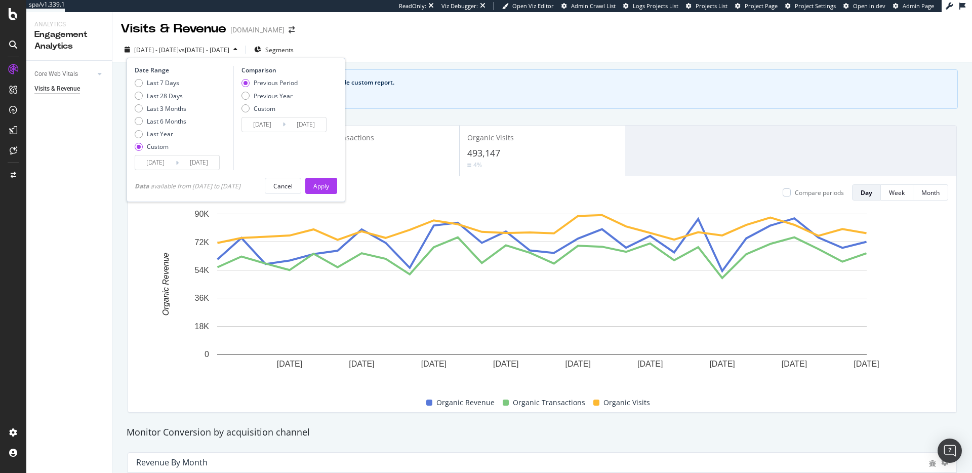
click at [183, 166] on input "2025/10/09" at bounding box center [199, 162] width 40 height 14
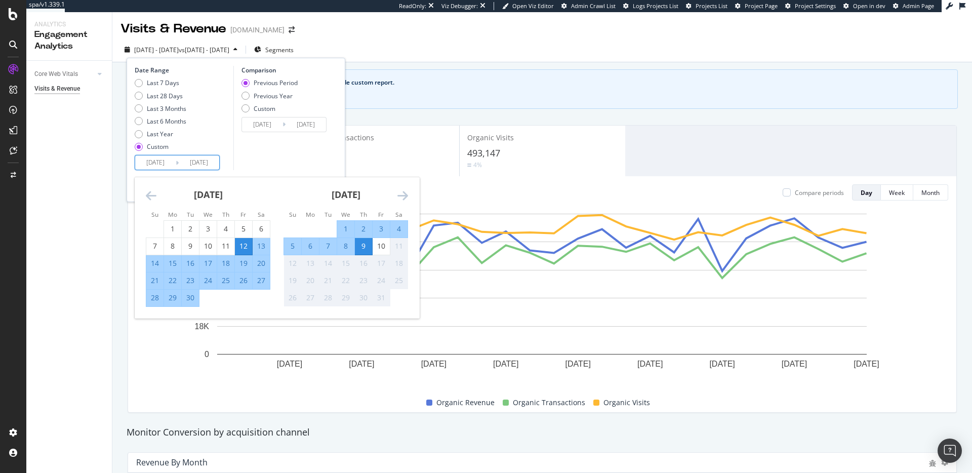
click at [155, 200] on icon "Move backward to switch to the previous month." at bounding box center [151, 195] width 11 height 12
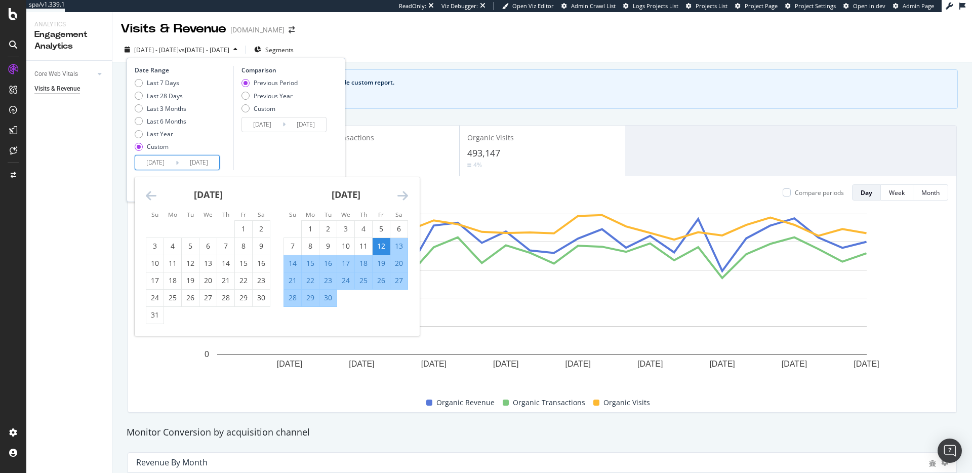
click at [155, 200] on icon "Move backward to switch to the previous month." at bounding box center [151, 195] width 11 height 12
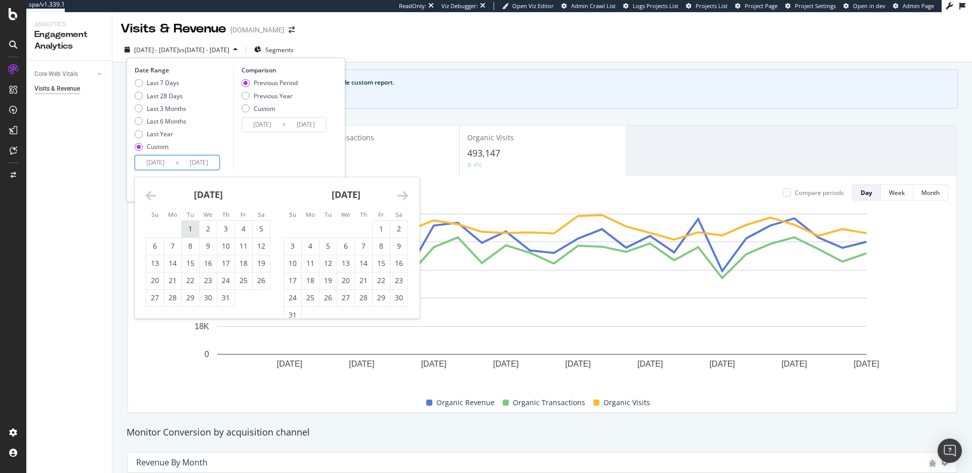
click at [192, 231] on div "1" at bounding box center [190, 229] width 17 height 10
type input "[DATE]"
type input "2025/03/22"
type input "[DATE]"
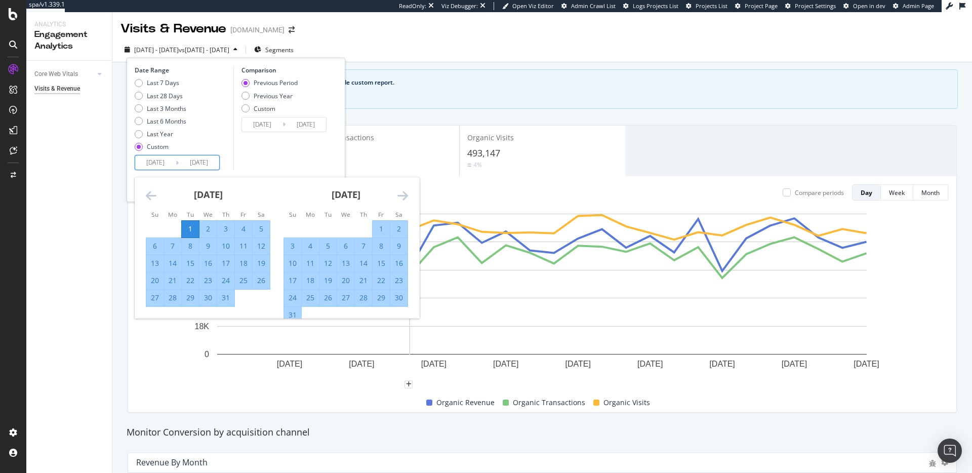
drag, startPoint x: 407, startPoint y: 200, endPoint x: 400, endPoint y: 209, distance: 11.1
click at [407, 200] on icon "Move forward to switch to the next month." at bounding box center [402, 195] width 11 height 12
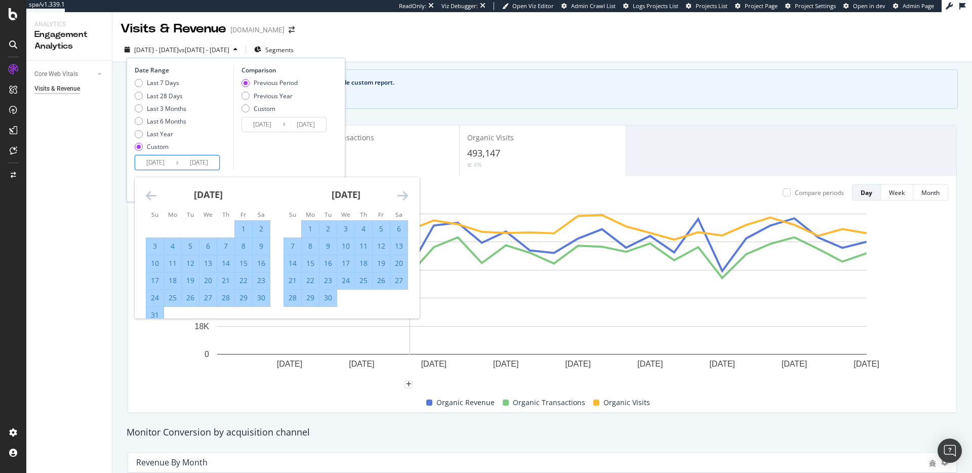
click at [323, 301] on div "30" at bounding box center [327, 298] width 17 height 10
type input "[DATE]"
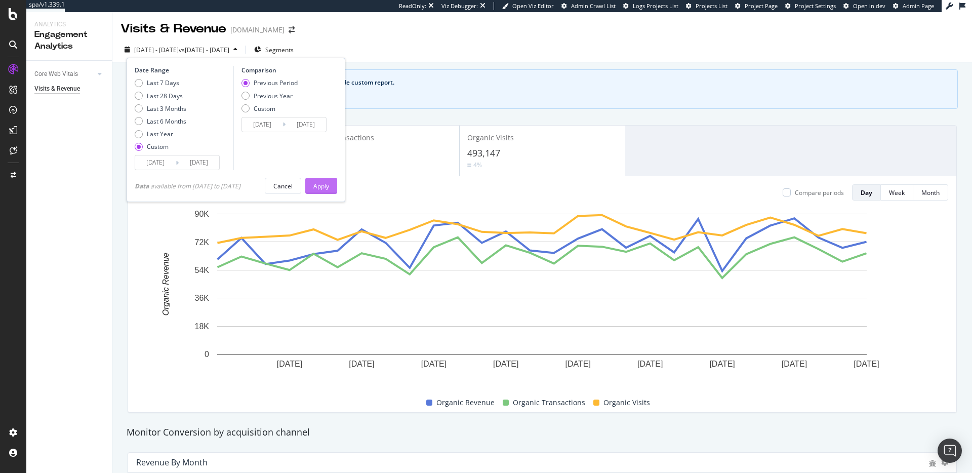
click at [329, 188] on div "Apply" at bounding box center [321, 186] width 16 height 9
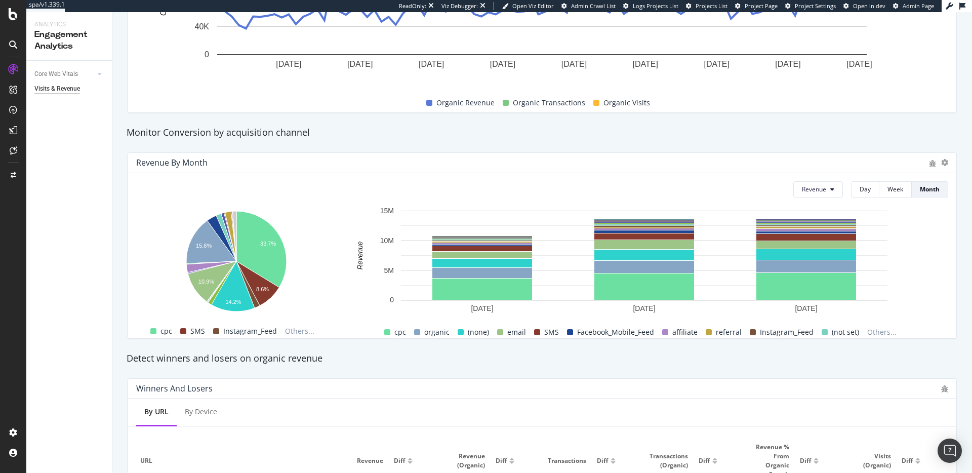
scroll to position [300, 0]
click at [244, 134] on div "Monitor Conversion by acquisition channel" at bounding box center [541, 132] width 841 height 13
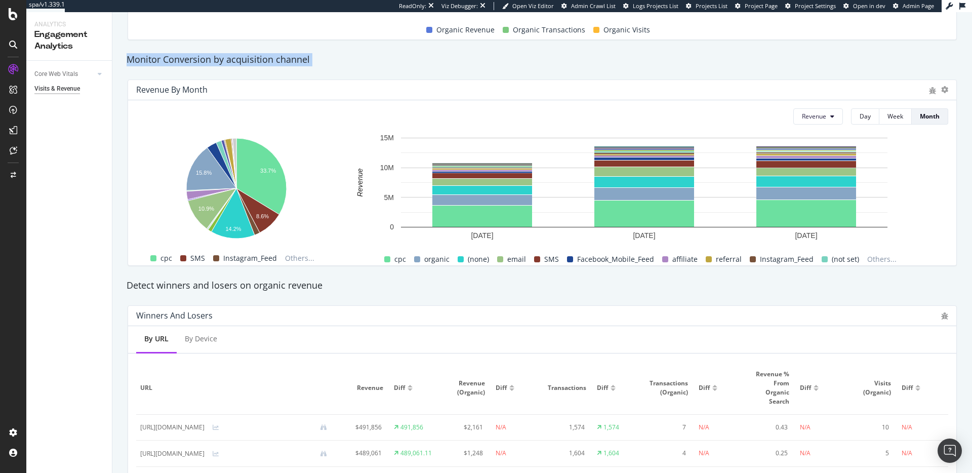
scroll to position [371, 0]
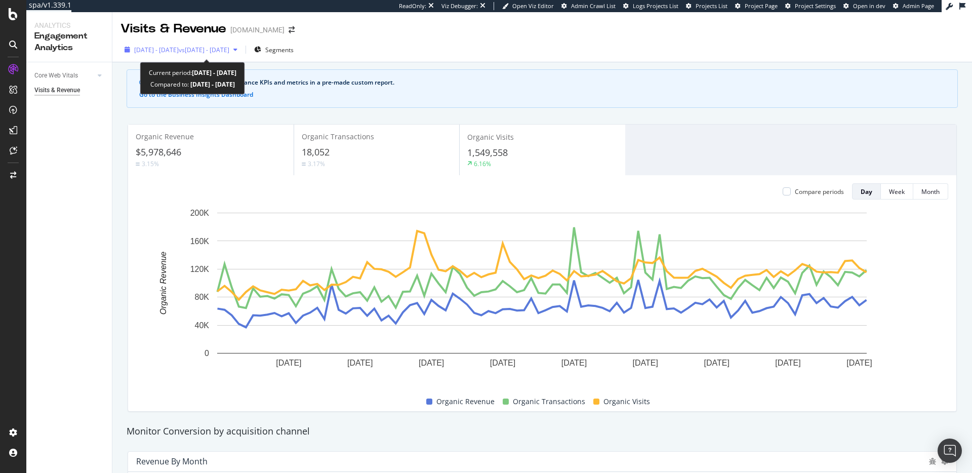
click at [229, 50] on span "vs [DATE] - [DATE]" at bounding box center [204, 50] width 51 height 9
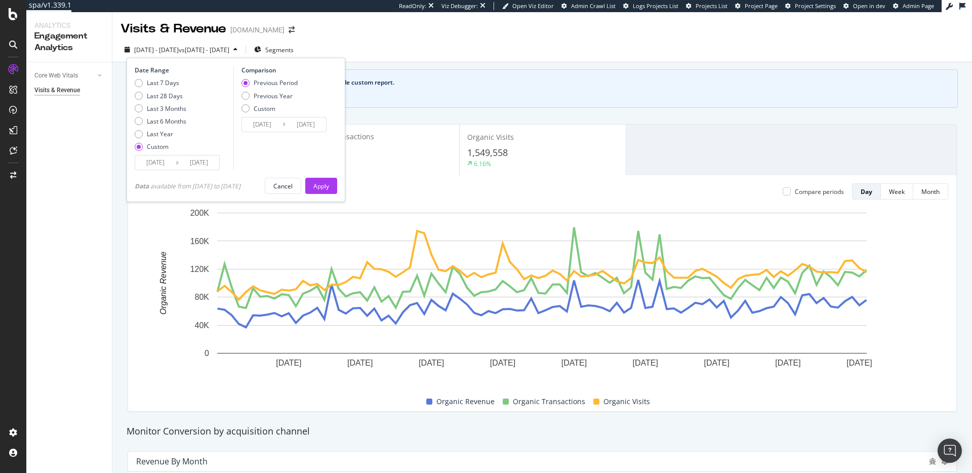
click at [158, 165] on input "[DATE]" at bounding box center [155, 162] width 40 height 14
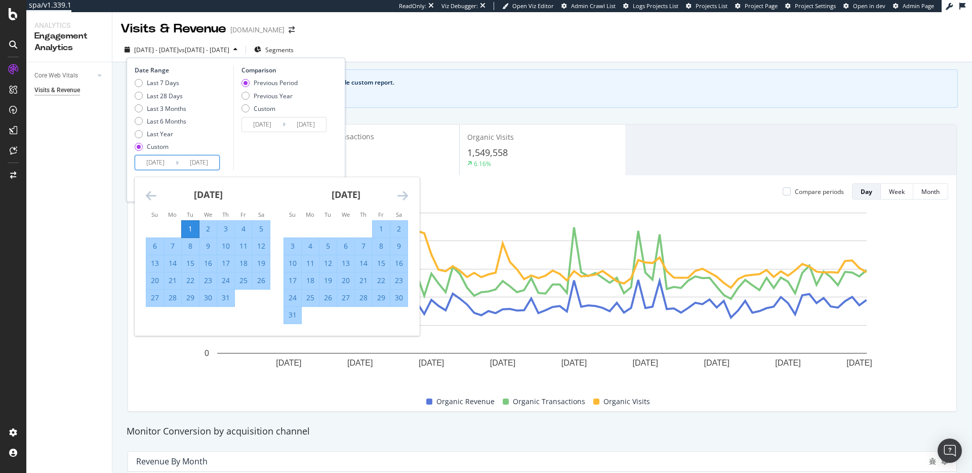
click at [152, 193] on icon "Move backward to switch to the previous month." at bounding box center [151, 195] width 11 height 12
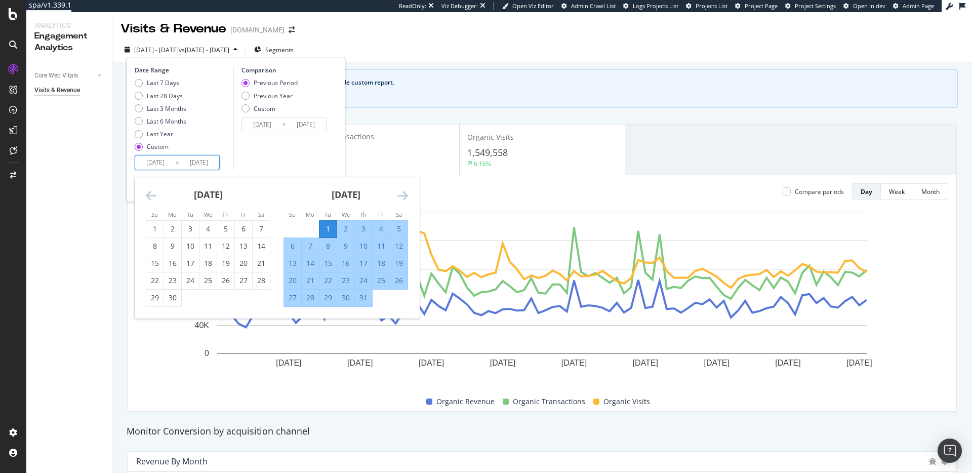
click at [152, 193] on icon "Move backward to switch to the previous month." at bounding box center [151, 195] width 11 height 12
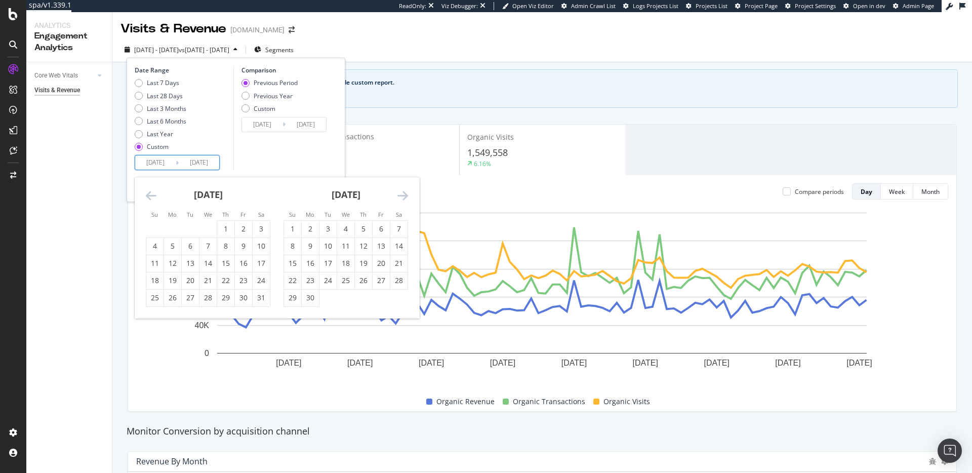
click at [152, 193] on icon "Move backward to switch to the previous month." at bounding box center [151, 195] width 11 height 12
click at [192, 228] on div "1" at bounding box center [190, 229] width 17 height 10
type input "[DATE]"
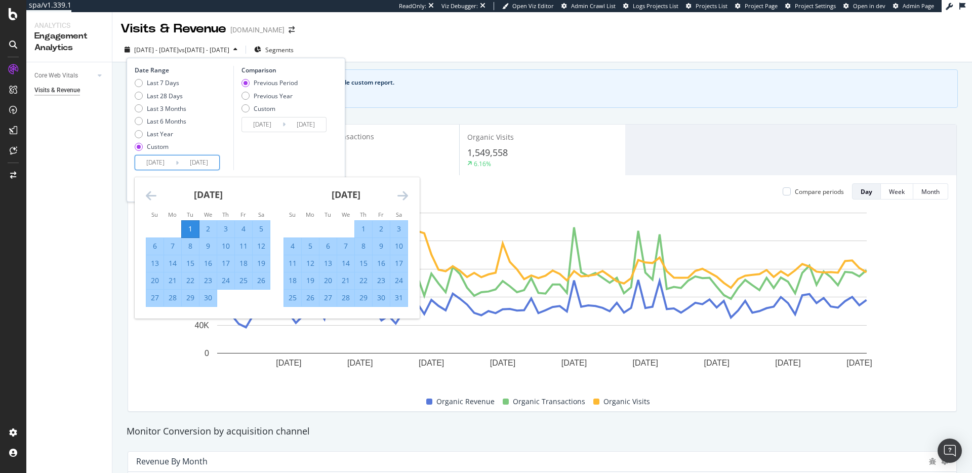
click at [407, 193] on icon "Move forward to switch to the next month." at bounding box center [402, 195] width 11 height 12
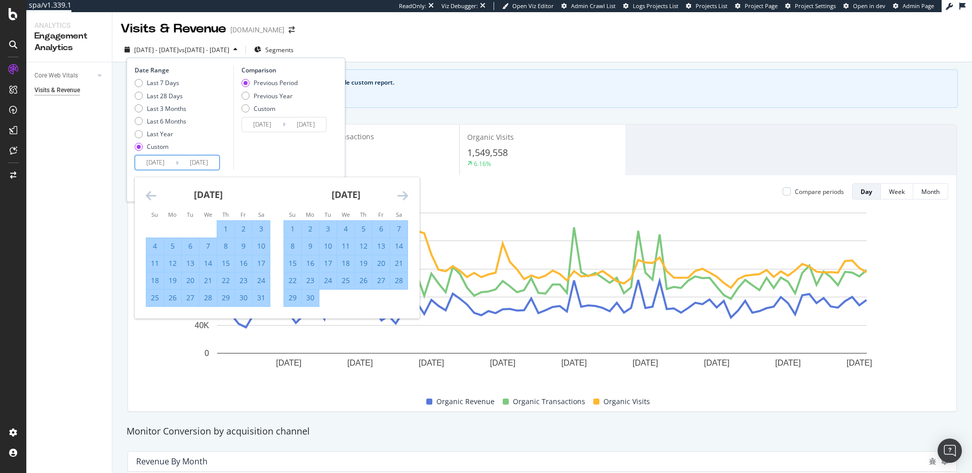
click at [304, 302] on div "30" at bounding box center [310, 298] width 17 height 10
type input "[DATE]"
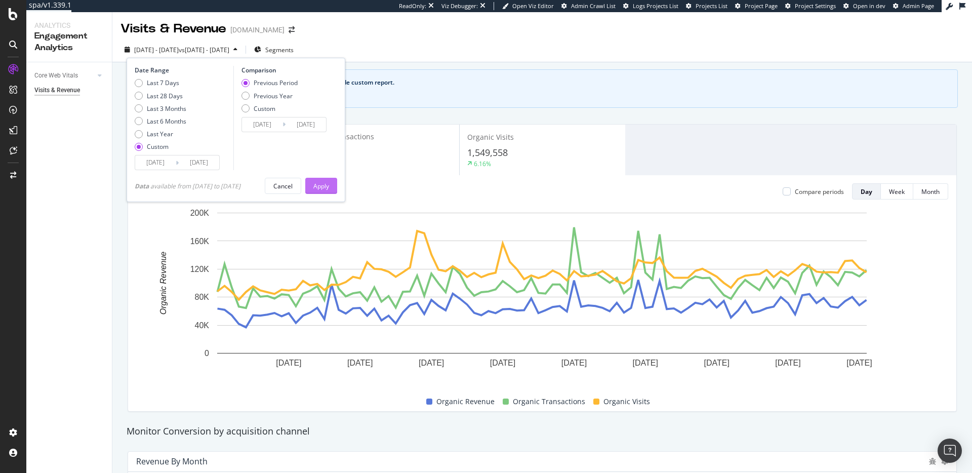
click at [329, 185] on div "Apply" at bounding box center [321, 186] width 16 height 9
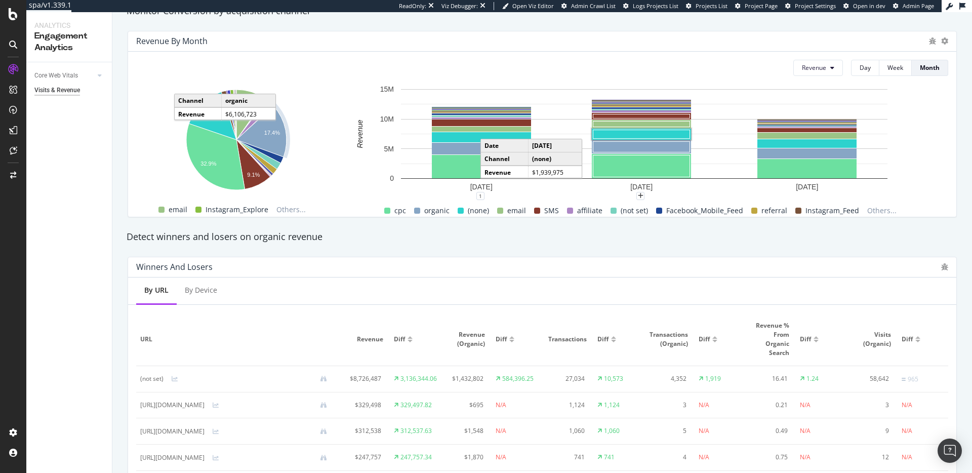
scroll to position [419, 0]
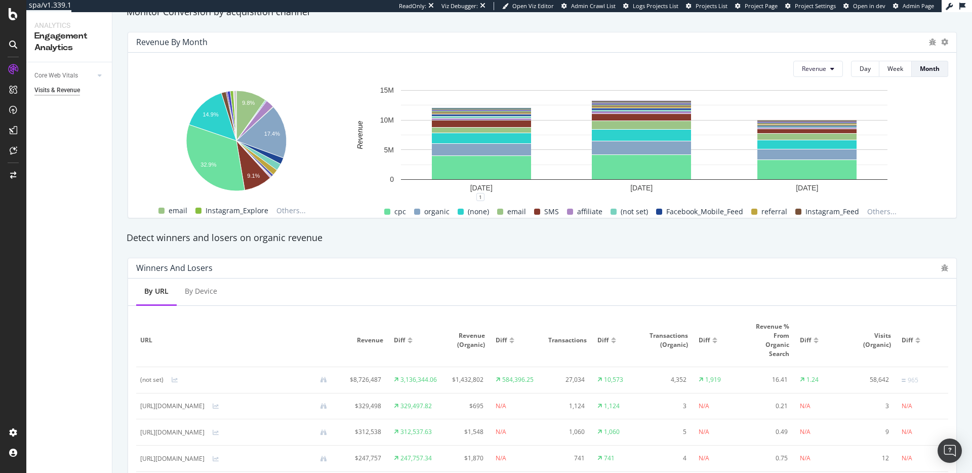
drag, startPoint x: 416, startPoint y: 91, endPoint x: 399, endPoint y: 90, distance: 16.7
click at [415, 91] on rect "A chart." at bounding box center [644, 135] width 486 height 90
click at [388, 90] on text "15M" at bounding box center [387, 90] width 14 height 8
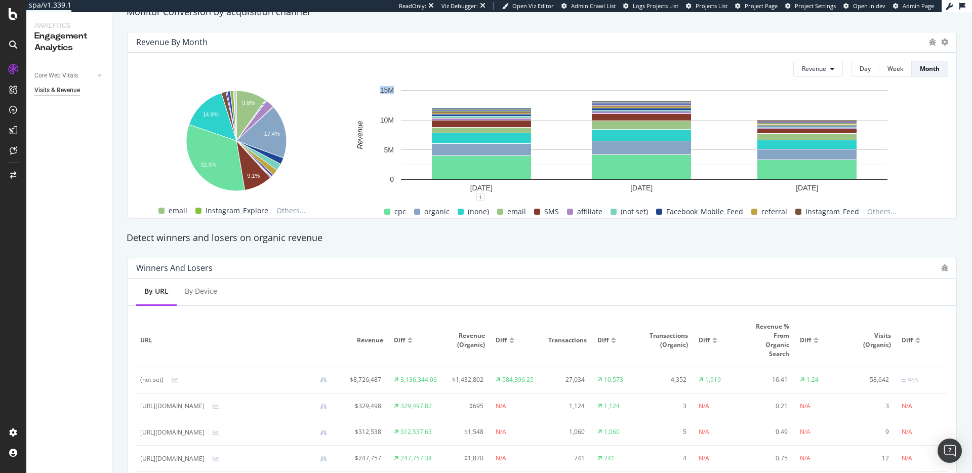
click at [388, 90] on text "15M" at bounding box center [387, 90] width 14 height 8
click at [387, 123] on text "10M" at bounding box center [387, 120] width 14 height 8
